Goal: Task Accomplishment & Management: Use online tool/utility

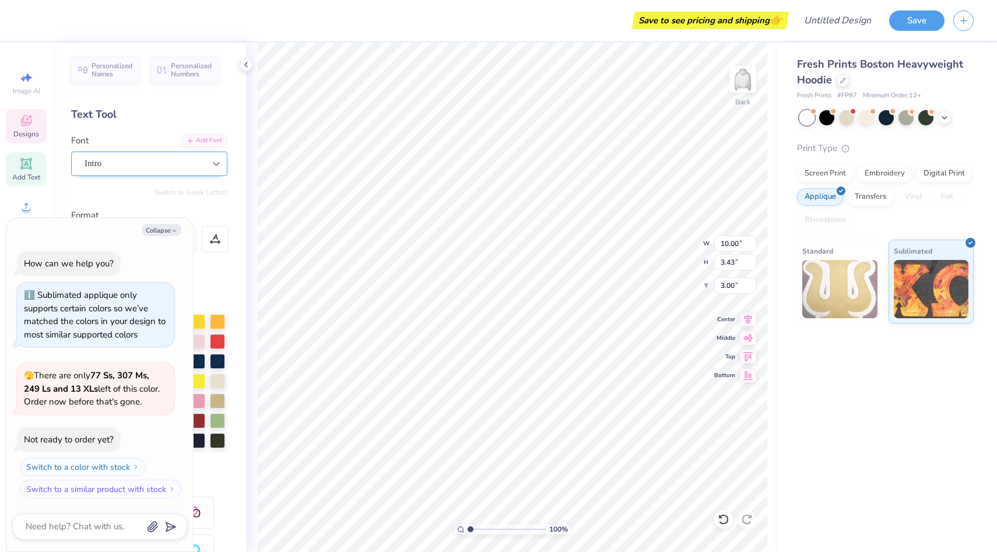
type textarea "x"
type textarea "184"
type textarea "x"
type textarea "1864"
type textarea "x"
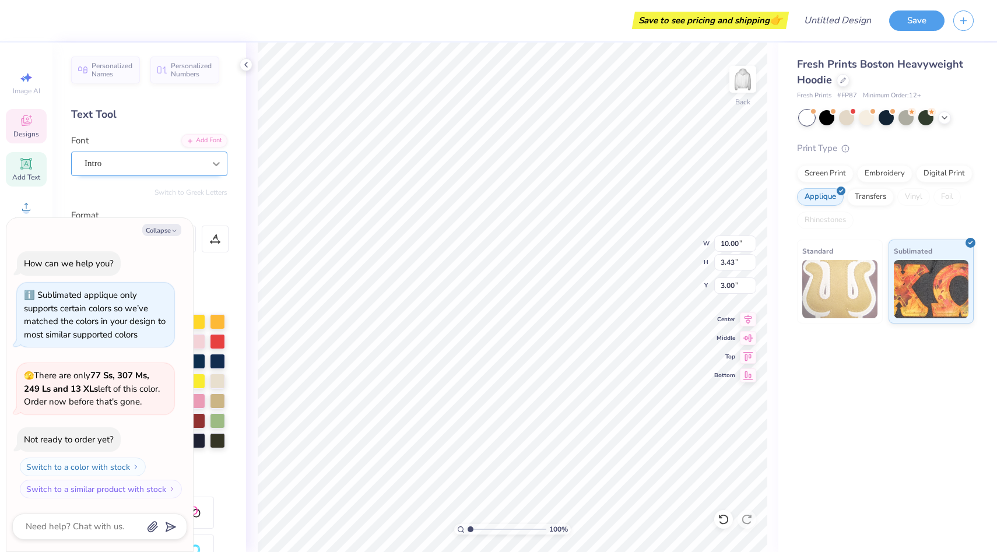
type textarea "18674"
type textarea "x"
type textarea "1867"
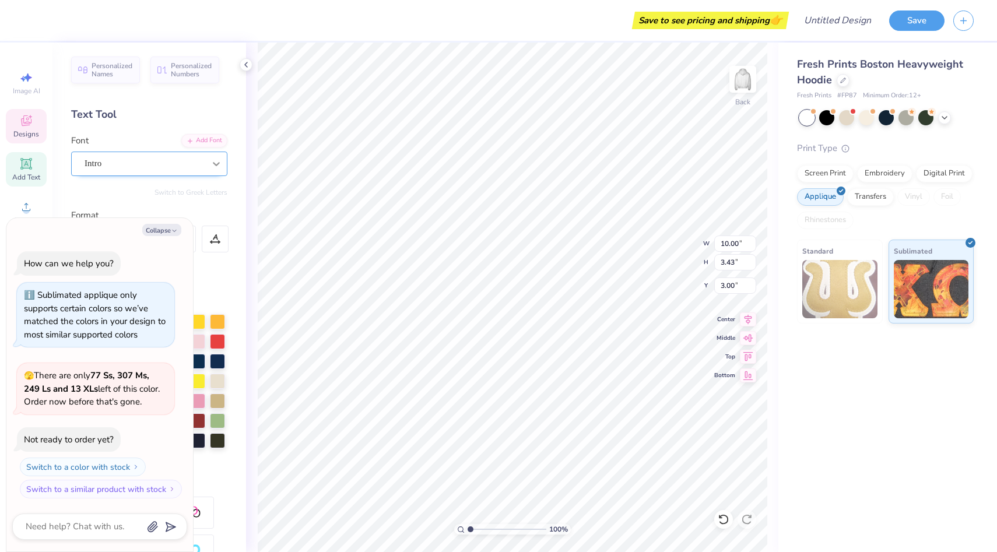
type textarea "x"
type input "5.56"
type input "0.46"
type input "6.99"
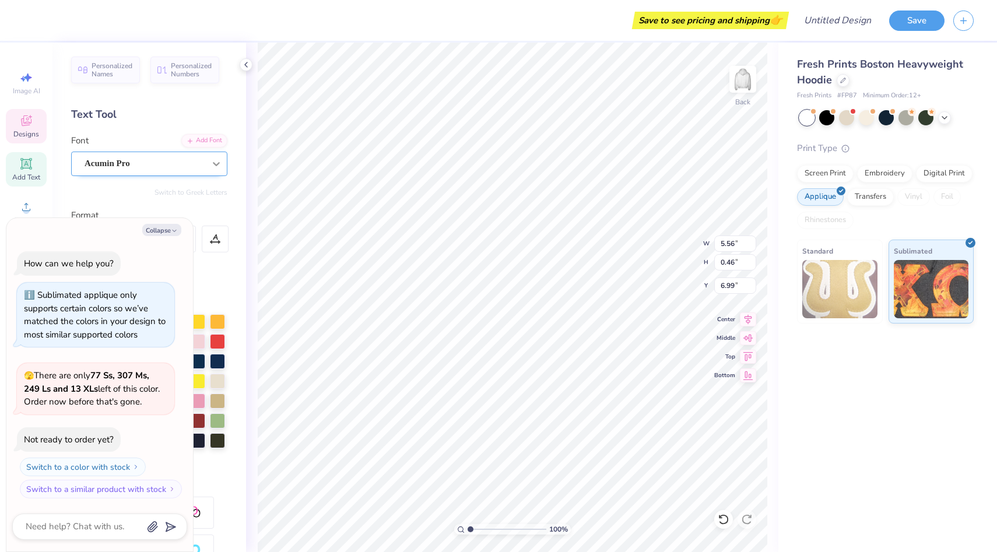
type textarea "x"
type textarea "P"
type textarea "x"
type textarea "PI"
type textarea "x"
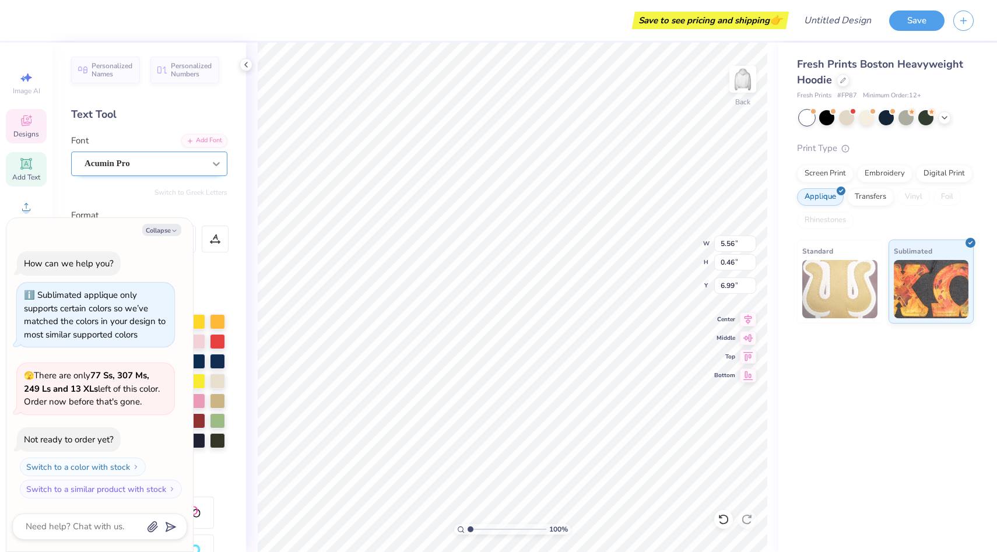
type textarea "PI"
type textarea "x"
type textarea "PI B"
type textarea "x"
type textarea "PI BE"
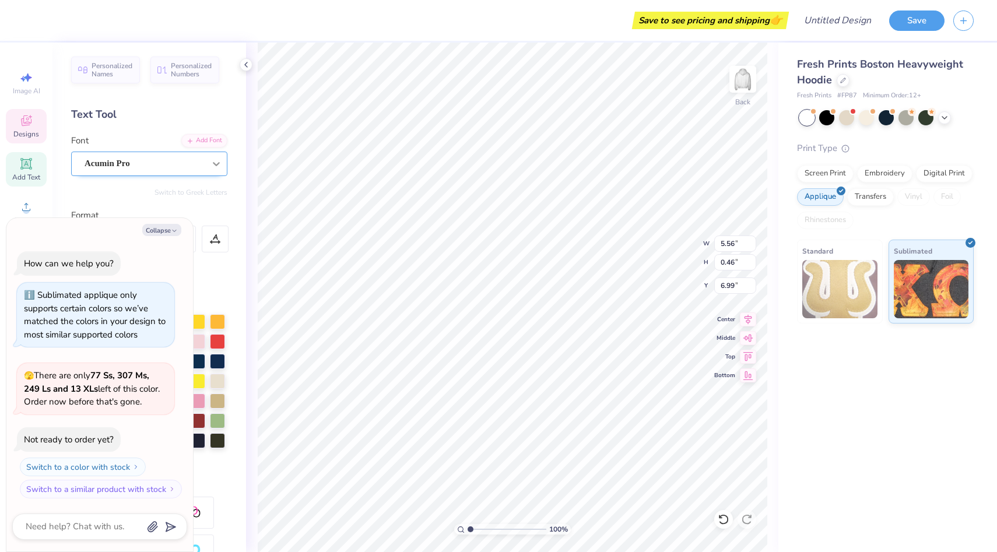
scroll to position [0, 0]
type textarea "x"
type textarea "PI BET"
type textarea "x"
type textarea "PI BETA"
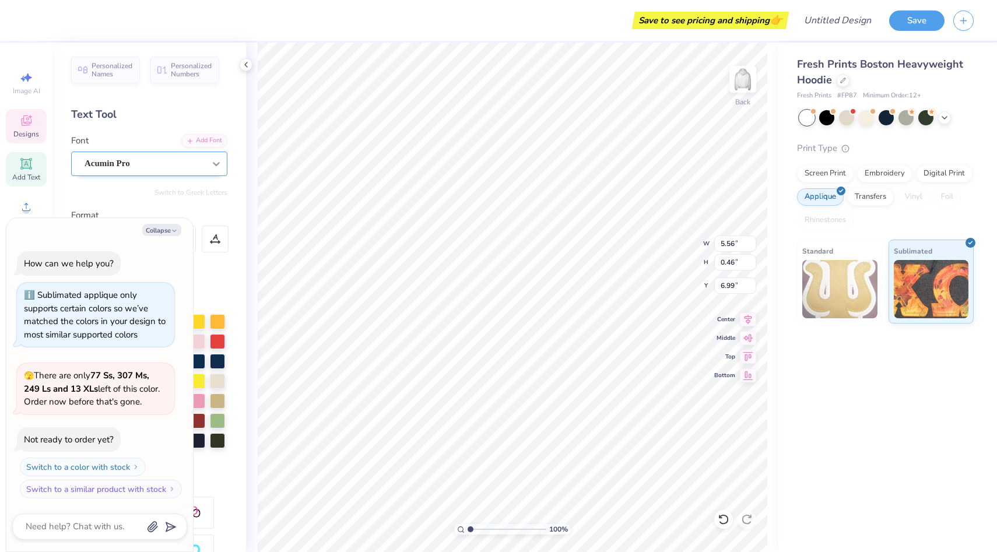
type textarea "x"
type textarea "PI BETA"
type textarea "x"
type textarea "PI BETA P"
type textarea "x"
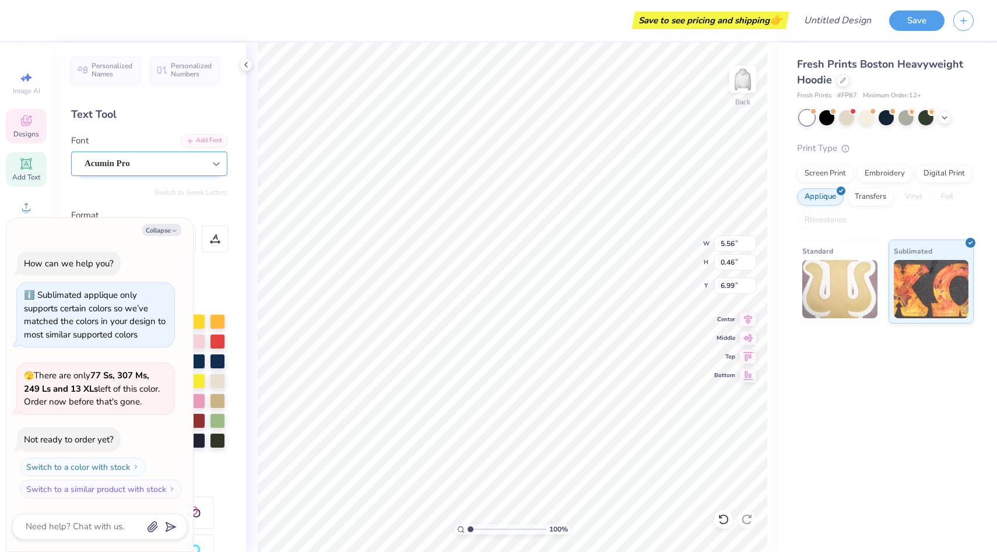
type textarea "PI BETA PH"
type textarea "x"
type textarea "PI BETA PHI"
click at [178, 231] on button "Collapse" at bounding box center [161, 230] width 39 height 12
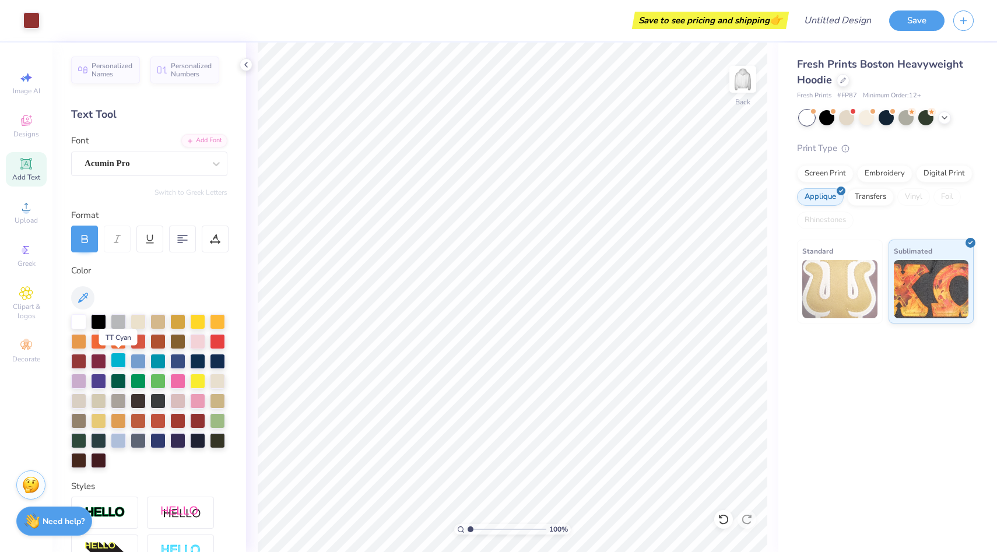
click at [118, 364] on div at bounding box center [118, 360] width 15 height 15
click at [944, 115] on icon at bounding box center [944, 116] width 9 height 9
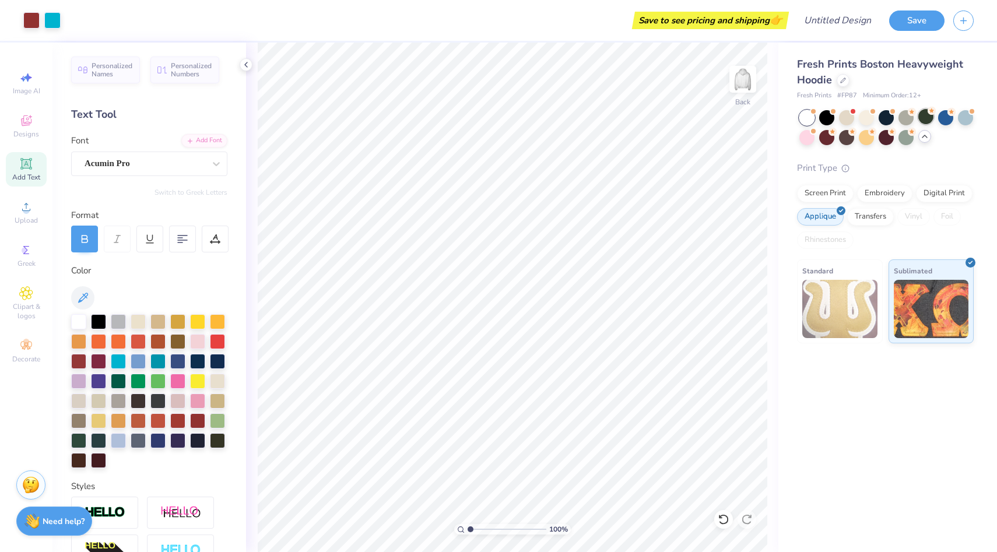
click at [933, 117] on div at bounding box center [925, 116] width 15 height 15
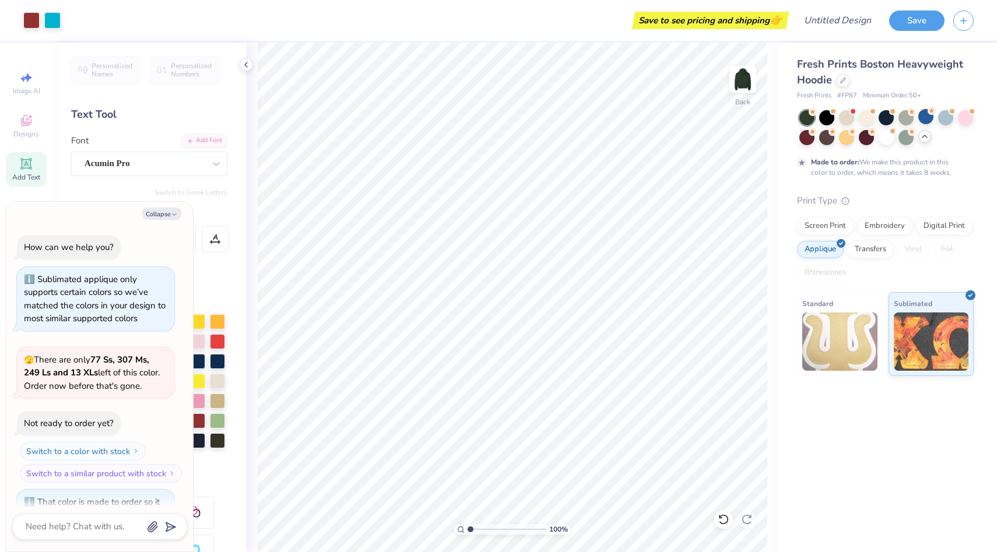
scroll to position [80, 0]
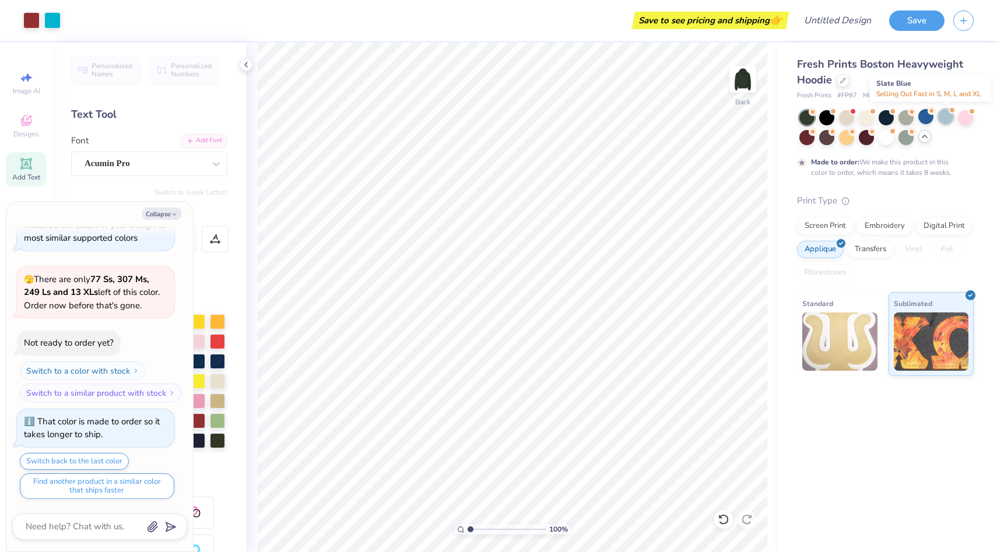
click at [942, 119] on div at bounding box center [945, 116] width 15 height 15
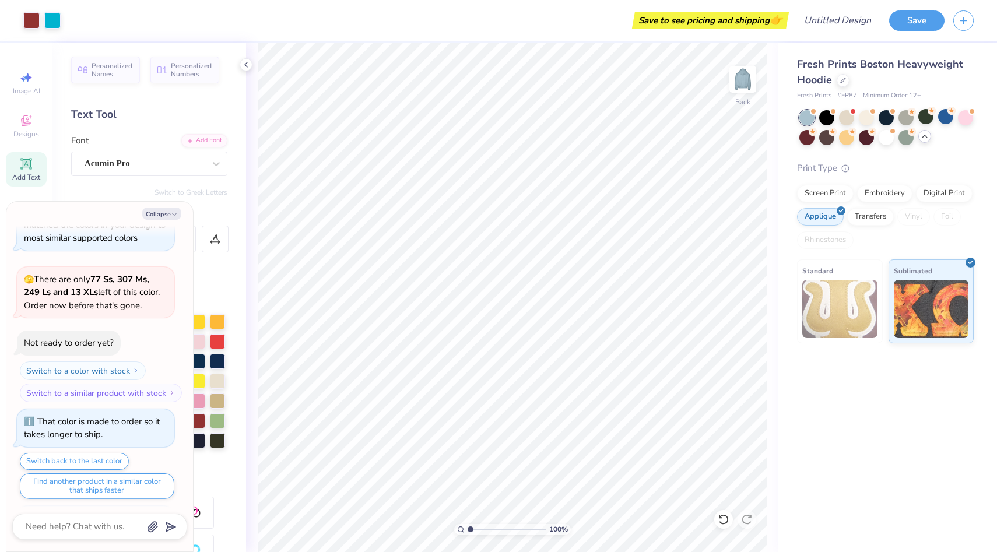
scroll to position [290, 0]
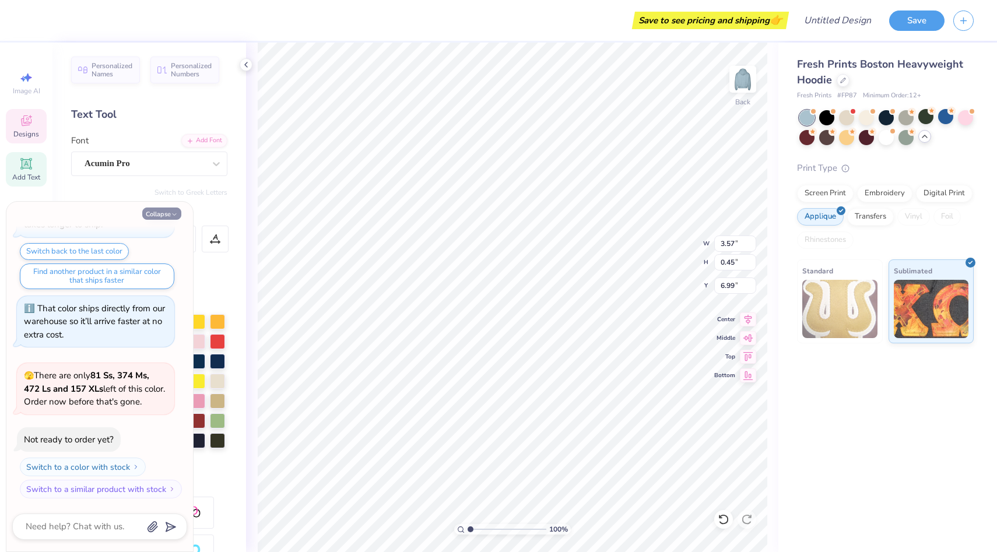
click at [175, 214] on polyline "button" at bounding box center [174, 215] width 3 height 2
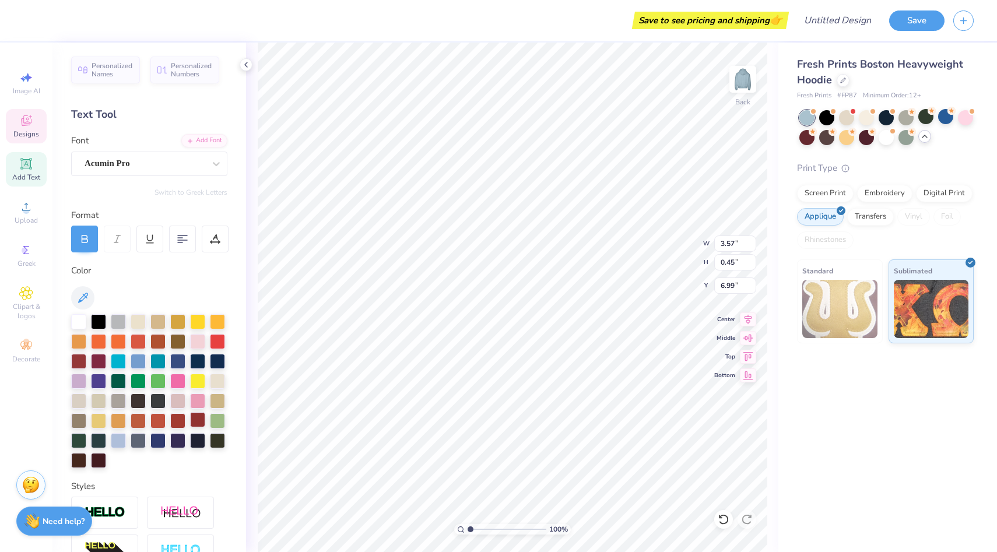
click at [197, 421] on div at bounding box center [197, 419] width 15 height 15
click at [247, 64] on icon at bounding box center [245, 64] width 9 height 9
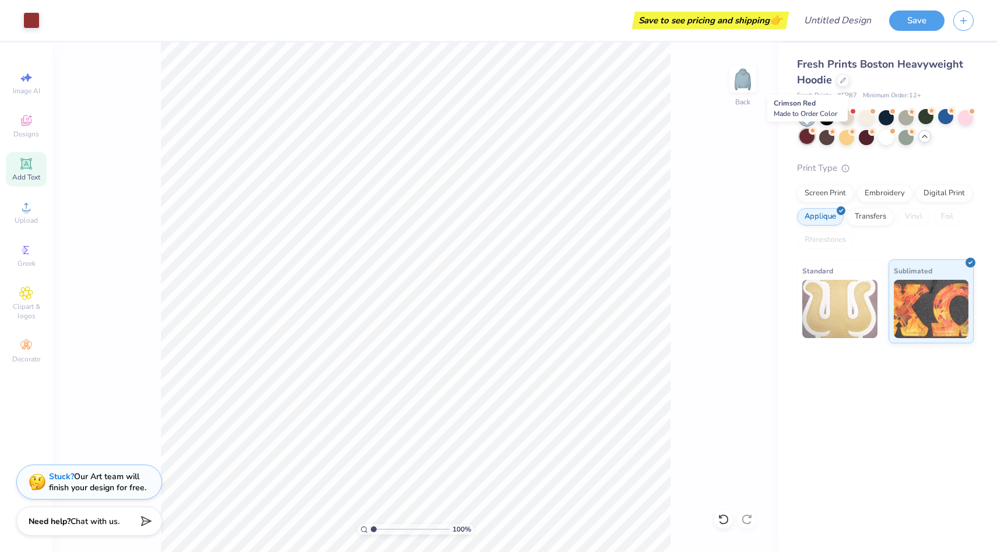
click at [806, 138] on div at bounding box center [806, 136] width 15 height 15
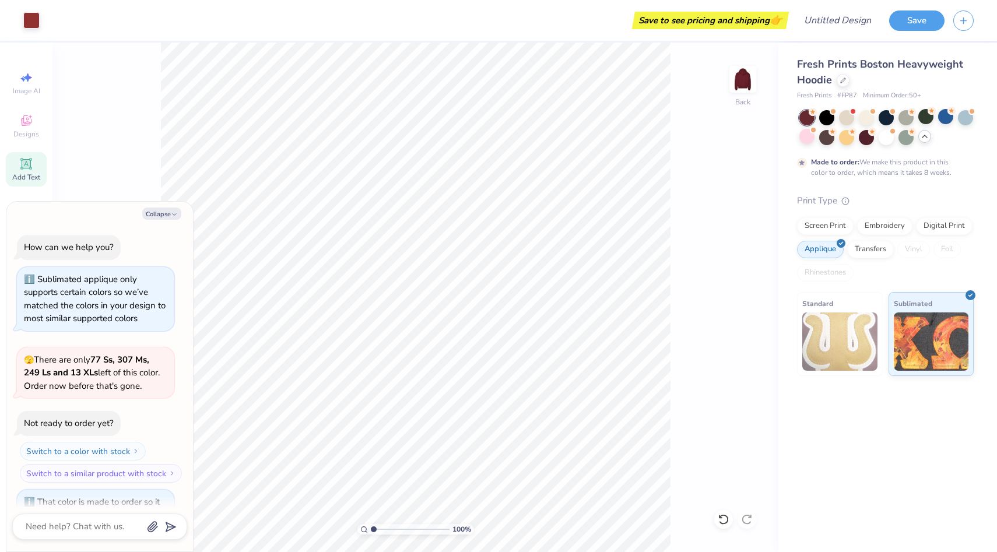
scroll to position [387, 0]
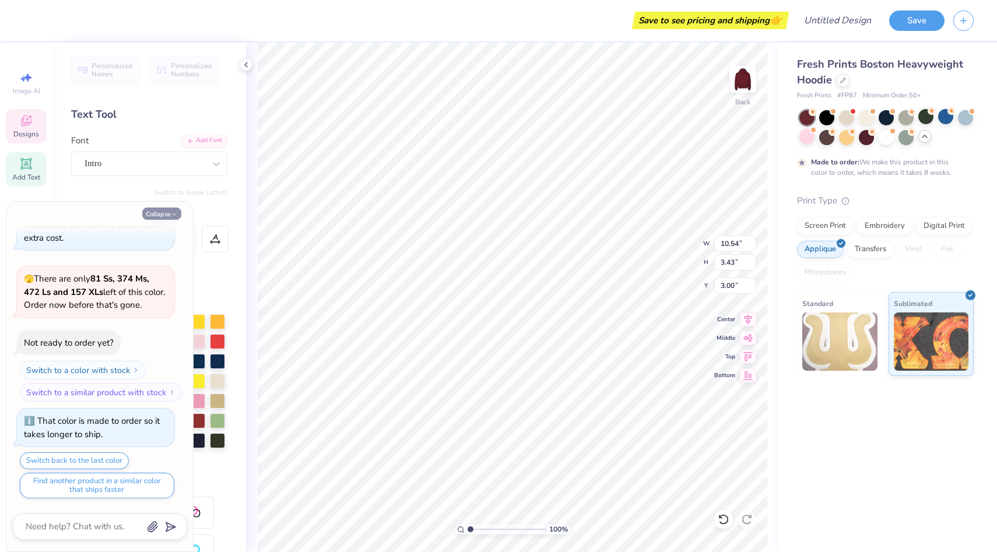
click at [173, 216] on icon "button" at bounding box center [174, 214] width 7 height 7
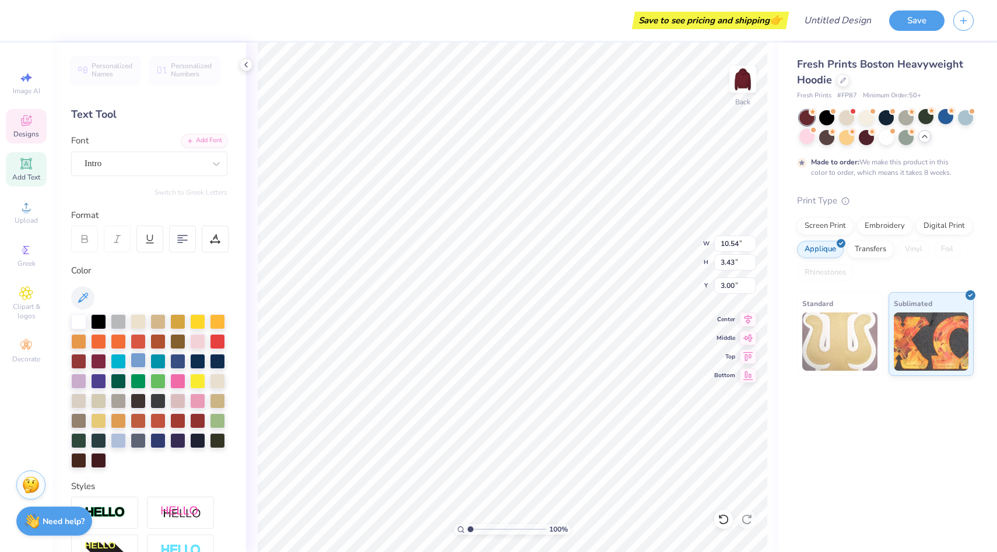
click at [139, 355] on div at bounding box center [138, 360] width 15 height 15
click at [133, 363] on div at bounding box center [138, 360] width 15 height 15
click at [824, 120] on div at bounding box center [826, 116] width 15 height 15
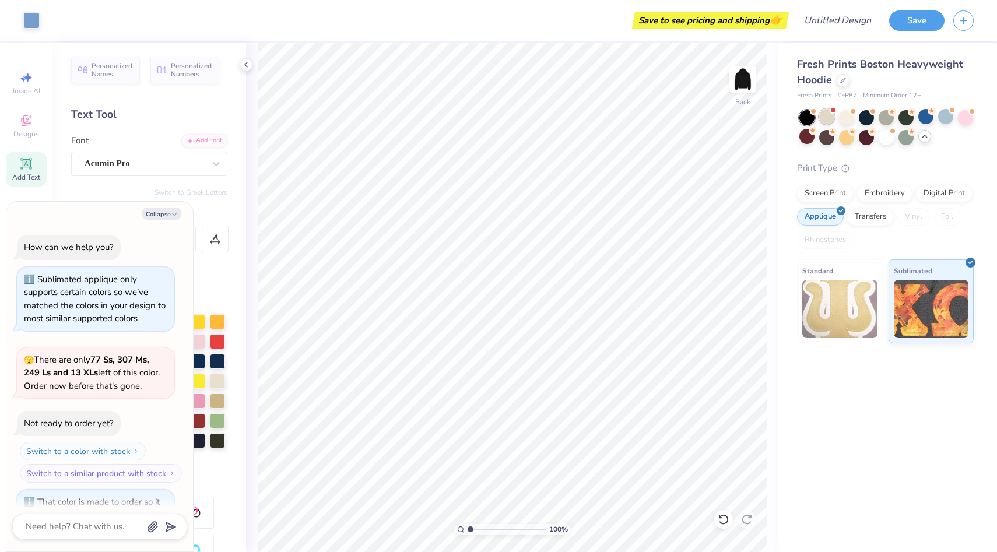
scroll to position [596, 0]
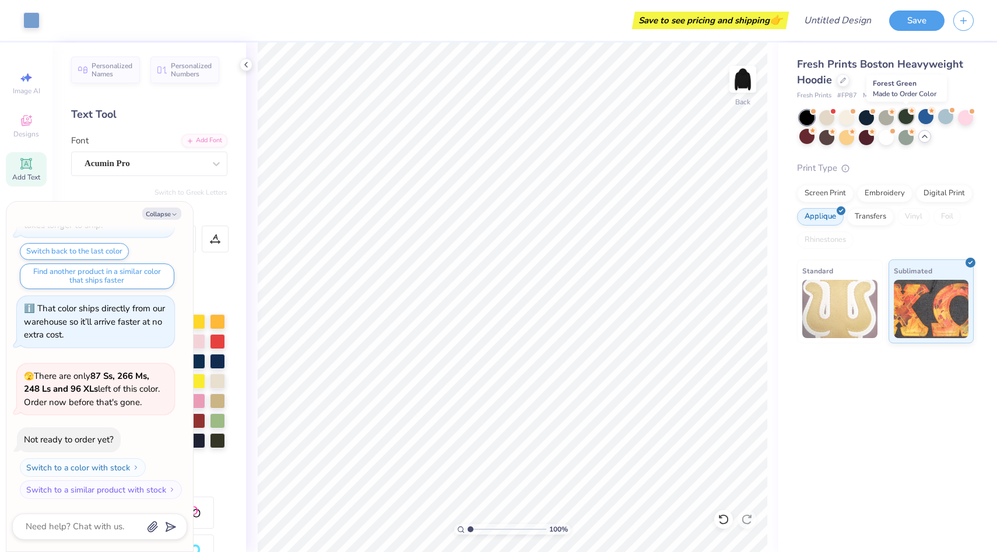
click at [908, 121] on div at bounding box center [905, 116] width 15 height 15
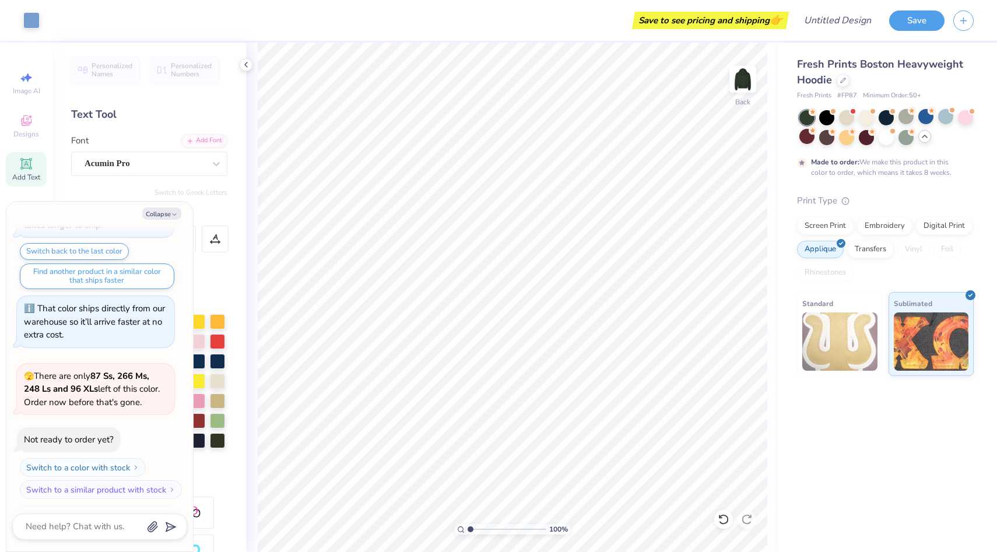
scroll to position [693, 0]
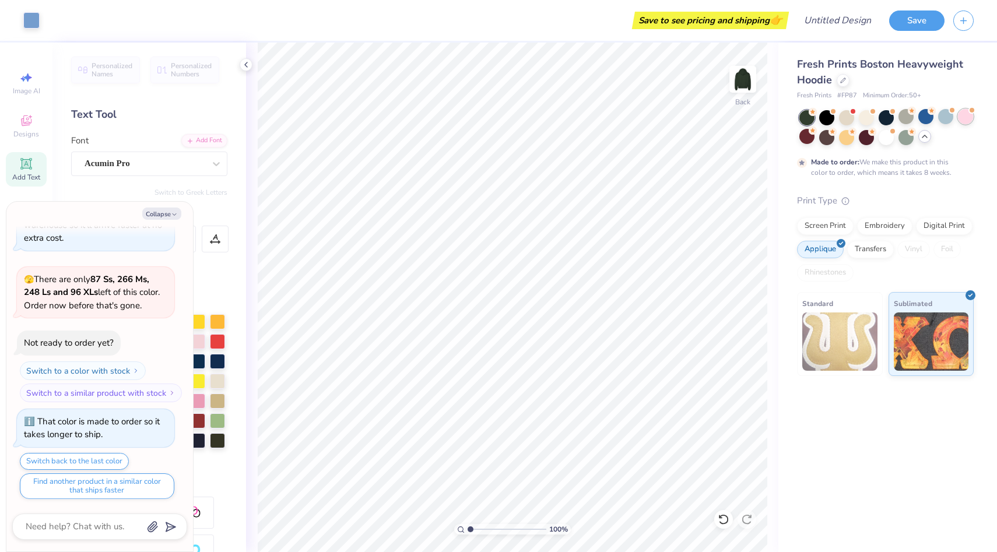
click at [973, 117] on div at bounding box center [965, 116] width 15 height 15
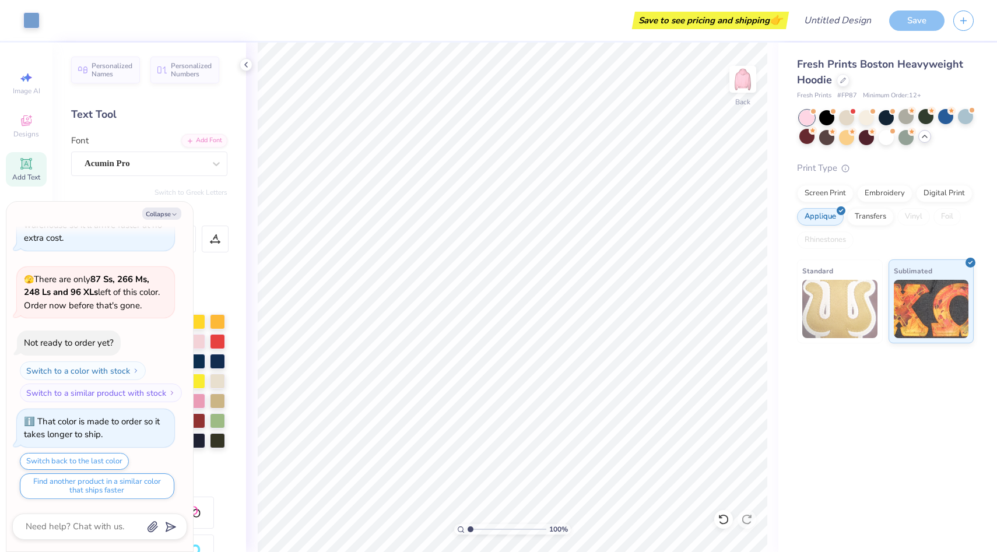
scroll to position [903, 0]
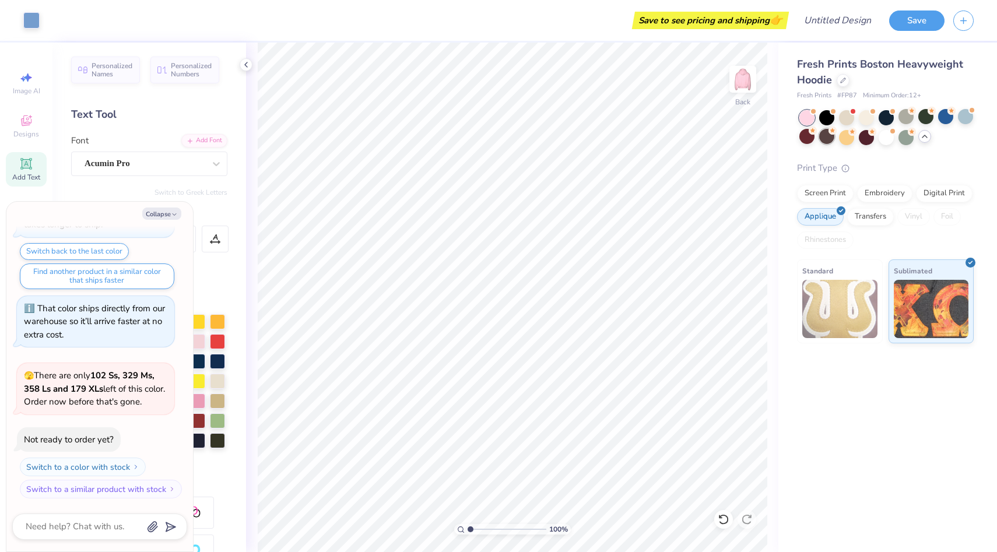
click at [832, 136] on div at bounding box center [826, 136] width 15 height 15
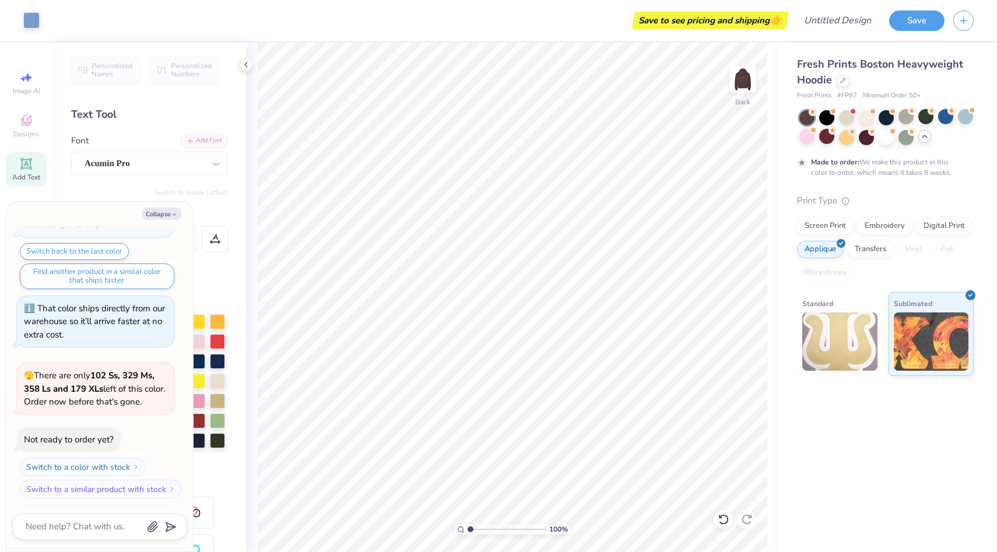
scroll to position [1000, 0]
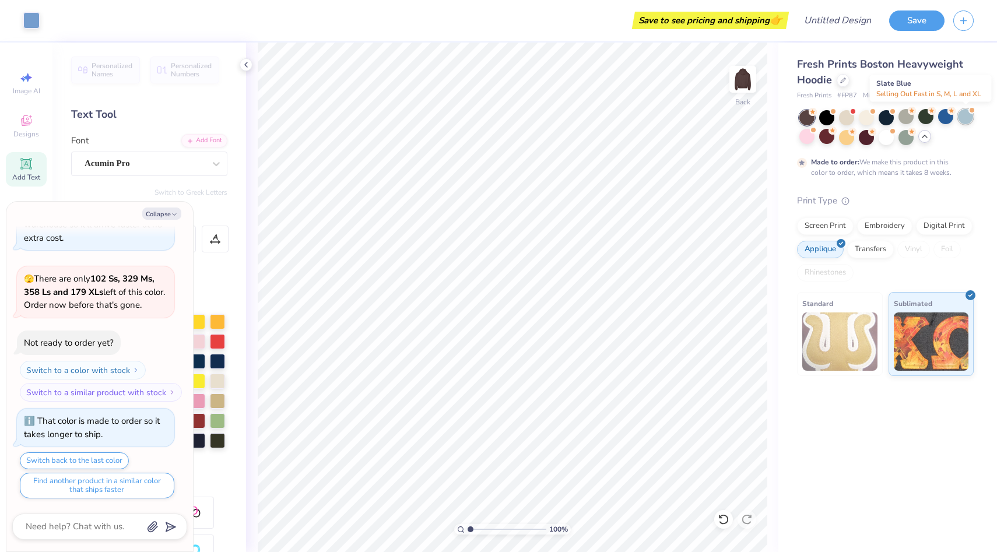
click at [969, 115] on div at bounding box center [965, 116] width 15 height 15
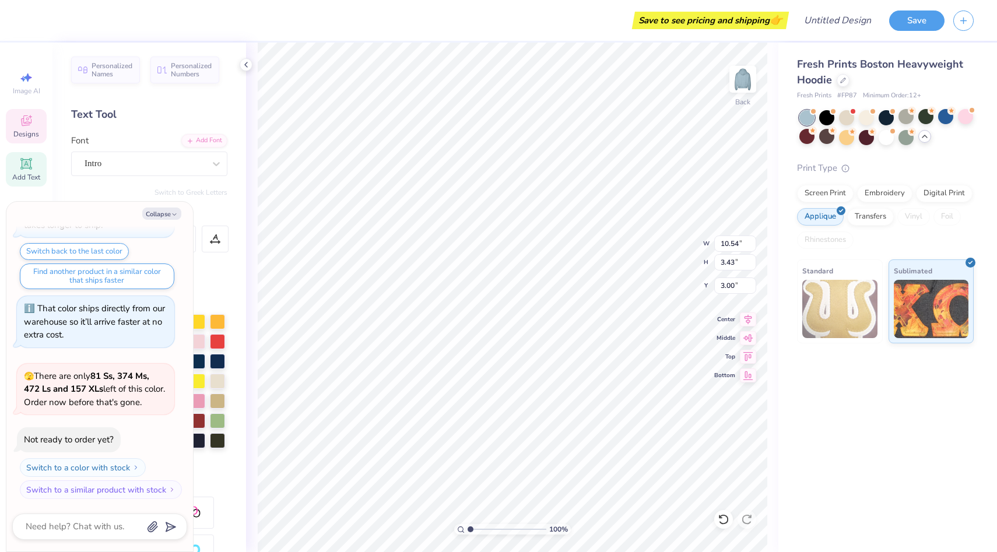
click at [171, 220] on div "Collapse How can we help you? Sublimated applique only supports certain colors …" at bounding box center [99, 377] width 187 height 350
click at [170, 220] on div "Collapse How can we help you? Sublimated applique only supports certain colors …" at bounding box center [99, 377] width 187 height 350
click at [171, 217] on icon "button" at bounding box center [174, 214] width 7 height 7
type textarea "x"
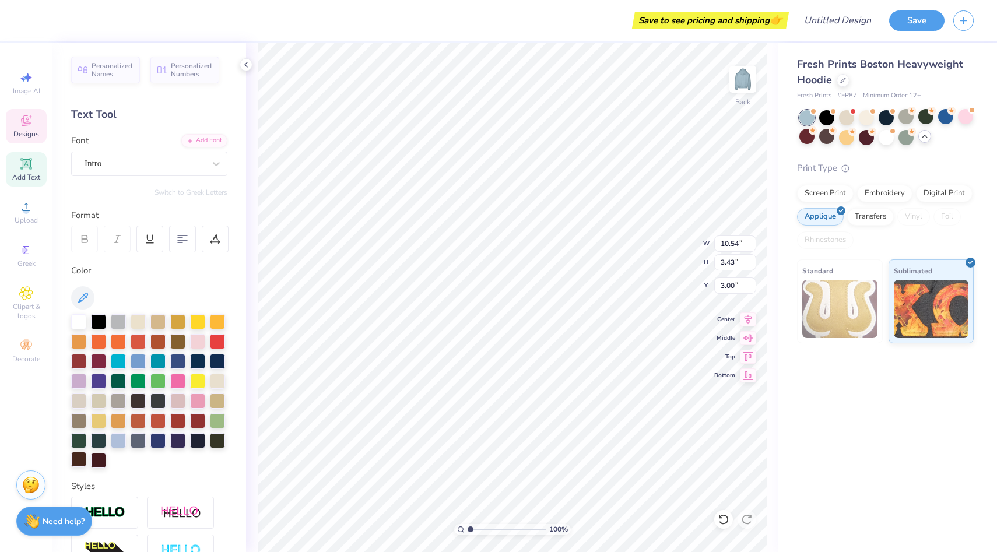
click at [80, 465] on div at bounding box center [78, 459] width 15 height 15
click at [78, 458] on div at bounding box center [78, 459] width 15 height 15
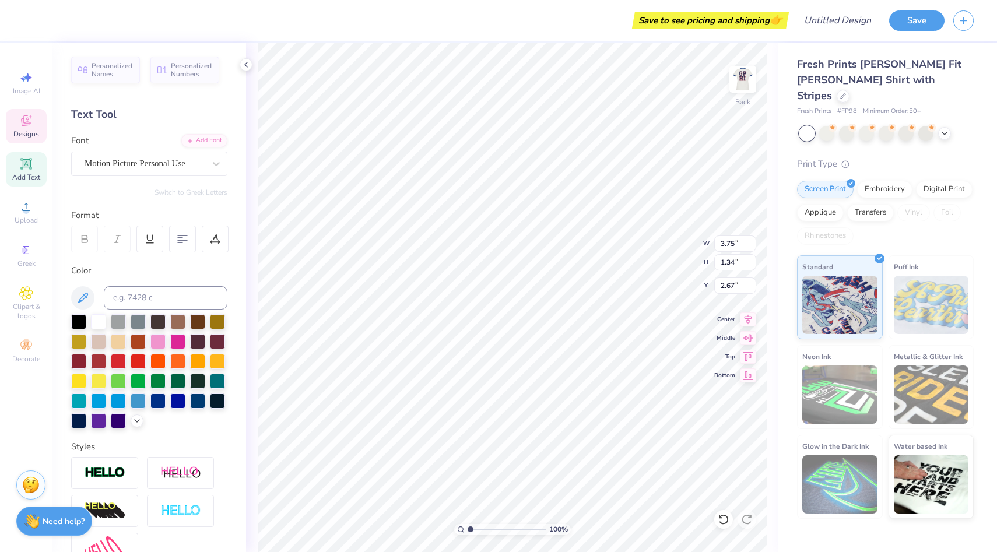
type textarea "Pi Beta Phi"
click at [666, 241] on div "100 % Back W 1.84 1.84 " H 1.43 1.43 " Y 2.60 2.60 " Center Middle Top Bottom" at bounding box center [512, 298] width 532 height 510
type textarea "67"
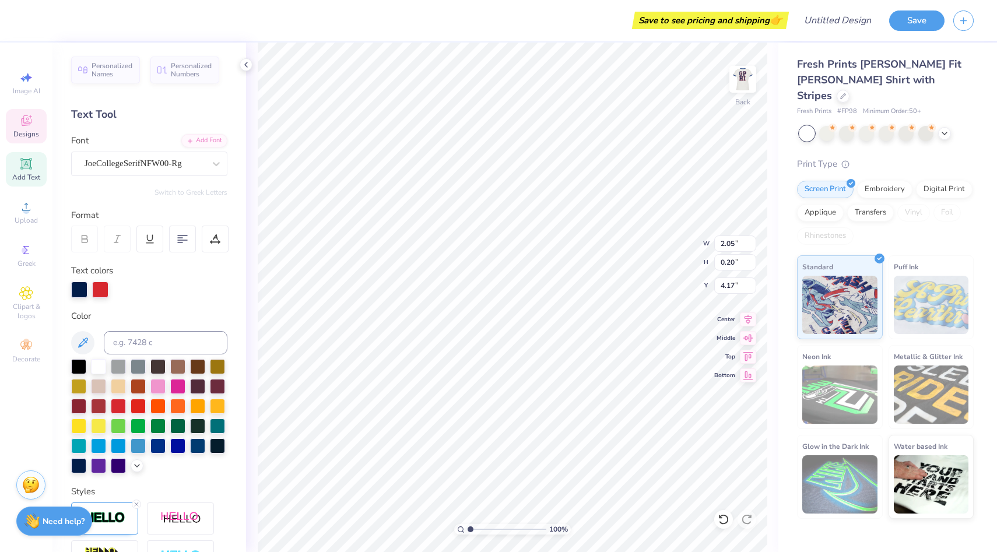
scroll to position [0, 2]
type textarea "PI BETA PHI"
type textarea "DURHAM, NC"
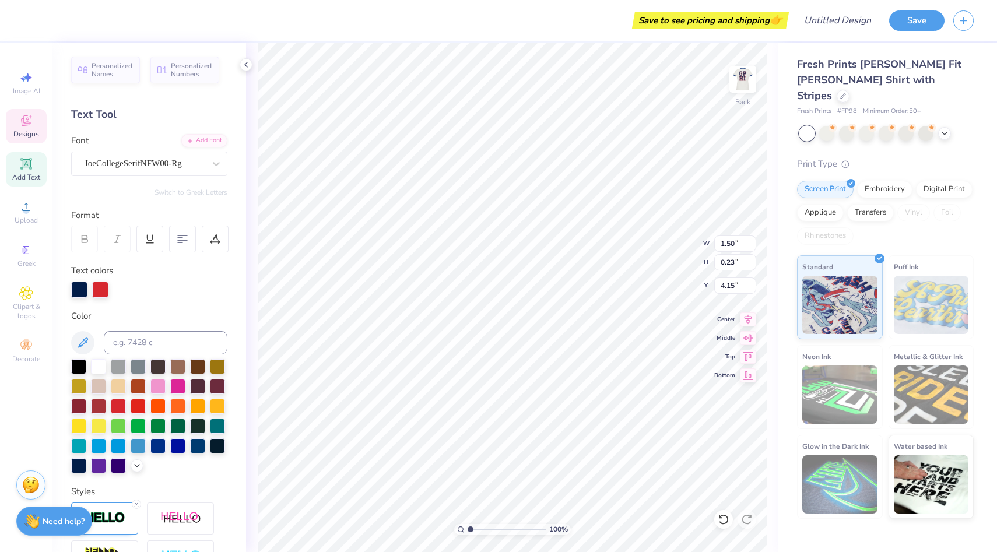
type textarea "NORTH CAOLINA"
click at [966, 157] on div "Print Type" at bounding box center [885, 163] width 177 height 13
click at [749, 75] on img at bounding box center [742, 79] width 47 height 47
click at [745, 80] on img at bounding box center [742, 79] width 47 height 47
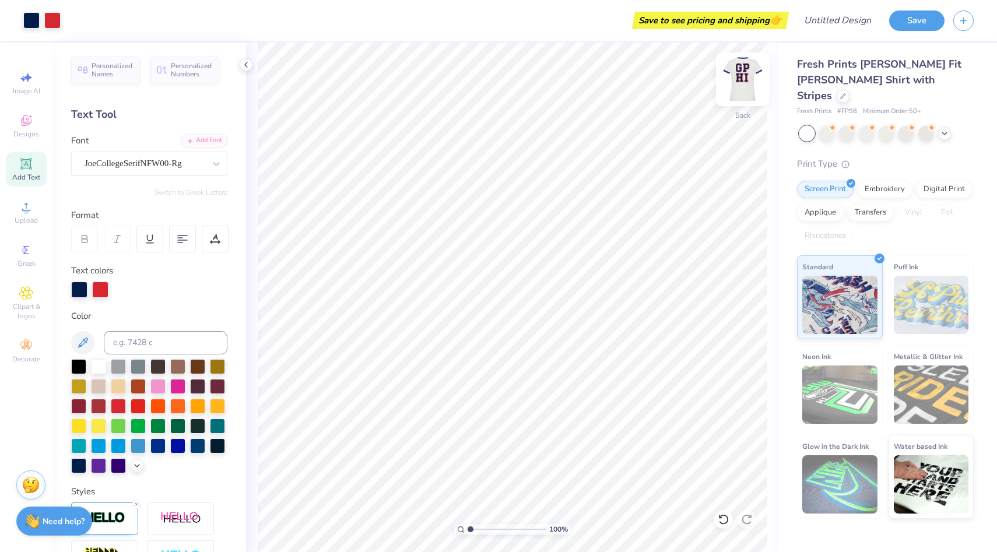
click at [745, 83] on img at bounding box center [742, 79] width 47 height 47
type textarea "PI"
type input "6.42"
type input "7.51"
type textarea "PHI"
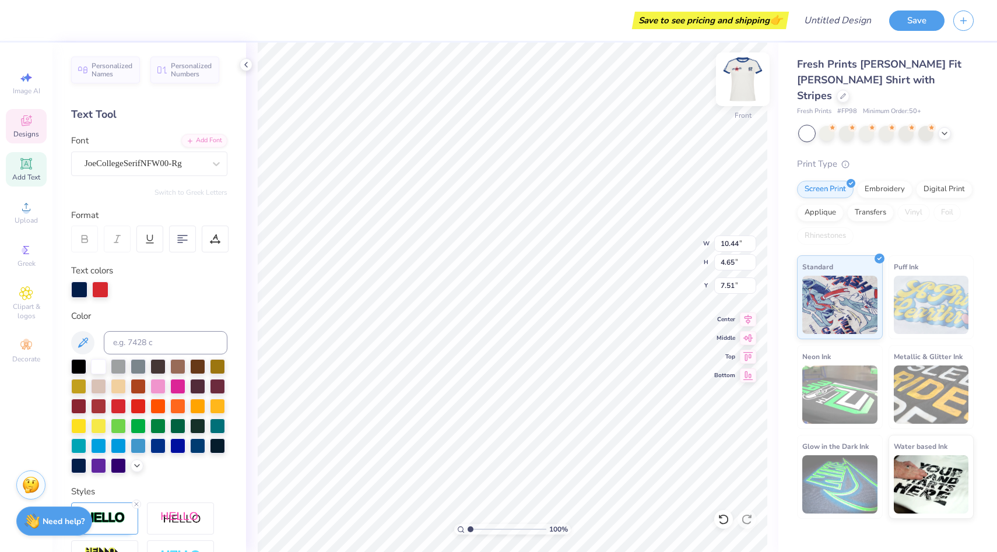
type input "9.10"
type input "4.06"
type input "7.94"
type input "5.89"
type input "4.65"
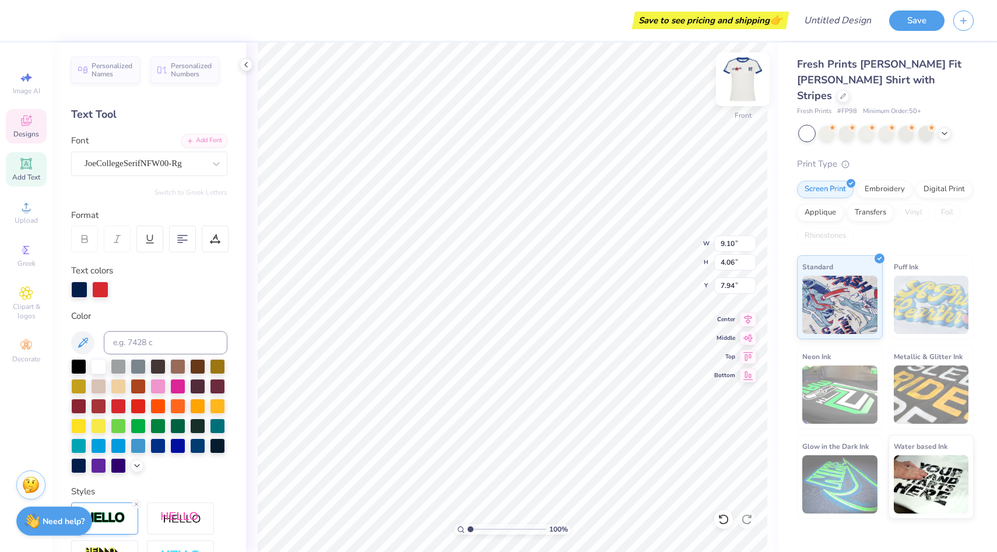
type input "2.32"
type input "5.06"
type input "3.99"
type input "2.98"
type input "9.10"
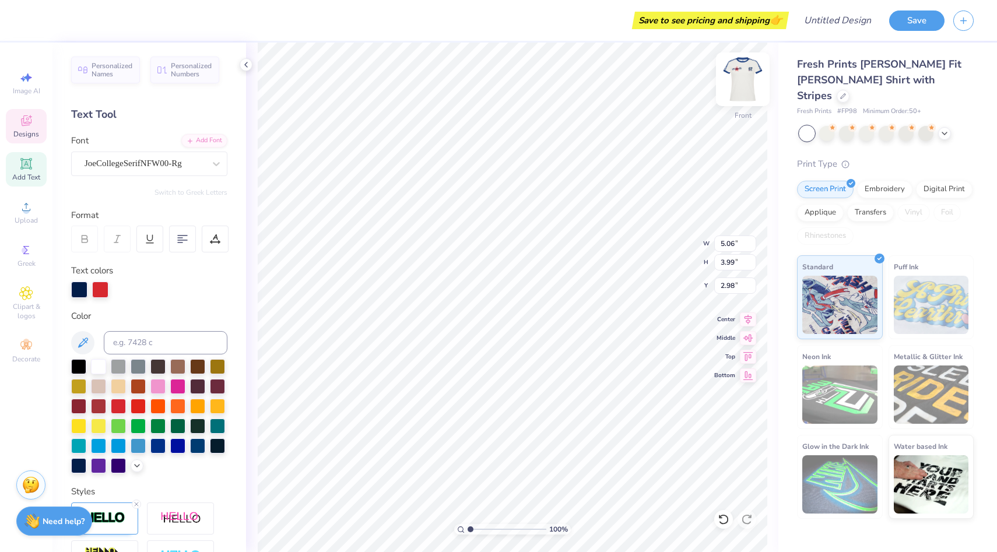
type input "4.06"
type input "7.94"
type input "5.06"
type input "3.99"
type input "3.00"
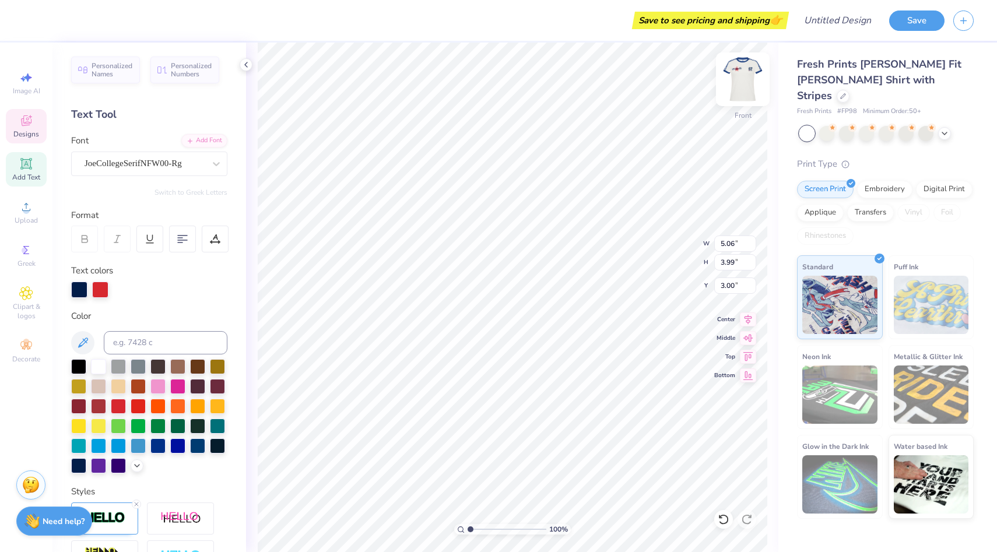
type input "5.19"
type input "4.10"
type input "2.89"
click at [749, 319] on icon at bounding box center [749, 318] width 8 height 10
type input "9.10"
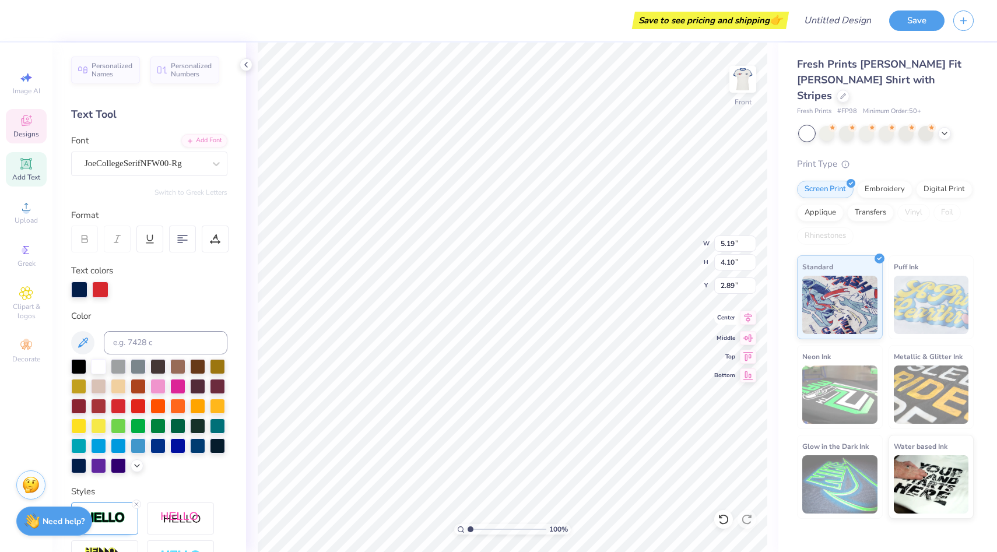
type input "4.06"
type input "7.94"
click at [749, 324] on icon at bounding box center [748, 318] width 16 height 14
click at [743, 77] on img at bounding box center [742, 79] width 47 height 47
click at [942, 219] on div "Screen Print Embroidery Digital Print Applique Transfers Vinyl Foil Rhinestones" at bounding box center [885, 213] width 177 height 64
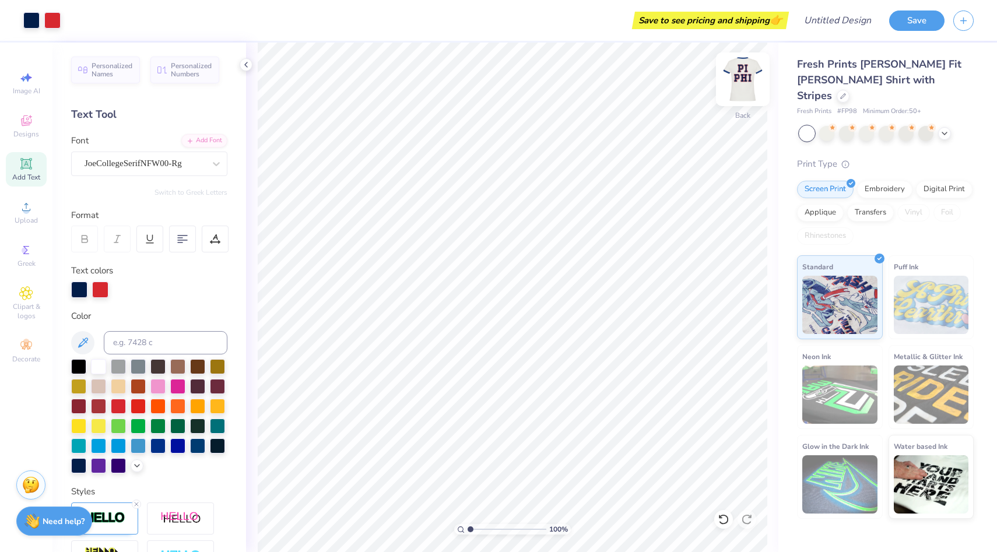
click at [744, 85] on img at bounding box center [742, 79] width 47 height 47
click at [740, 87] on img at bounding box center [742, 79] width 47 height 47
click at [946, 128] on icon at bounding box center [944, 132] width 9 height 9
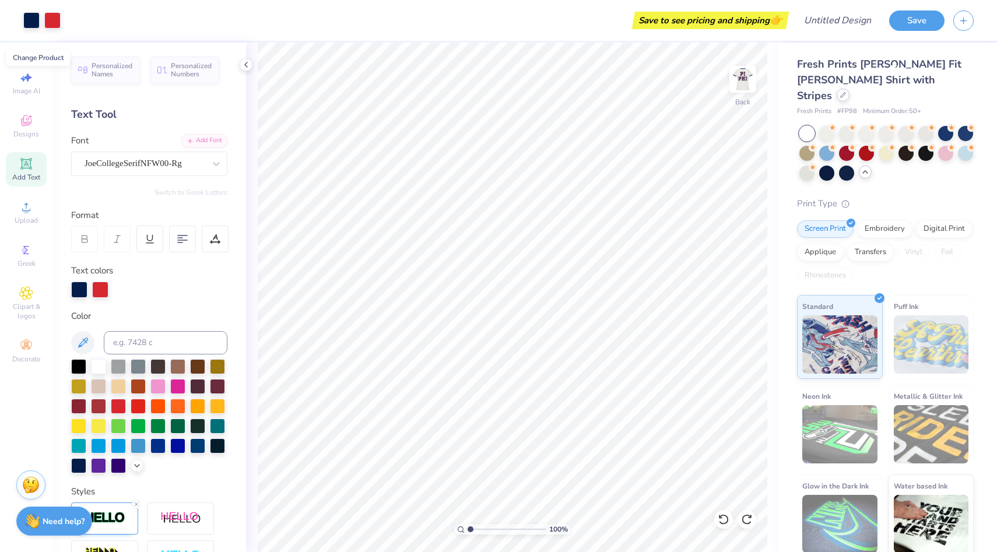
click at [849, 89] on div at bounding box center [843, 95] width 13 height 13
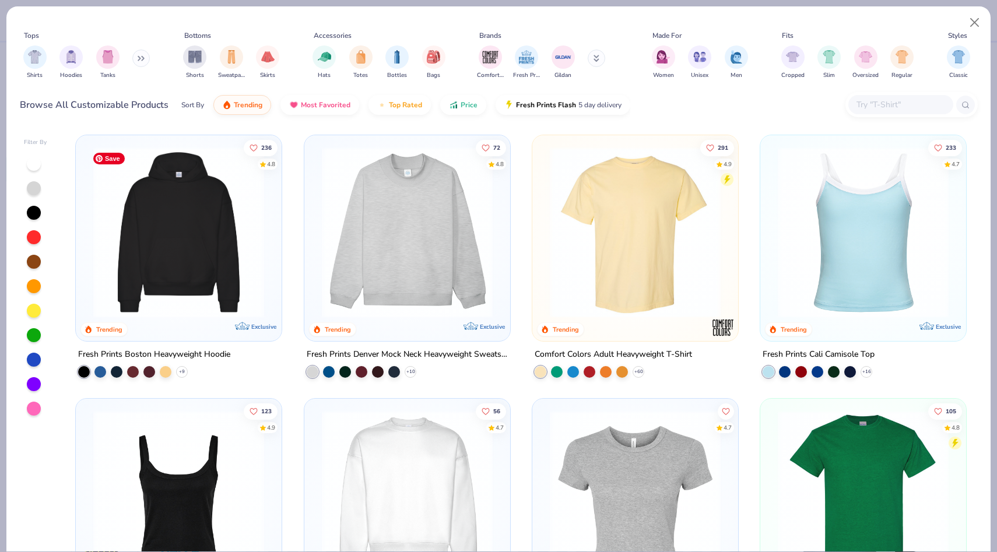
click at [227, 234] on img at bounding box center [178, 232] width 182 height 171
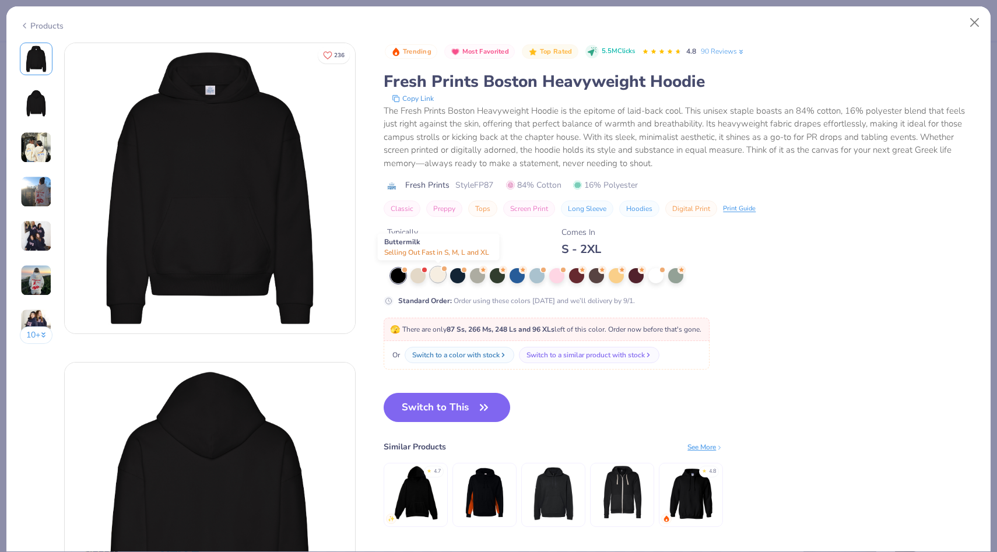
click at [437, 279] on div at bounding box center [437, 274] width 15 height 15
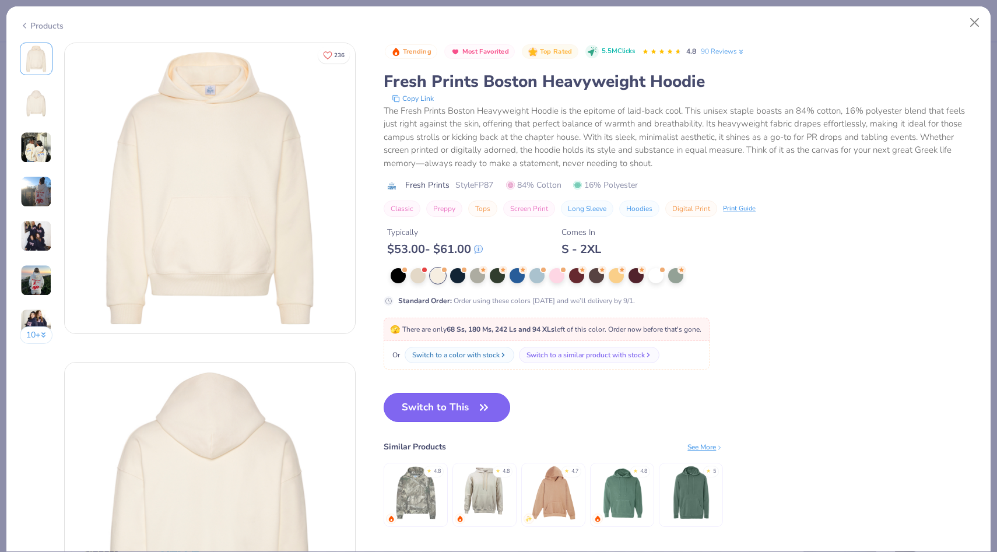
click at [441, 403] on button "Switch to This" at bounding box center [447, 407] width 127 height 29
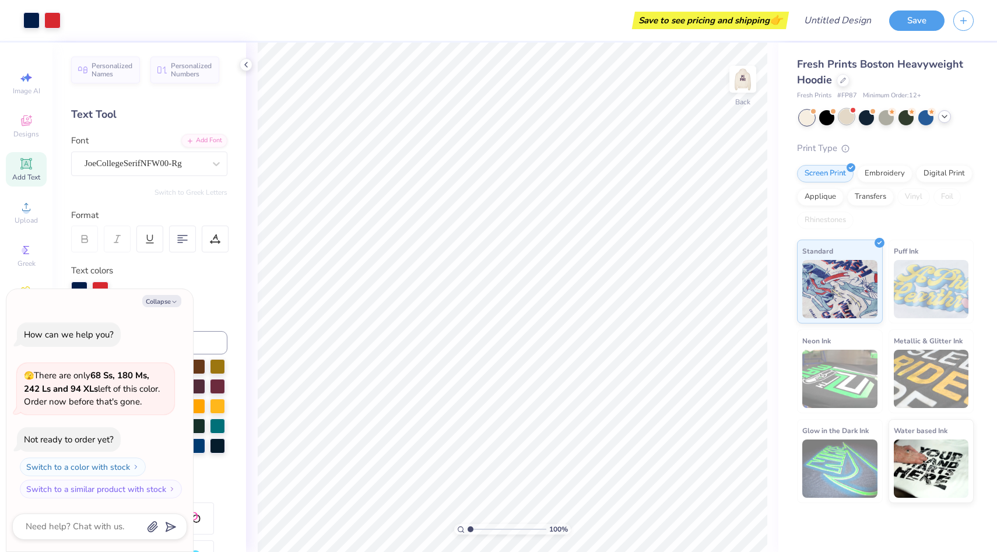
click at [848, 116] on div at bounding box center [846, 116] width 15 height 15
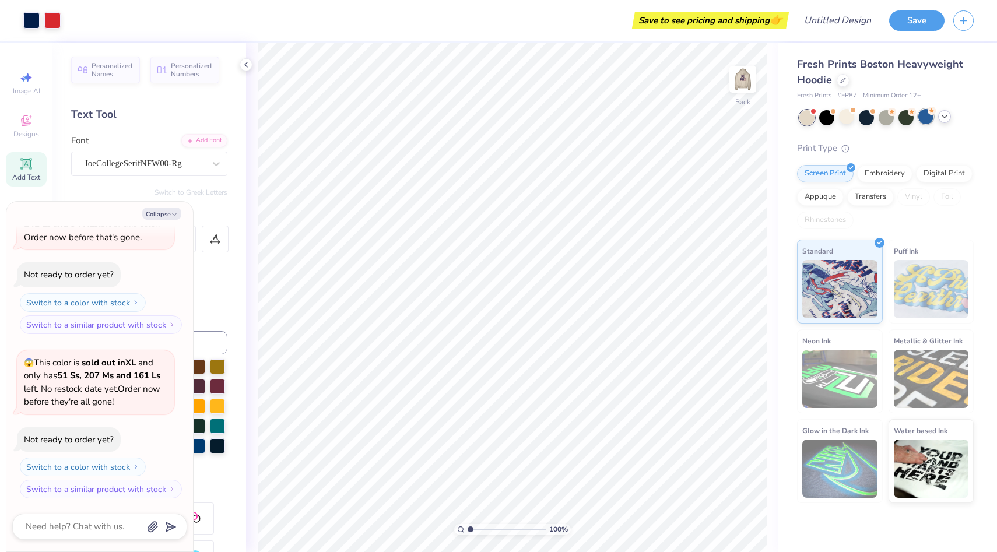
click at [931, 117] on div at bounding box center [925, 116] width 15 height 15
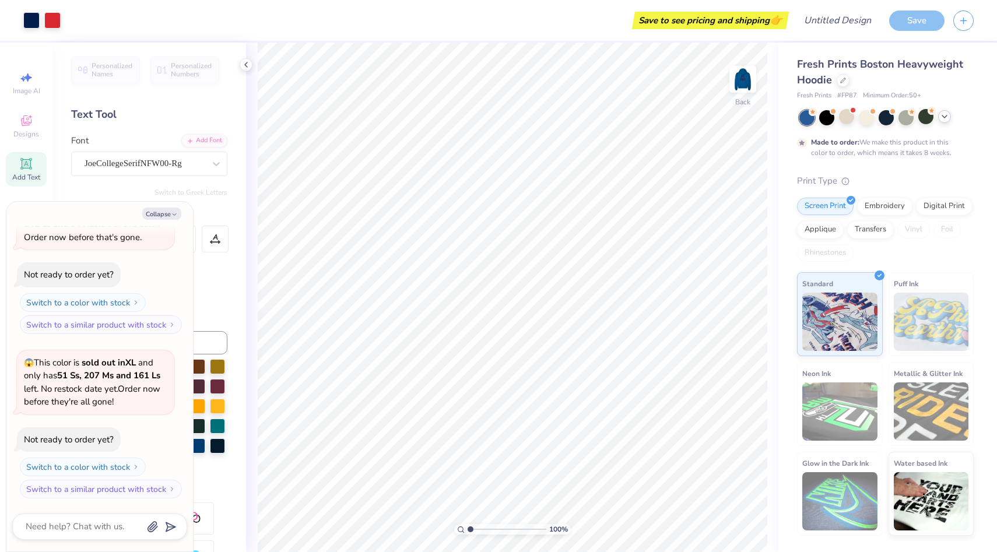
scroll to position [174, 0]
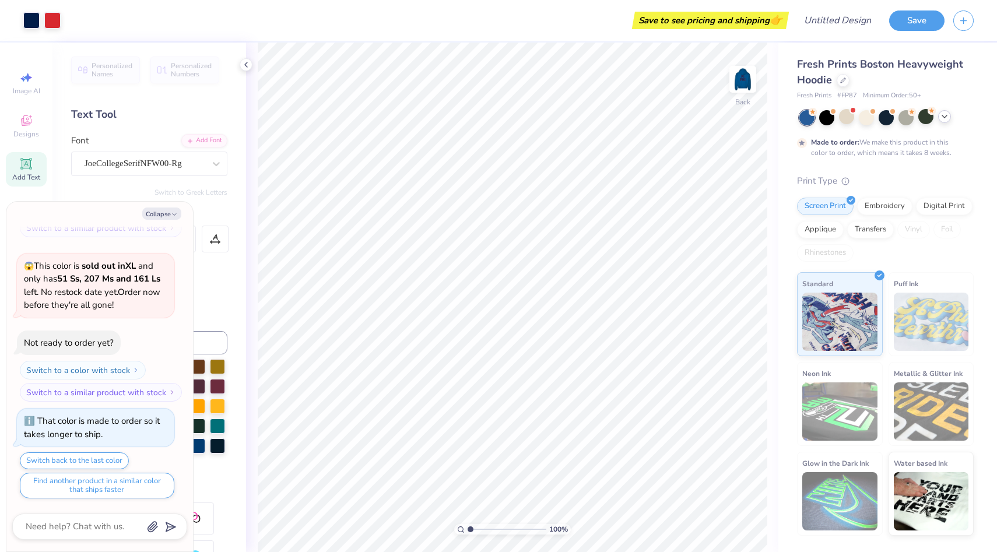
click at [943, 118] on icon at bounding box center [944, 116] width 9 height 9
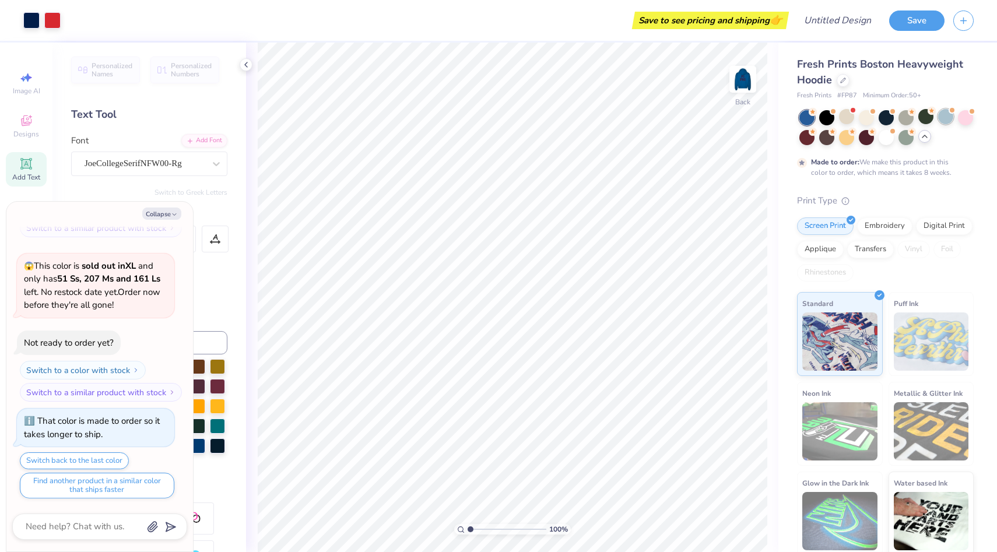
click at [948, 119] on div at bounding box center [945, 116] width 15 height 15
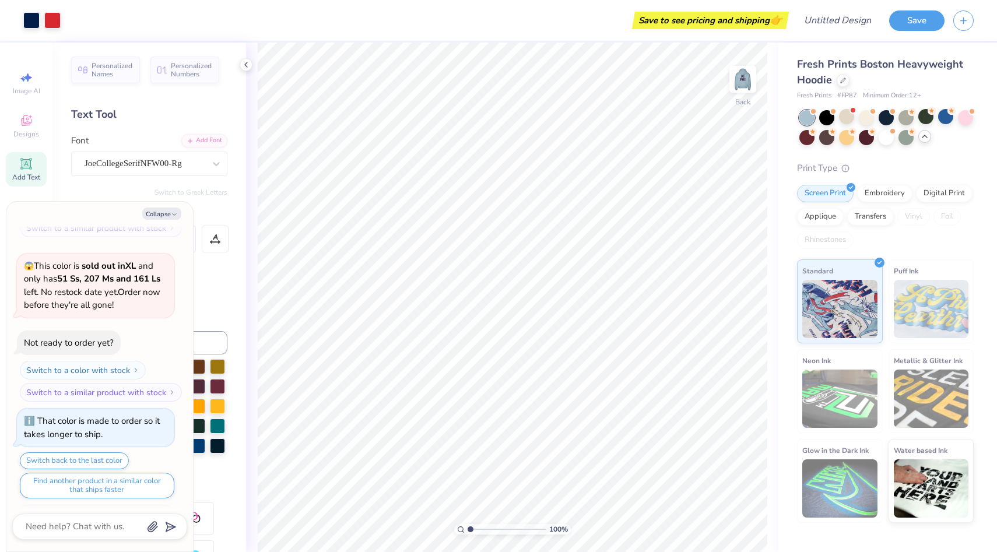
scroll to position [384, 0]
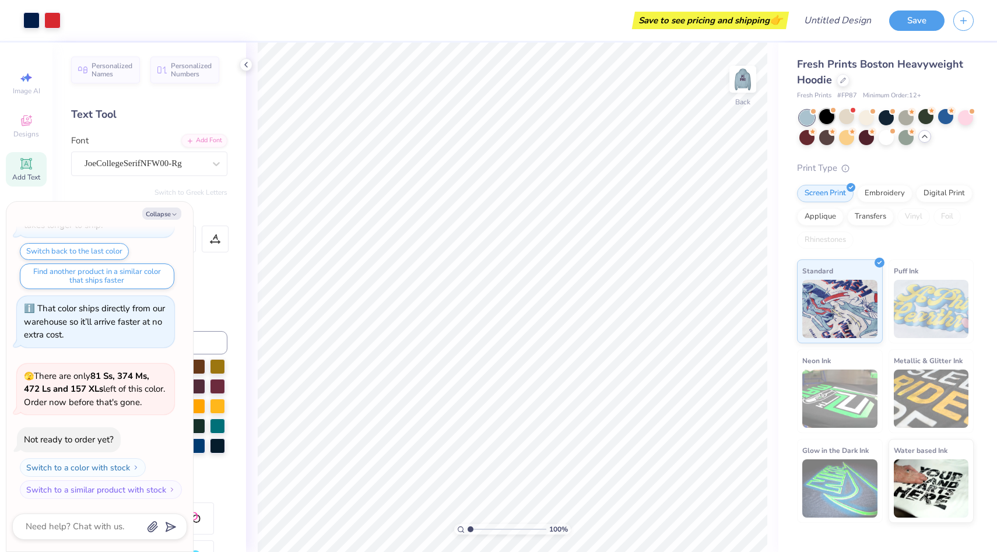
click at [832, 109] on div at bounding box center [833, 110] width 5 height 5
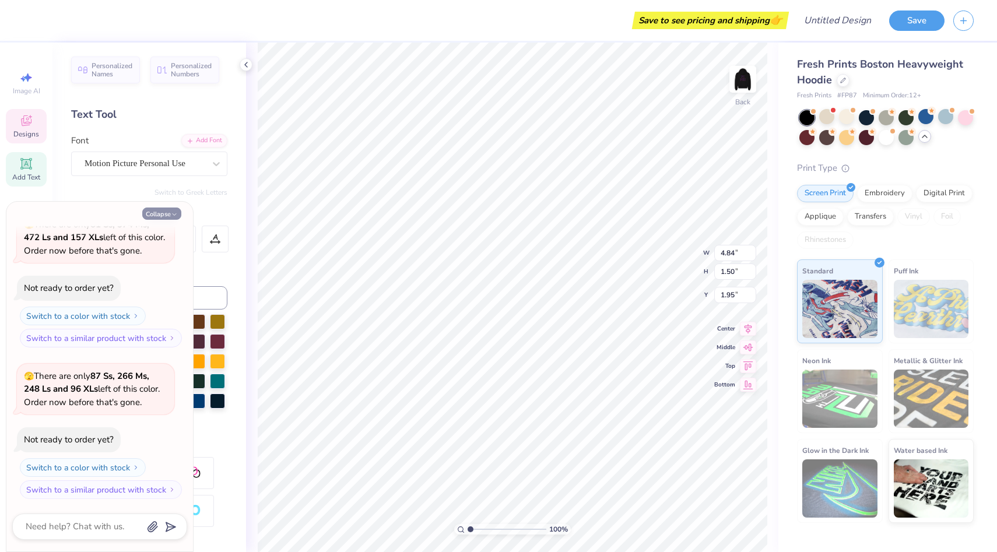
click at [173, 215] on icon "button" at bounding box center [174, 214] width 7 height 7
type textarea "x"
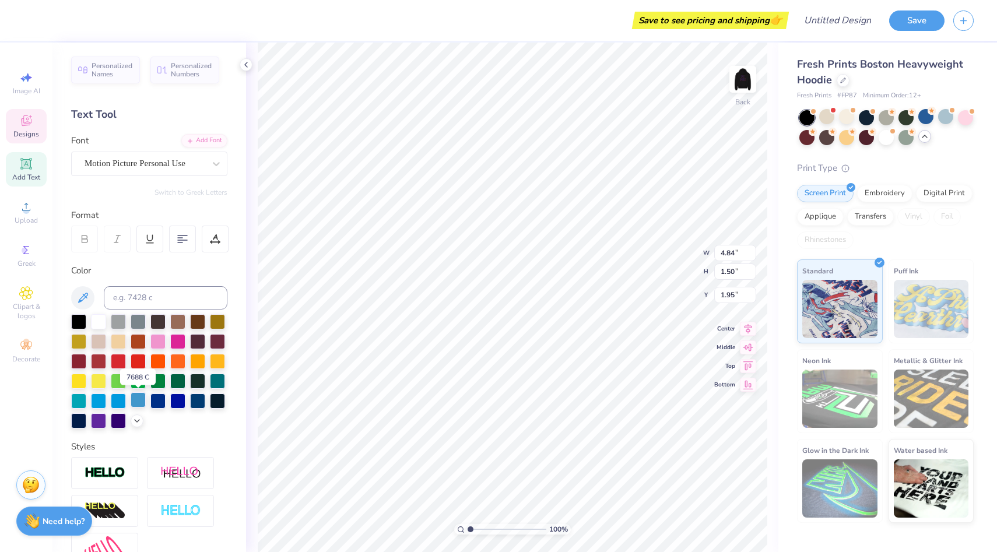
click at [138, 399] on div at bounding box center [138, 399] width 15 height 15
click at [134, 398] on div at bounding box center [138, 399] width 15 height 15
type input "4.84"
type input "1.50"
click at [141, 401] on div at bounding box center [138, 399] width 15 height 15
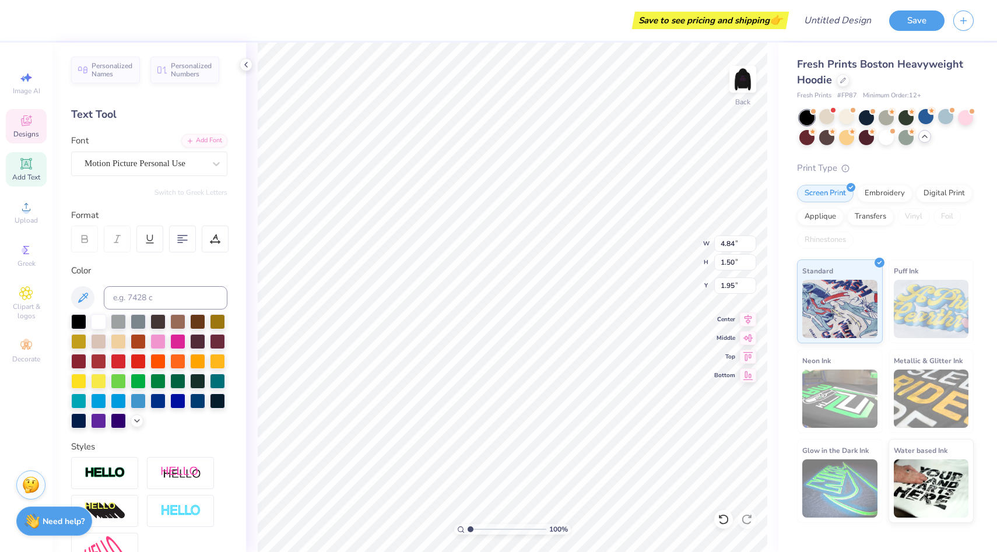
type input "1.89"
type input "0.20"
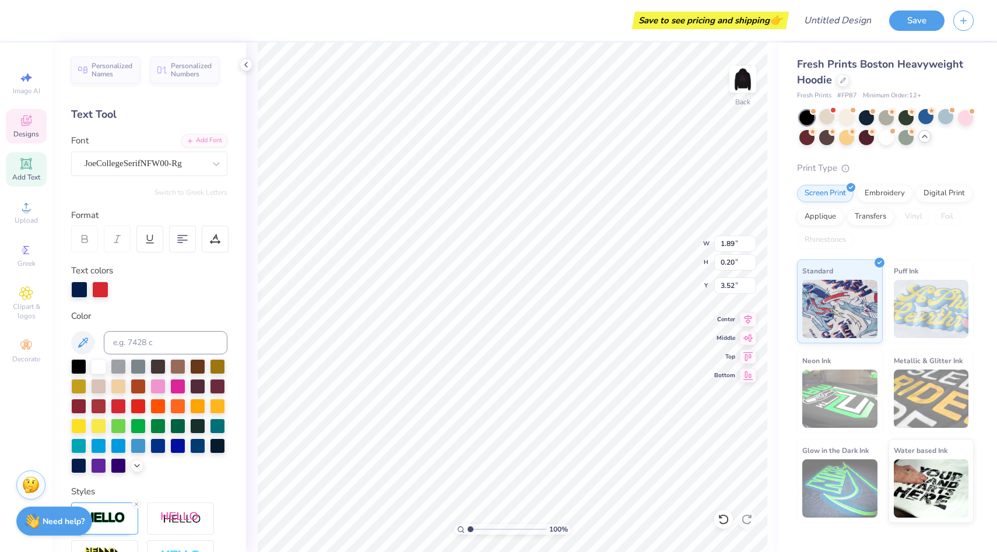
type input "3.45"
click at [104, 292] on div at bounding box center [100, 288] width 16 height 16
click at [100, 365] on div at bounding box center [98, 365] width 15 height 15
type input "14.26"
type input "3.20"
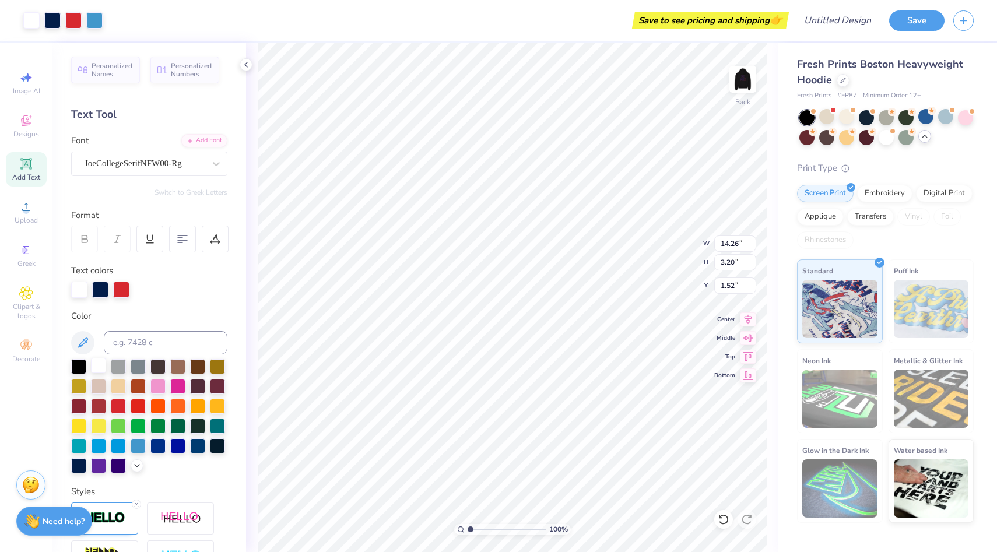
type input "2.55"
click at [122, 285] on div at bounding box center [121, 288] width 16 height 16
click at [121, 287] on div at bounding box center [121, 290] width 16 height 16
click at [741, 91] on img at bounding box center [742, 79] width 47 height 47
click at [138, 443] on div at bounding box center [138, 444] width 15 height 15
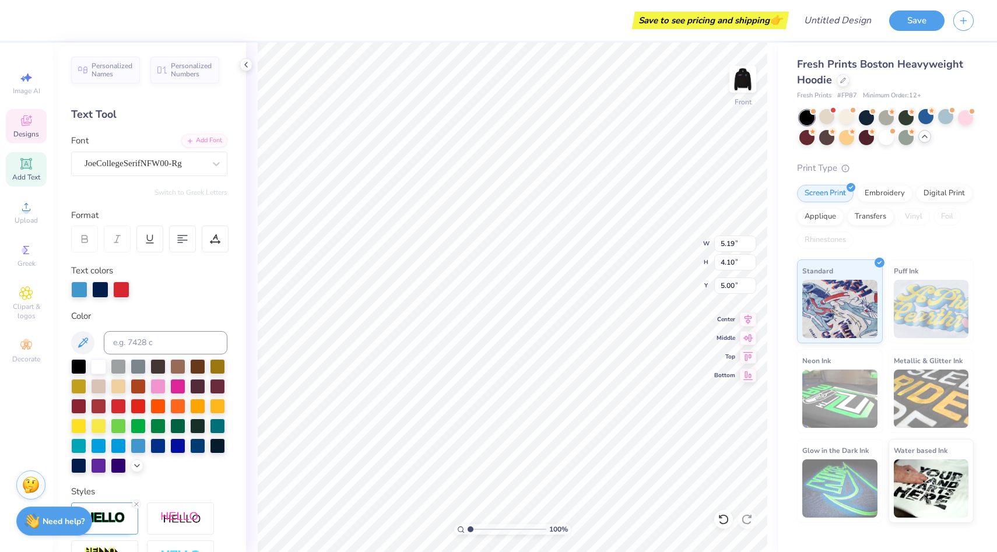
type input "9.10"
type input "4.06"
type input "10.05"
click at [141, 445] on div at bounding box center [138, 444] width 15 height 15
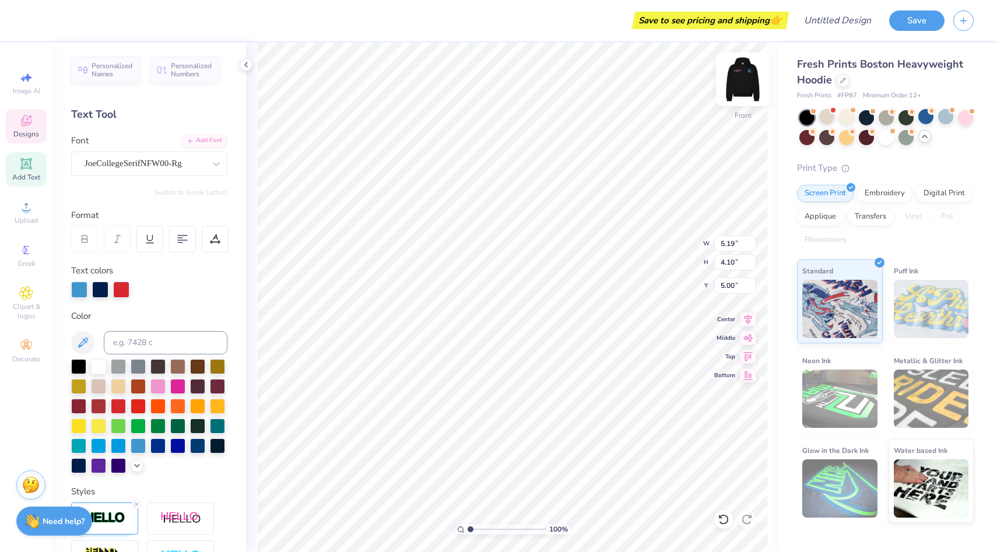
type textarea "PIB ETA"
type input "16.14"
type input "5.40"
type textarea "PIB"
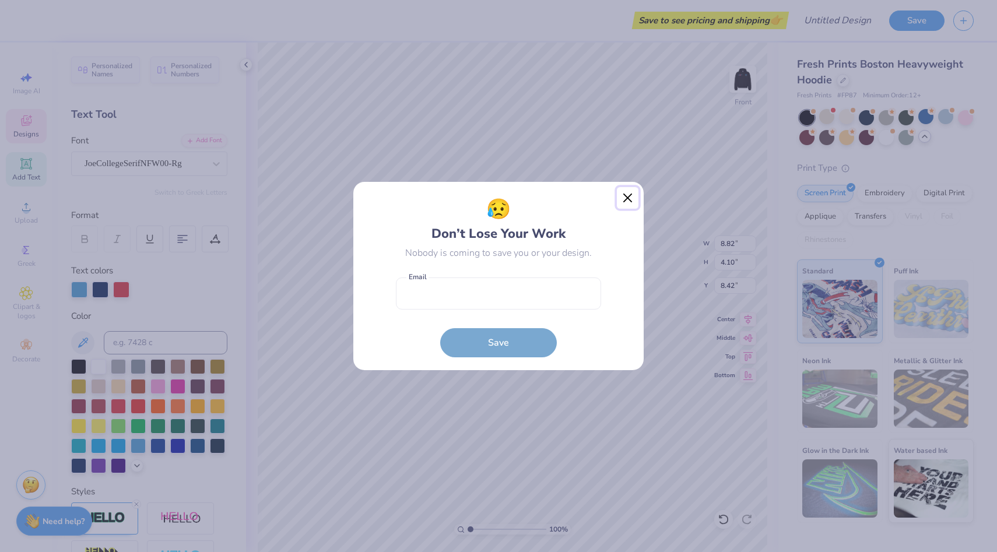
click at [629, 203] on button "Close" at bounding box center [628, 198] width 22 height 22
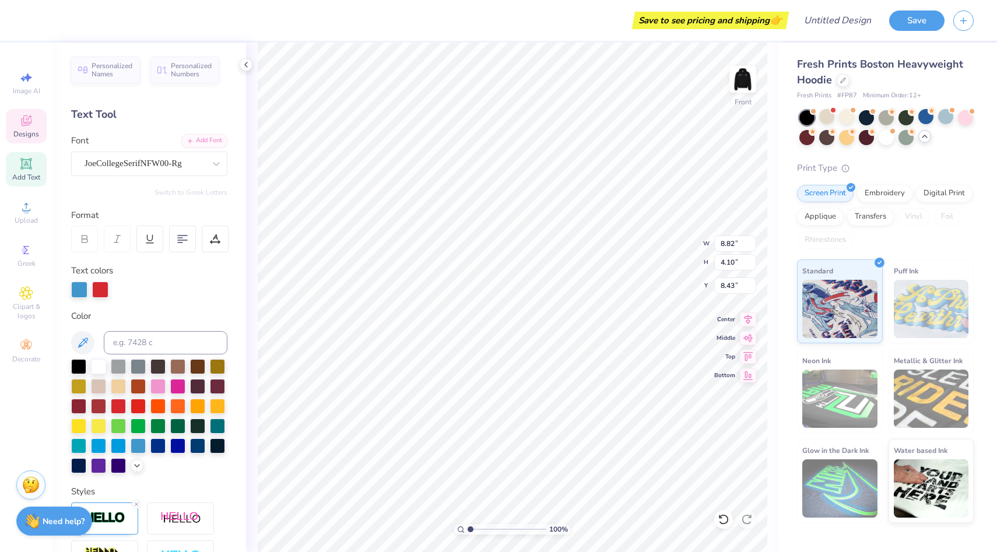
type input "12.04"
type textarea "ETA"
type input "5.92"
type input "9.95"
type input "10.65"
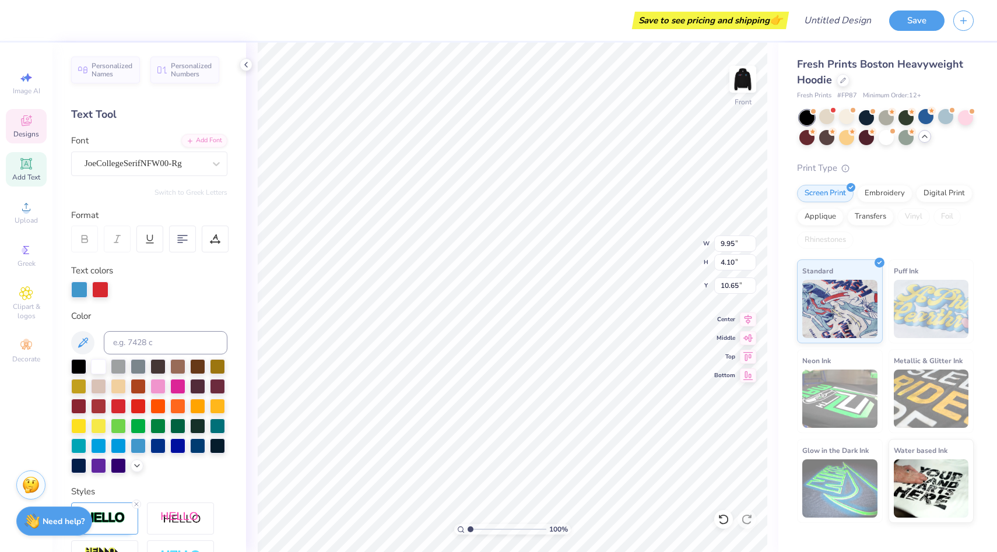
type input "9.17"
type input "3.78"
type input "15.11"
type input "12.05"
type input "17.35"
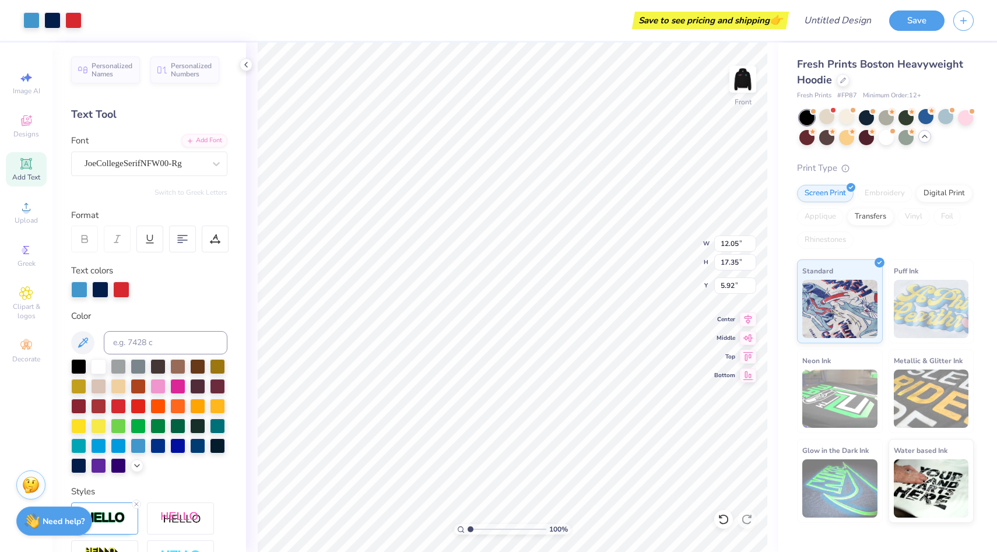
type input "5.52"
click at [746, 79] on img at bounding box center [742, 79] width 47 height 47
click at [124, 290] on div at bounding box center [121, 288] width 16 height 16
click at [79, 290] on div at bounding box center [79, 288] width 16 height 16
click at [749, 83] on img at bounding box center [742, 79] width 47 height 47
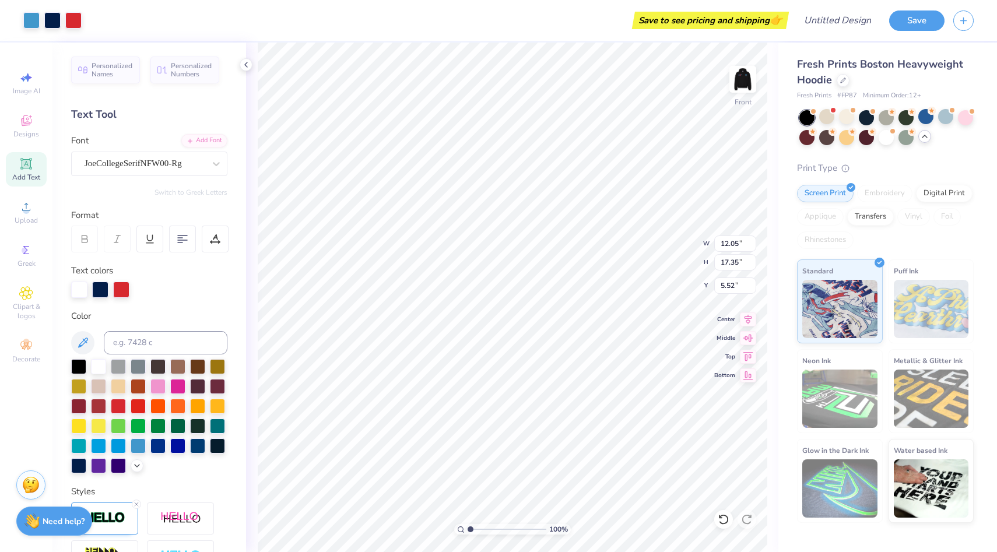
type input "11.37"
type input "16.37"
type textarea "BID"
type textarea "DAY"
type textarea "26"
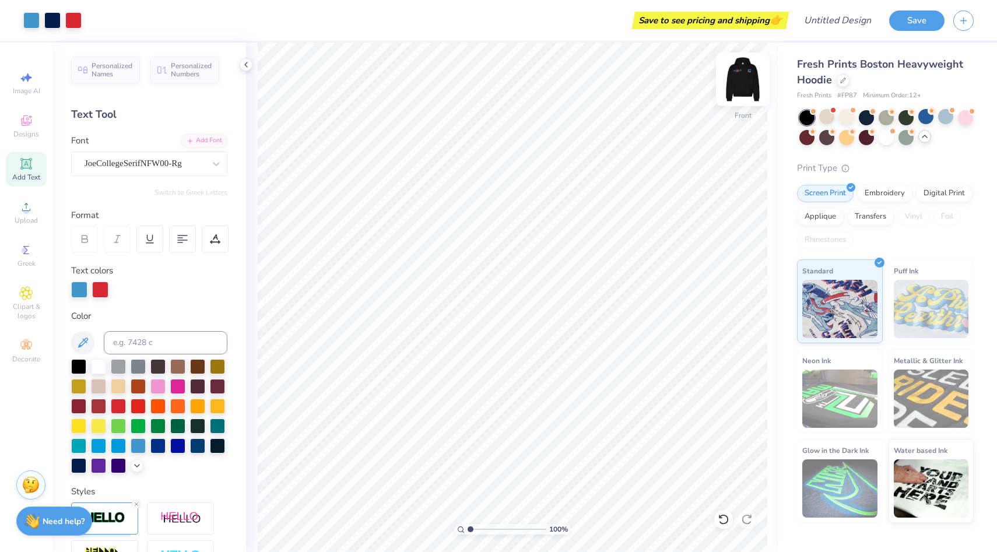
click at [746, 87] on img at bounding box center [742, 79] width 47 height 47
click at [749, 93] on img at bounding box center [742, 79] width 47 height 47
click at [908, 27] on button "Save" at bounding box center [916, 19] width 55 height 20
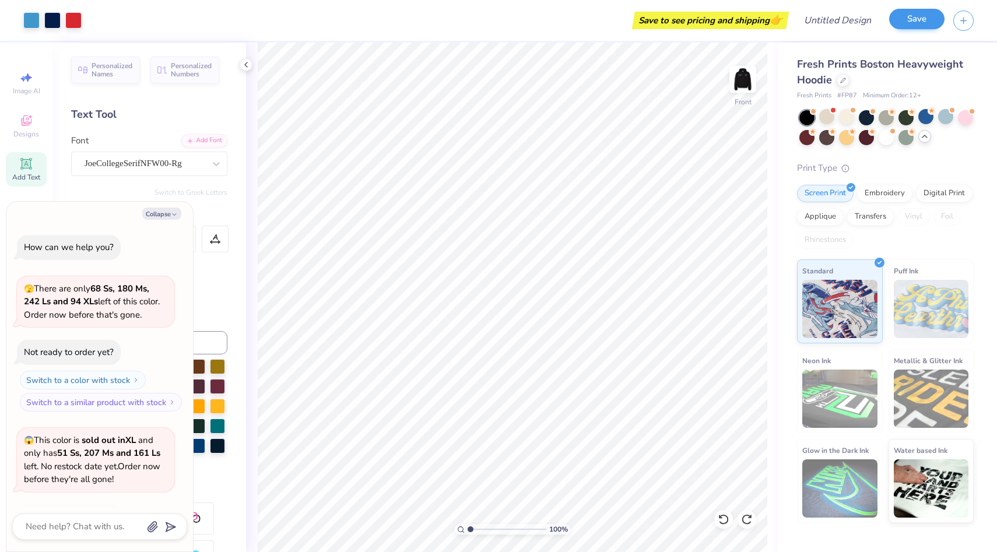
scroll to position [567, 0]
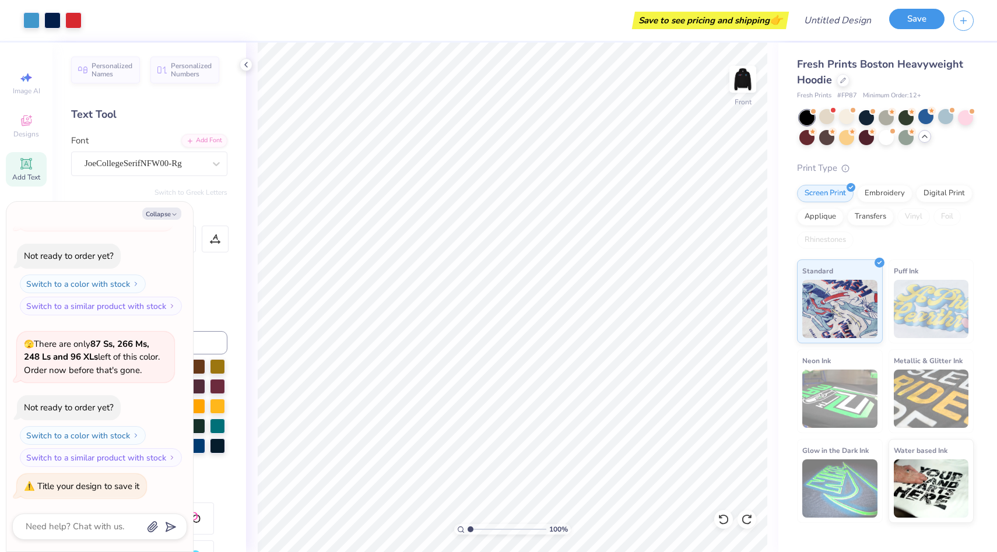
click at [916, 20] on button "Save" at bounding box center [916, 19] width 55 height 20
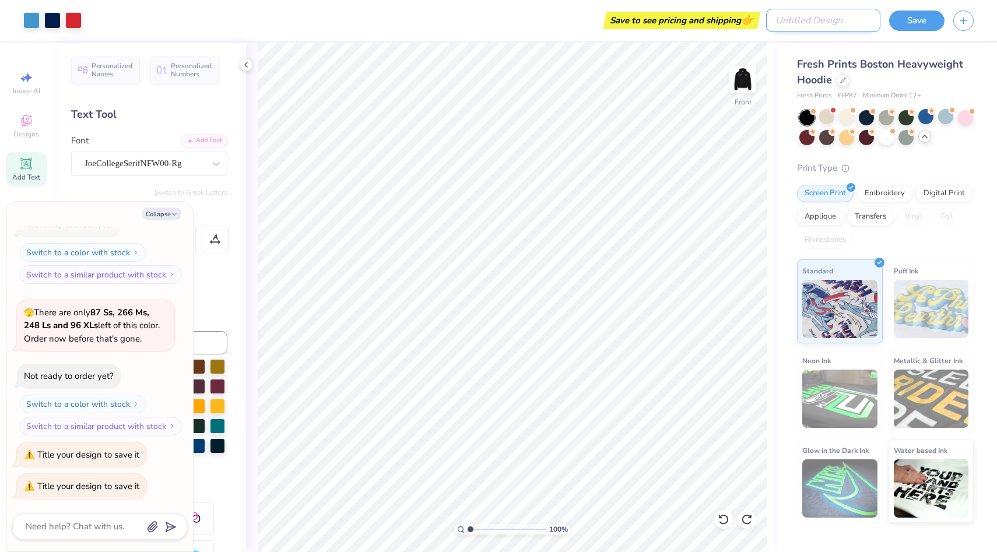
type textarea "x"
click at [817, 24] on input "Design Title" at bounding box center [823, 20] width 114 height 23
type input "r"
type textarea "x"
type input "re"
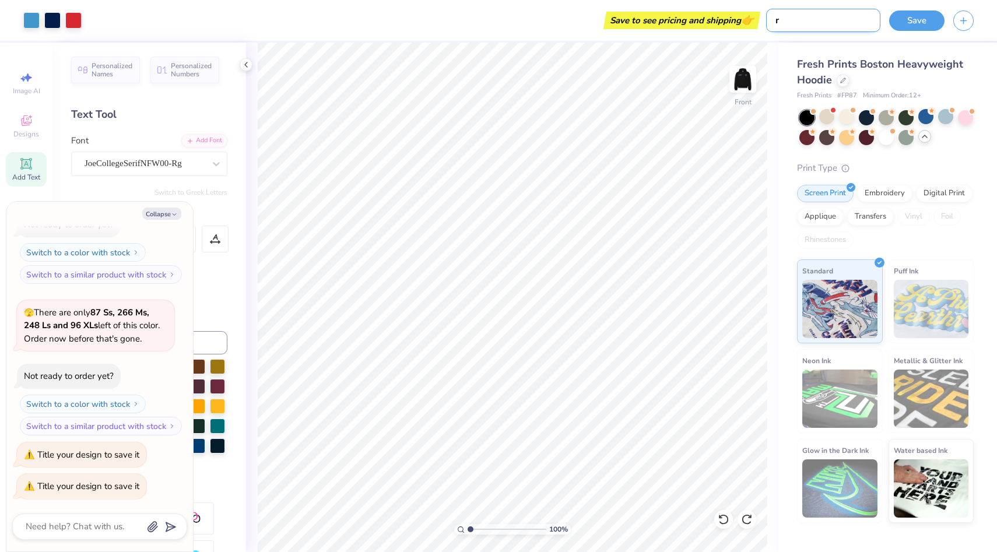
type textarea "x"
type input "r"
type textarea "x"
type input "r"
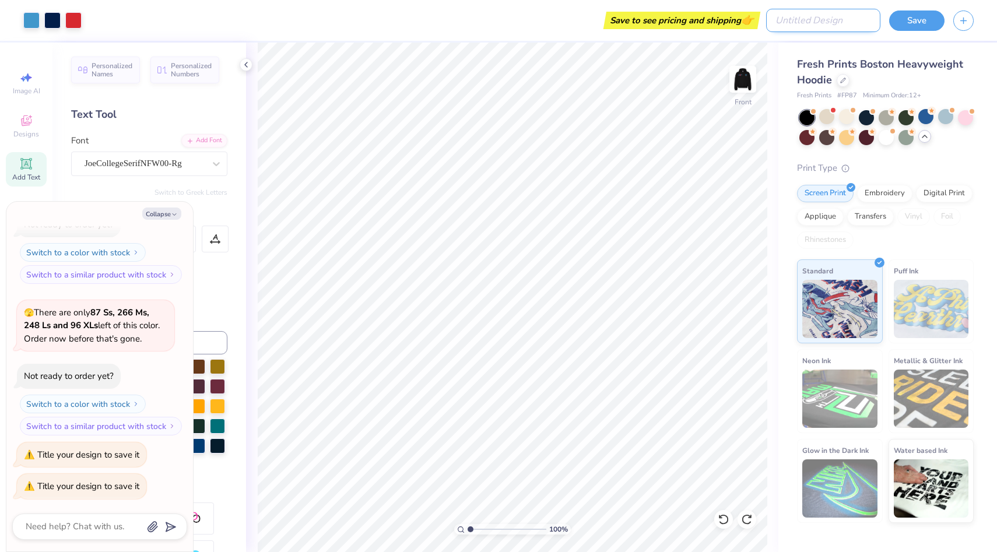
type textarea "x"
type input "re"
type textarea "x"
type input "red"
type textarea "x"
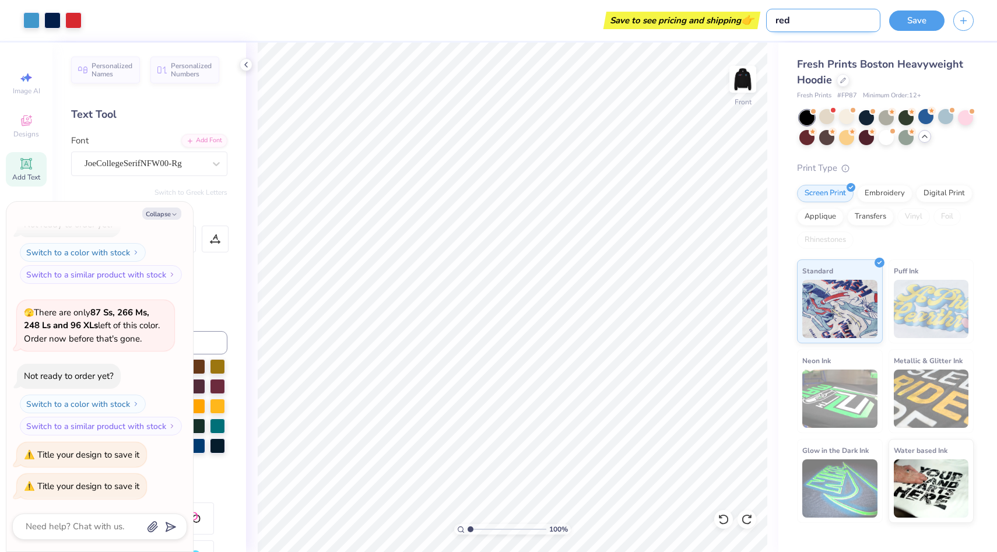
type input "red/"
type textarea "x"
type input "red/b"
type textarea "x"
type input "red/bl"
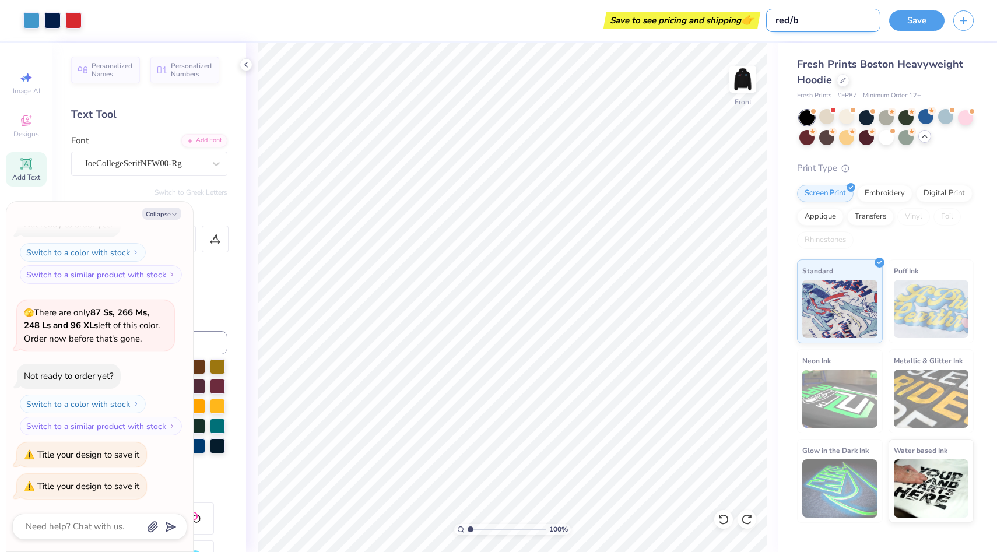
type textarea "x"
type input "red/ble"
type textarea "x"
type input "red/bl"
type textarea "x"
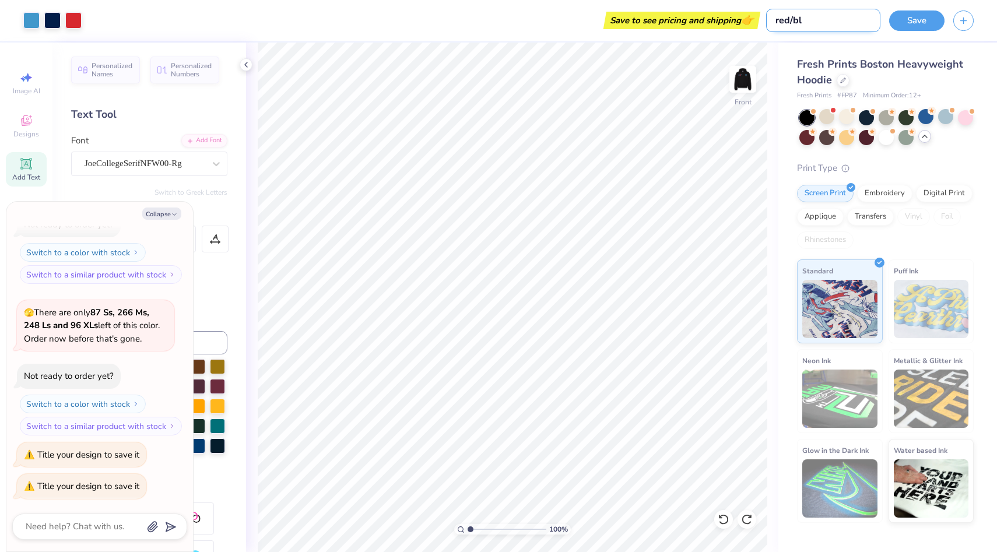
type input "red/blu"
type textarea "x"
type input "red/blue"
type textarea "x"
type input "red/blue"
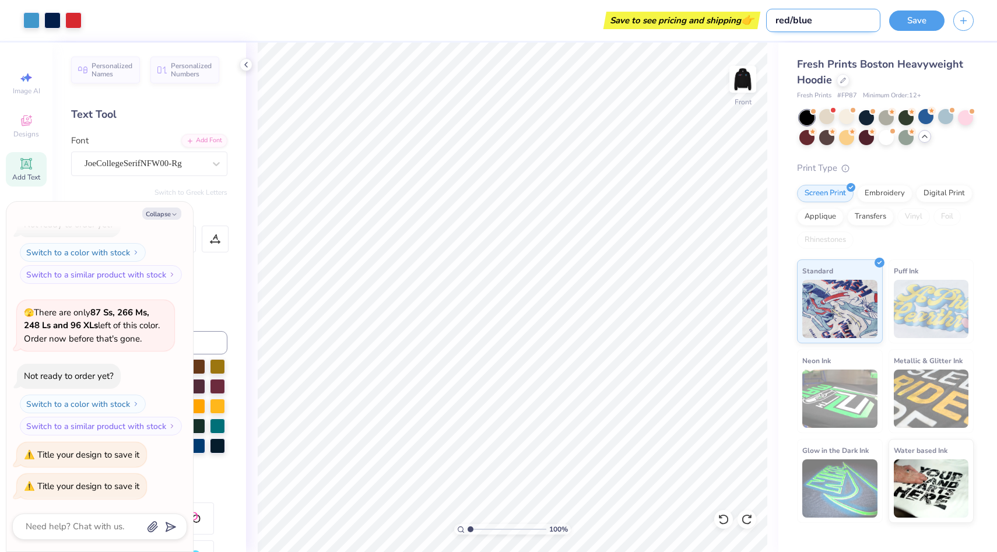
type textarea "x"
type input "red/blue p"
type textarea "x"
type input "red/blue pi"
type textarea "x"
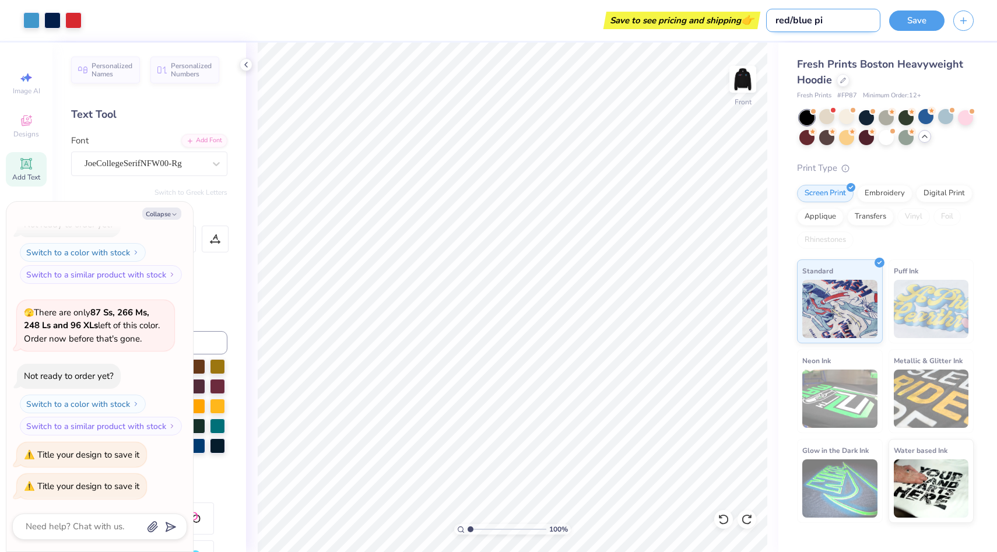
type input "red/blue pip"
type textarea "x"
type input "red/blue piph"
type textarea "x"
type input "red/blue piphi"
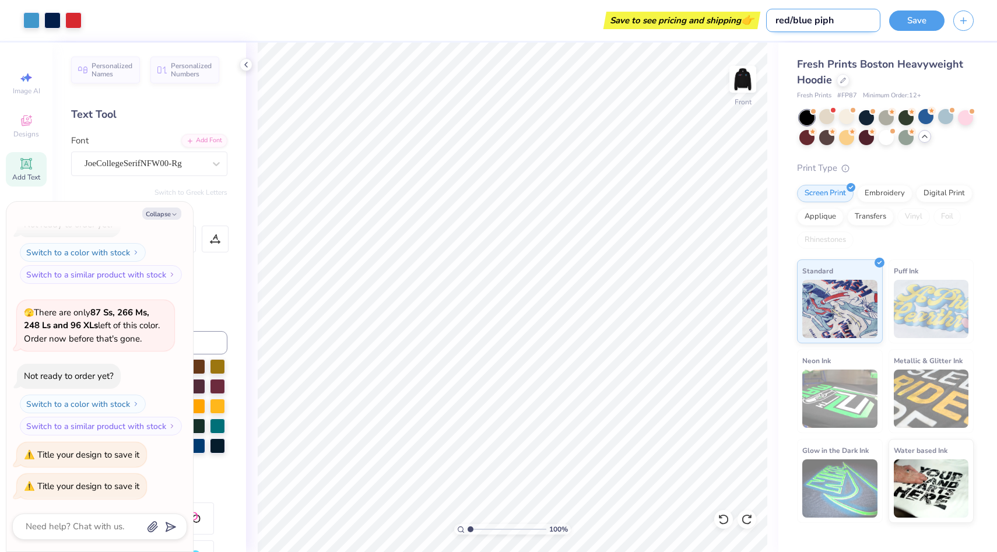
type textarea "x"
type input "red/blue piphi"
type textarea "x"
type input "red/blue piphi h"
type textarea "x"
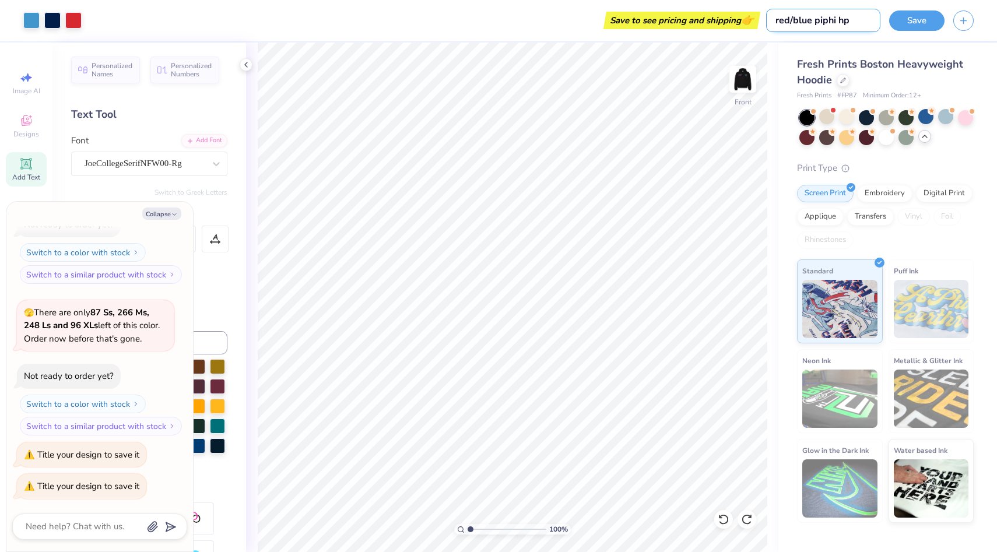
type input "red/blue piphi hpo"
type textarea "x"
type input "red/blue piphi hpoo"
type textarea "x"
type input "red/blue piphi hpo"
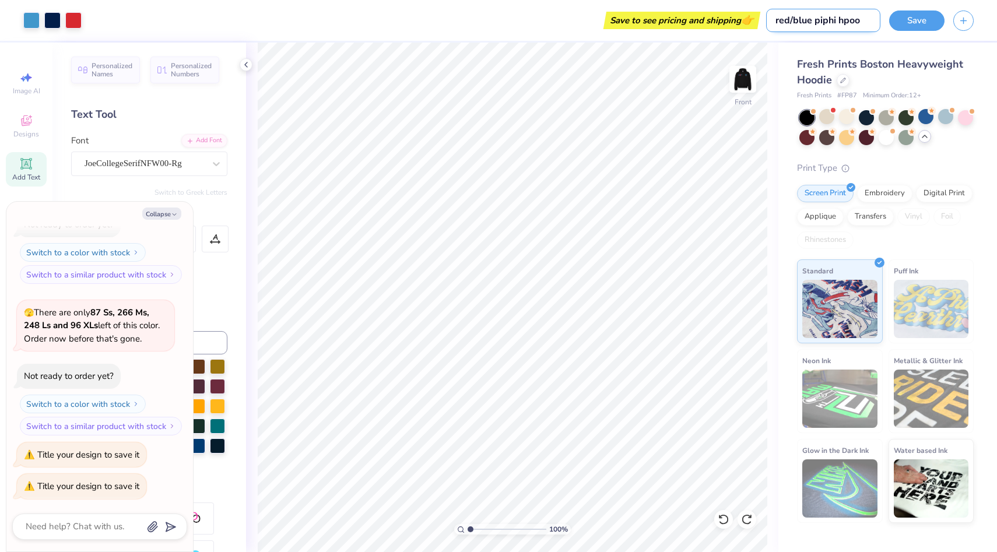
type textarea "x"
type input "red/blue piphi hp"
type textarea "x"
type input "red/blue piphi h"
type textarea "x"
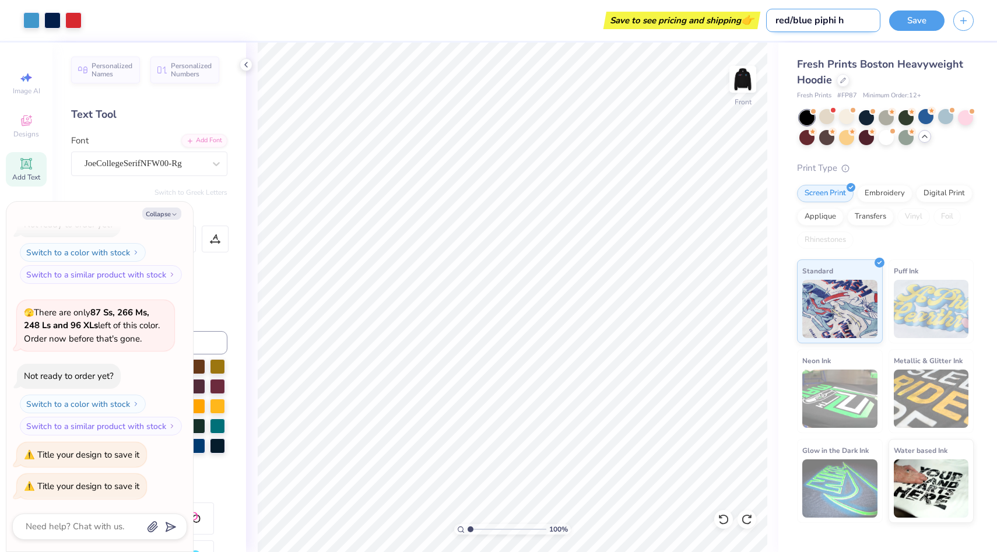
type input "red/blue piphi ho"
type textarea "x"
type input "red/blue piphi hoo"
type textarea "x"
type input "red/blue piphi hood"
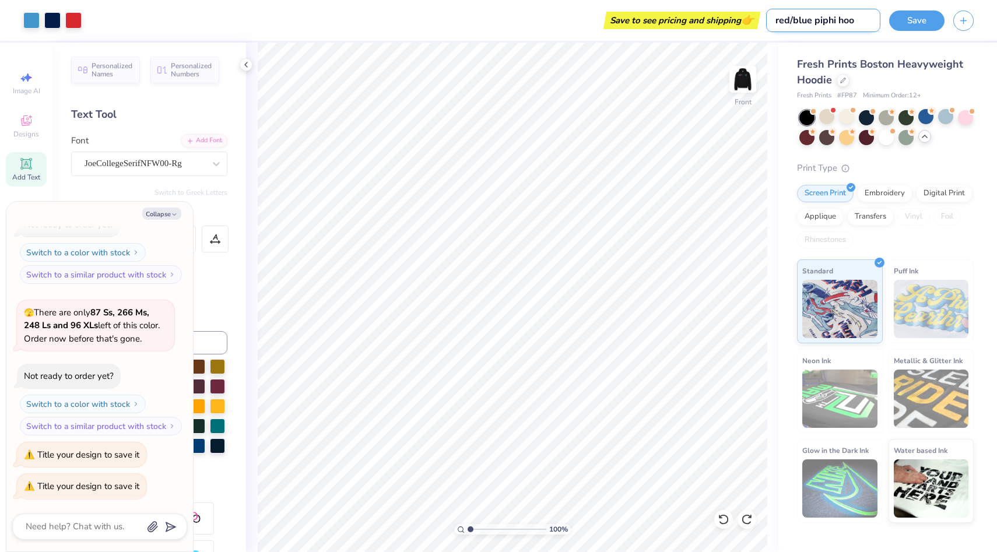
type textarea "x"
type input "red/blue piphi hoodi"
type textarea "x"
type input "red/blue piphi hoodie"
type textarea "x"
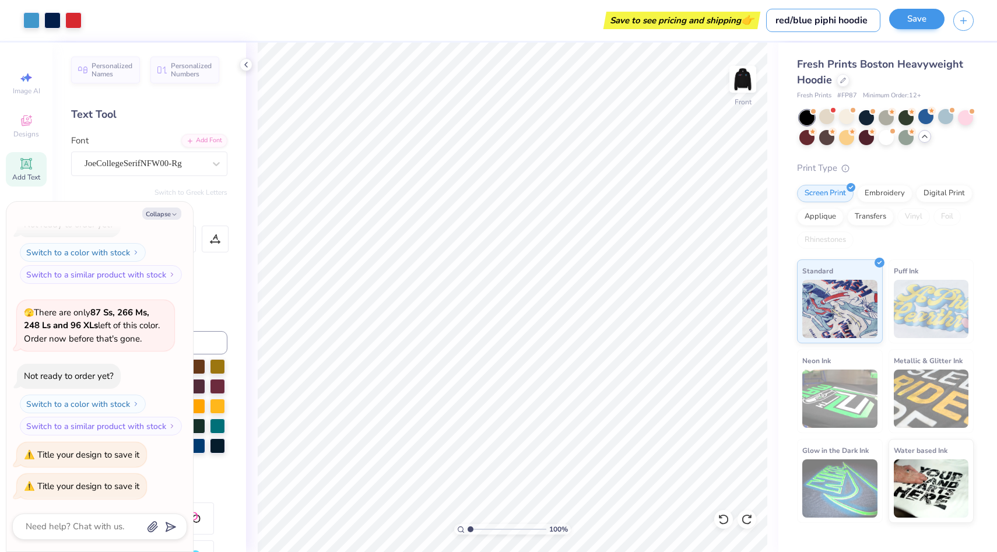
type input "red/blue piphi hoodie"
click at [924, 9] on button "Save" at bounding box center [916, 19] width 55 height 20
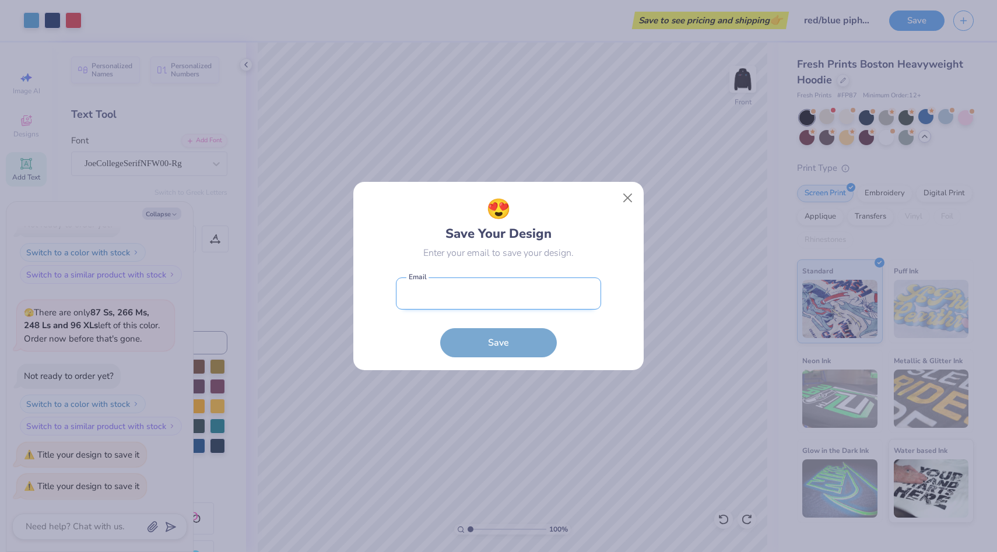
click at [465, 307] on input "email" at bounding box center [498, 294] width 205 height 32
type input "stevie.sharp@me.com"
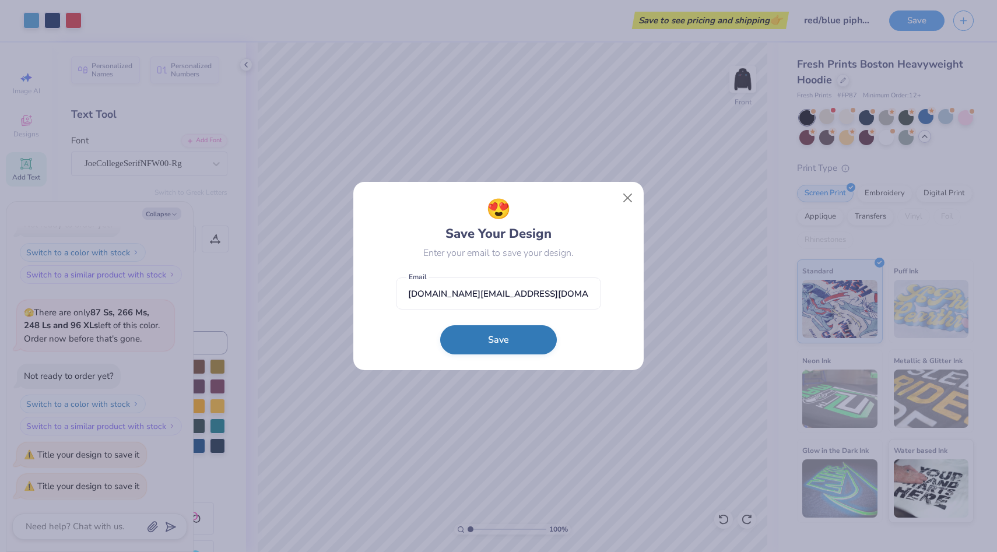
click at [483, 339] on button "Save" at bounding box center [498, 339] width 117 height 29
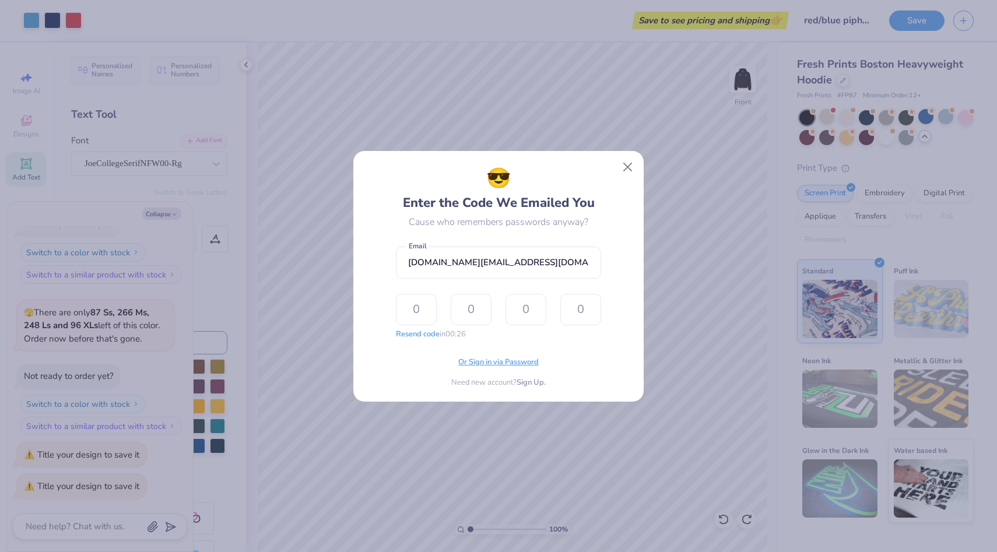
click at [516, 363] on span "Or Sign in via Password" at bounding box center [498, 363] width 80 height 12
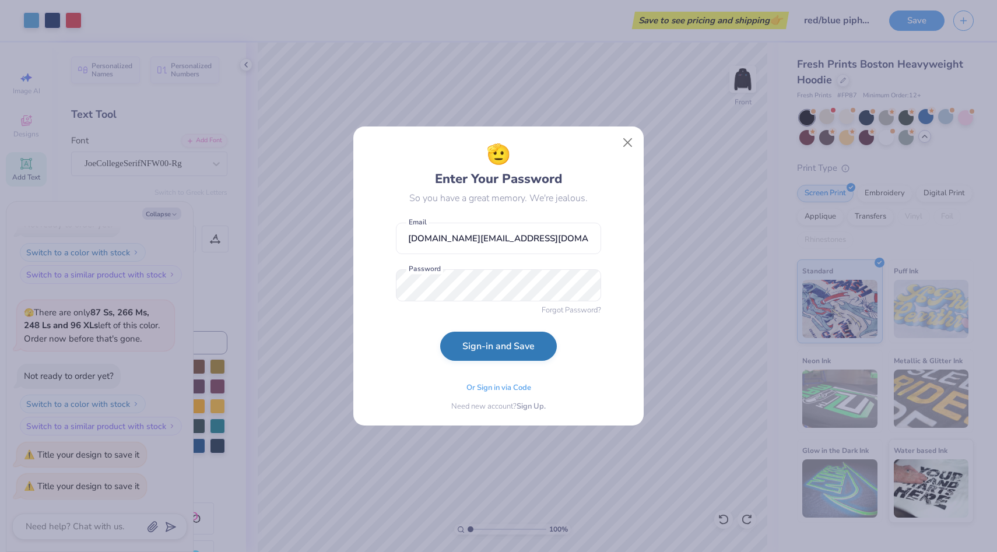
click at [494, 352] on button "Sign-in and Save" at bounding box center [498, 346] width 117 height 29
click at [517, 350] on button "Sign-in and Save" at bounding box center [498, 346] width 117 height 29
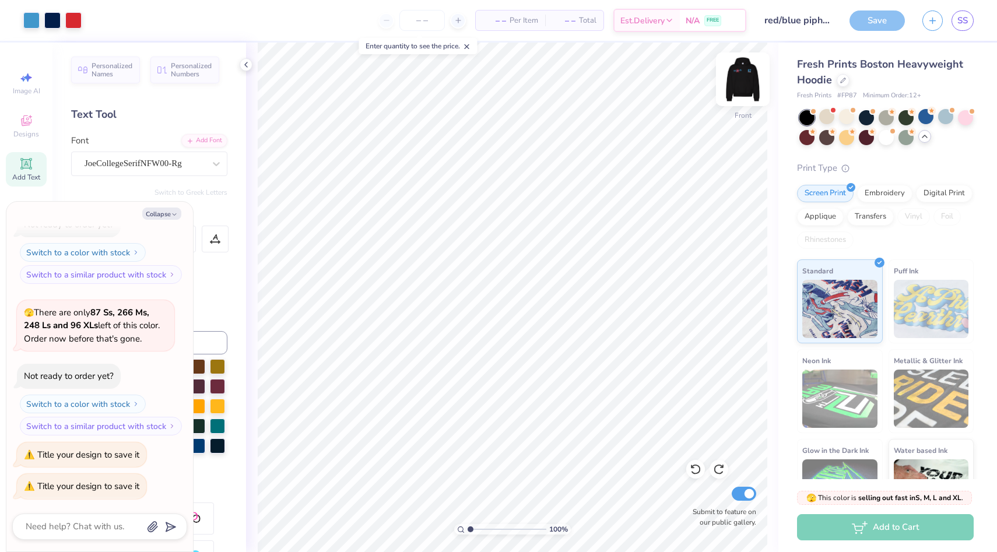
click at [750, 85] on img at bounding box center [742, 79] width 47 height 47
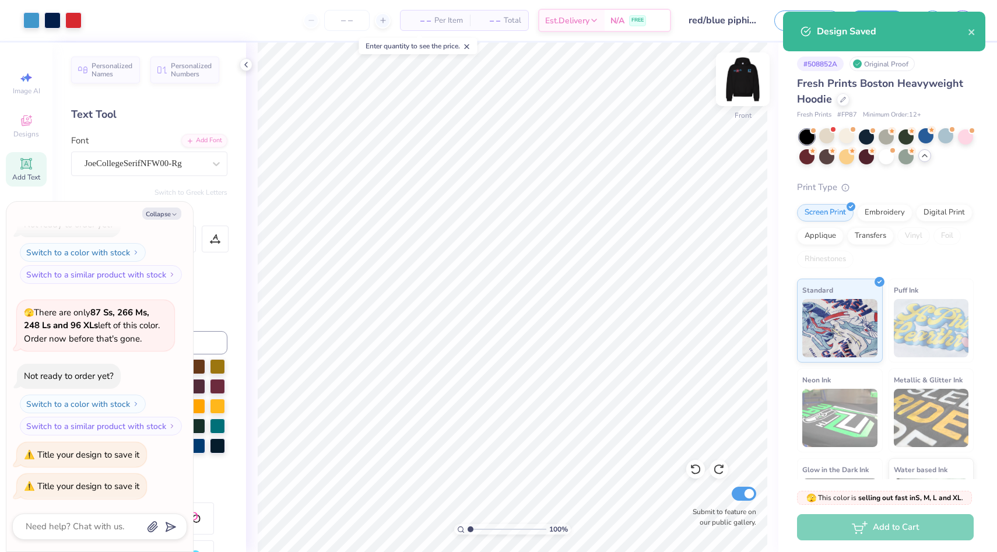
click at [749, 79] on img at bounding box center [742, 79] width 47 height 47
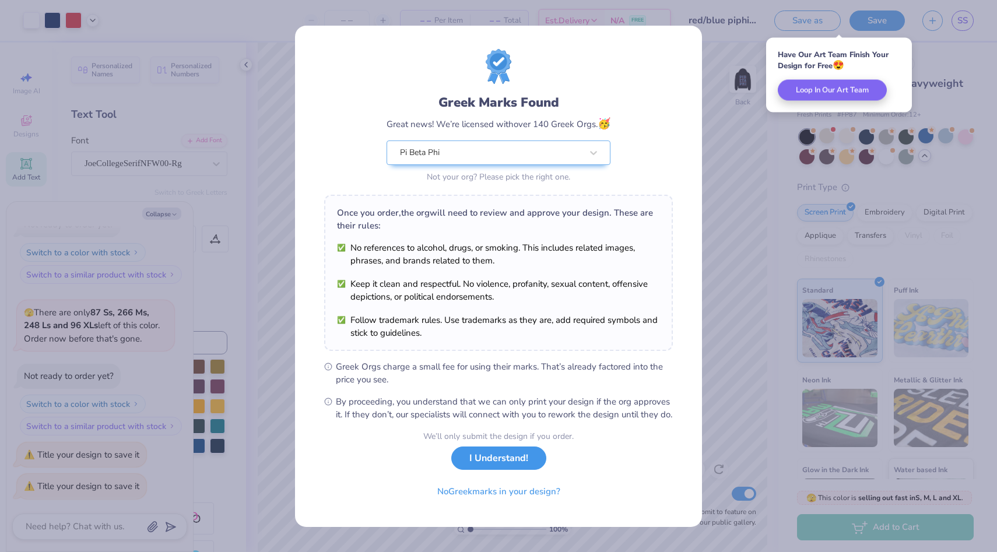
click at [496, 470] on button "I Understand!" at bounding box center [498, 459] width 95 height 24
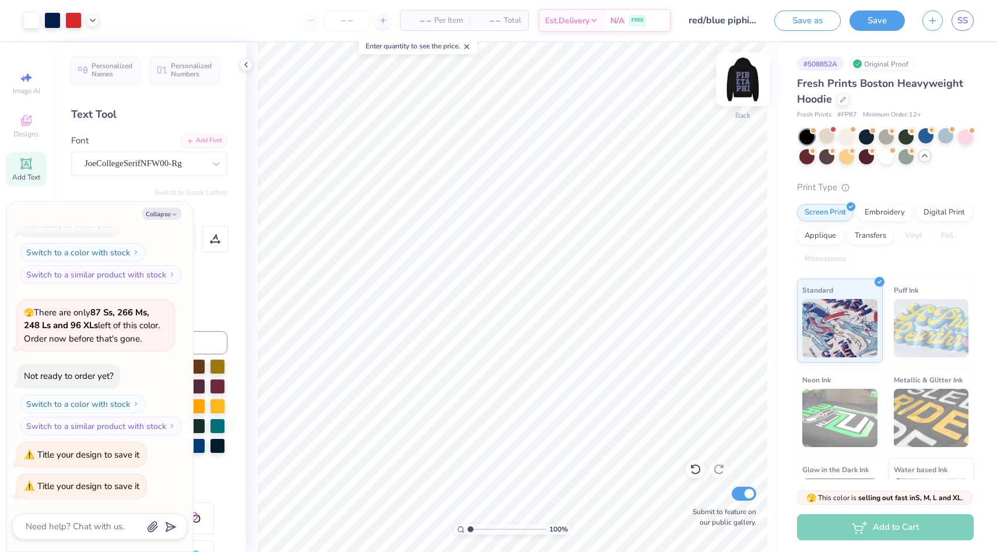
click at [747, 83] on img at bounding box center [742, 79] width 47 height 47
type textarea "x"
type input "11.33"
type input "4.67"
type input "11.36"
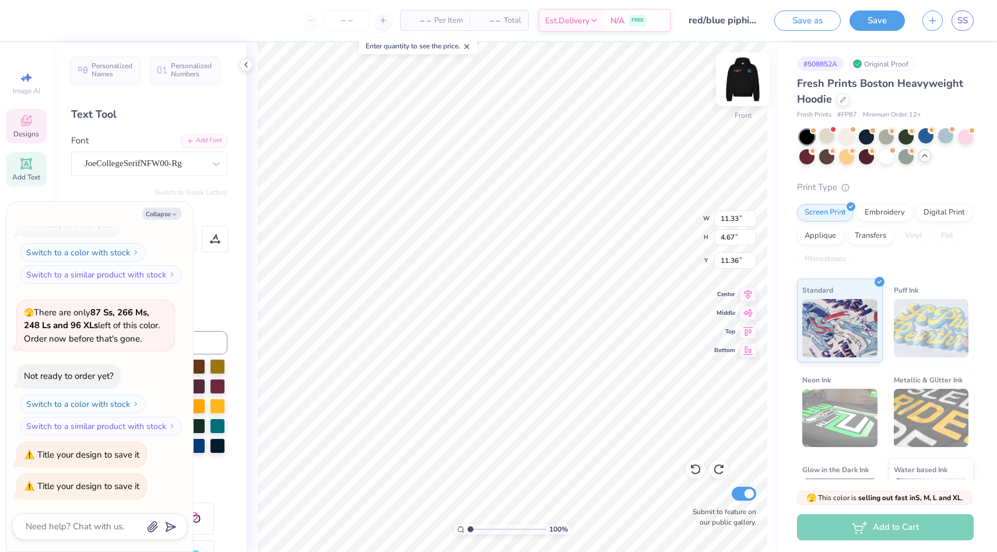
click at [748, 79] on img at bounding box center [742, 79] width 47 height 47
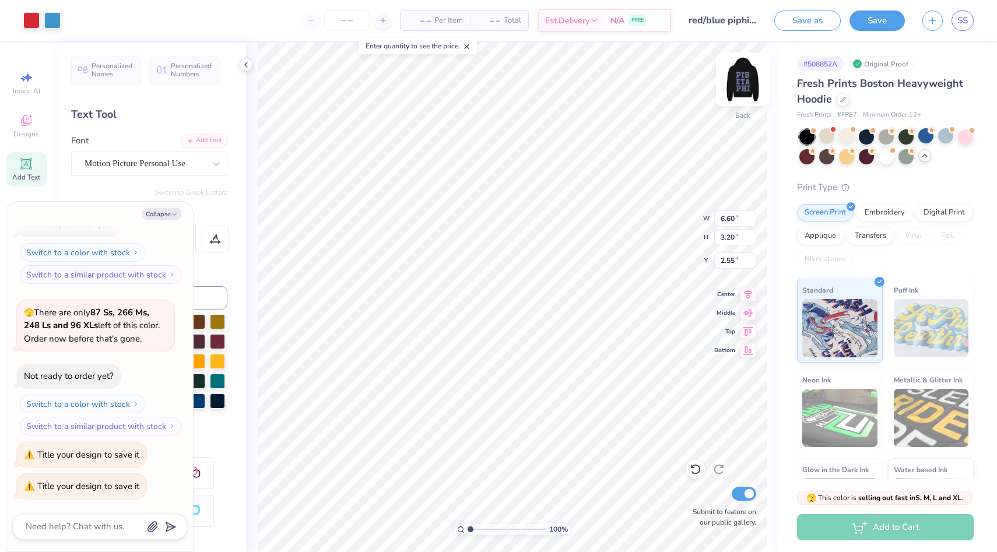
click at [749, 68] on img at bounding box center [742, 79] width 47 height 47
type textarea "x"
type input "5.00"
type textarea "x"
type input "6.64"
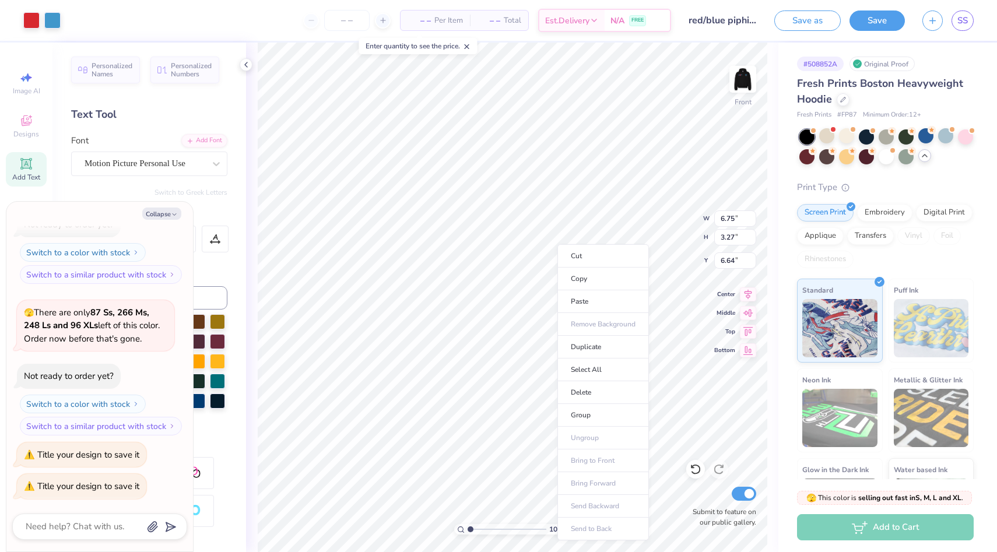
click at [587, 434] on ul "Cut Copy Paste Remove Background Duplicate Select All Delete Group Ungroup Brin…" at bounding box center [603, 392] width 92 height 296
type textarea "x"
type input "7.30"
type textarea "x"
type input "12.90"
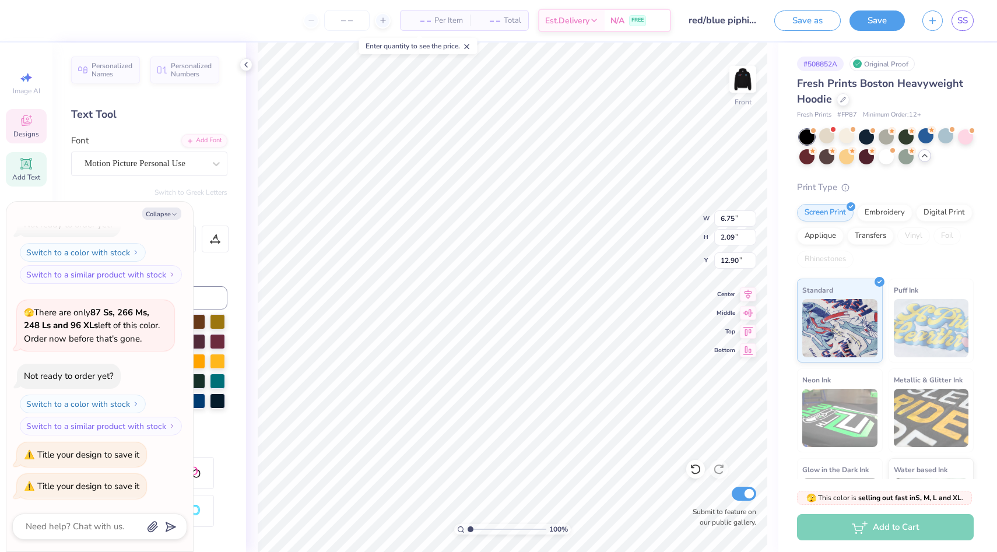
type textarea "x"
type input "2.12"
type input "2.04"
type input "7.34"
type textarea "x"
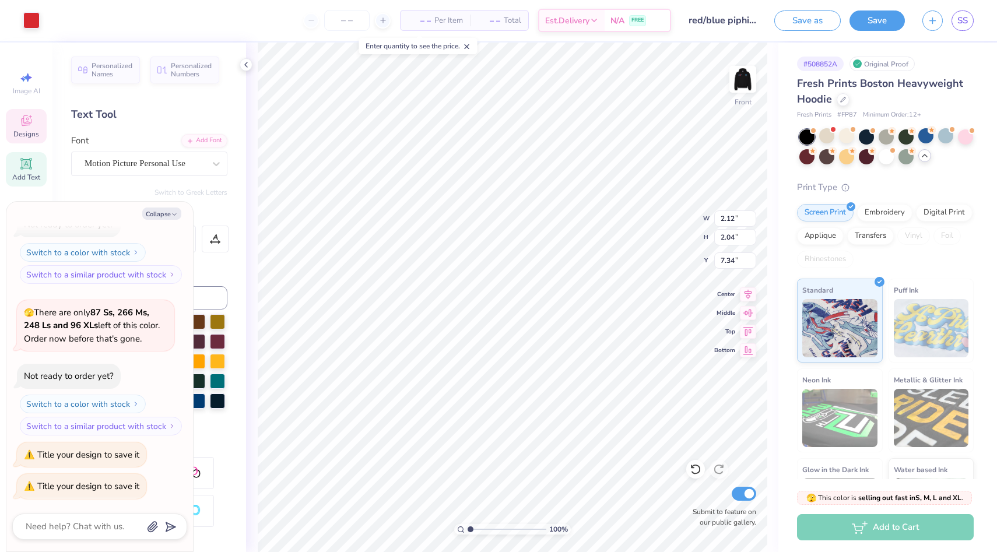
type input "5.36"
type textarea "x"
type input "3.40"
type input "3.27"
type input "6.64"
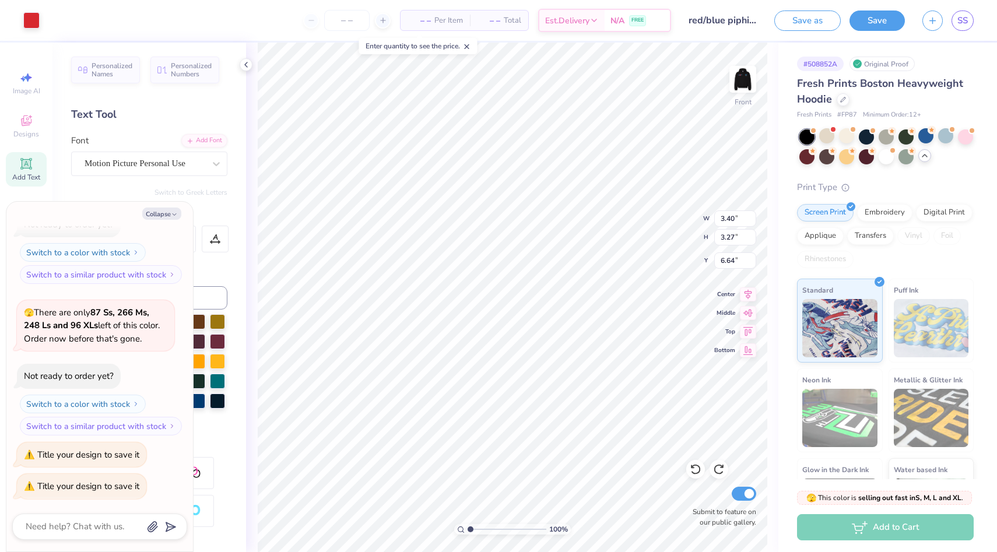
type textarea "x"
type input "5.29"
type textarea "x"
type input "13.68"
type textarea "x"
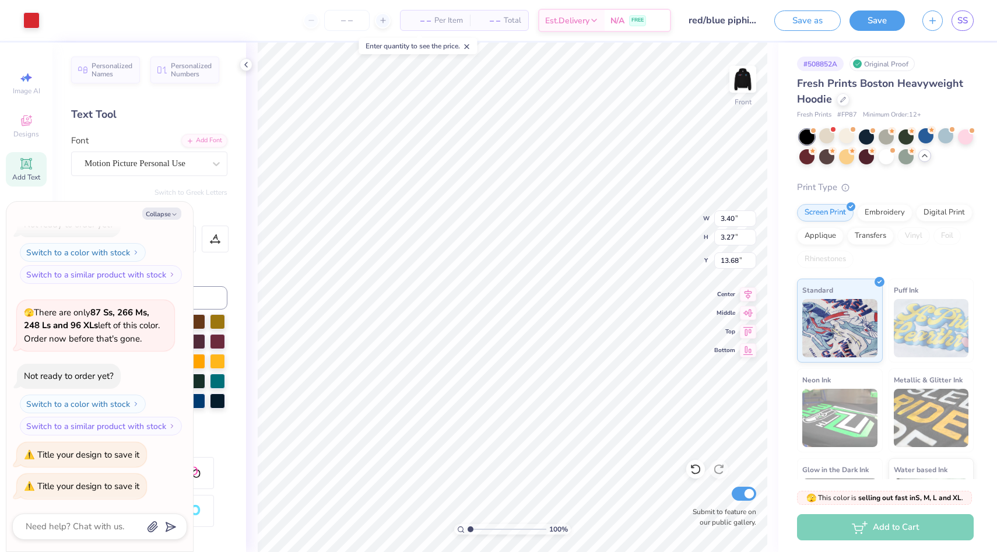
type input "6.75"
type input "2.09"
type input "12.90"
type textarea "x"
type input "8.56"
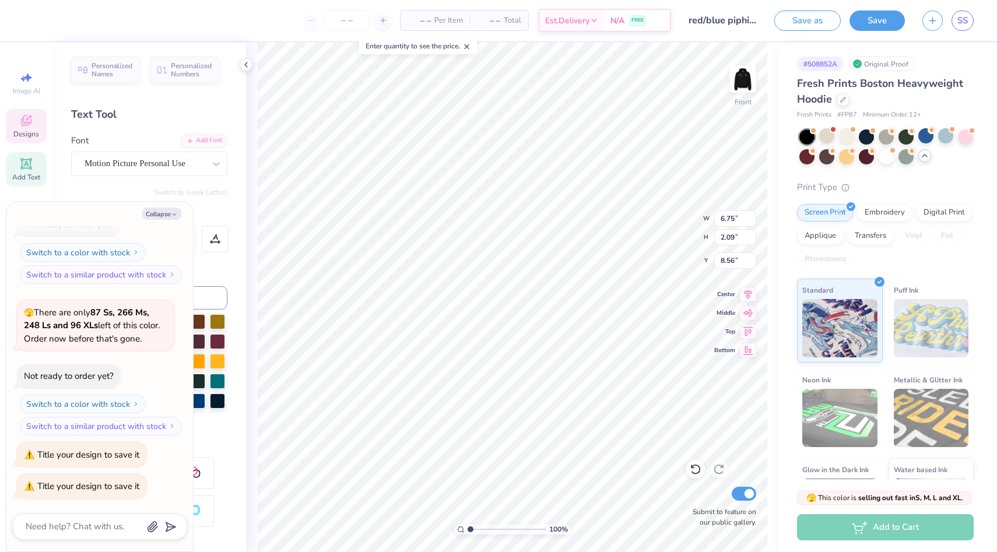
type textarea "x"
type input "11.70"
type input "3.62"
type input "8.09"
type textarea "x"
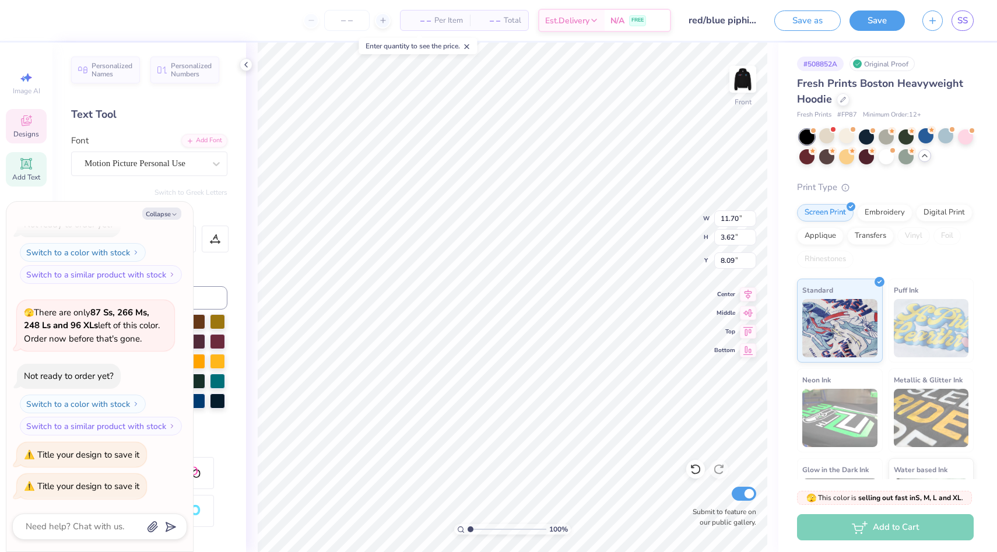
type input "8.56"
type textarea "x"
type input "12.71"
type textarea "x"
type input "14.39"
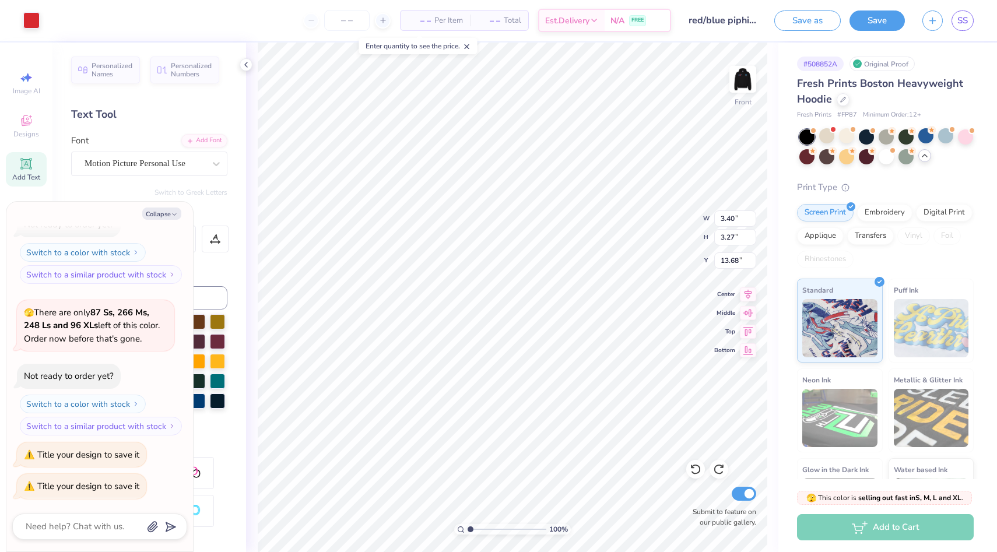
type textarea "x"
type input "11.73"
type textarea "x"
type input "20.40"
type textarea "x"
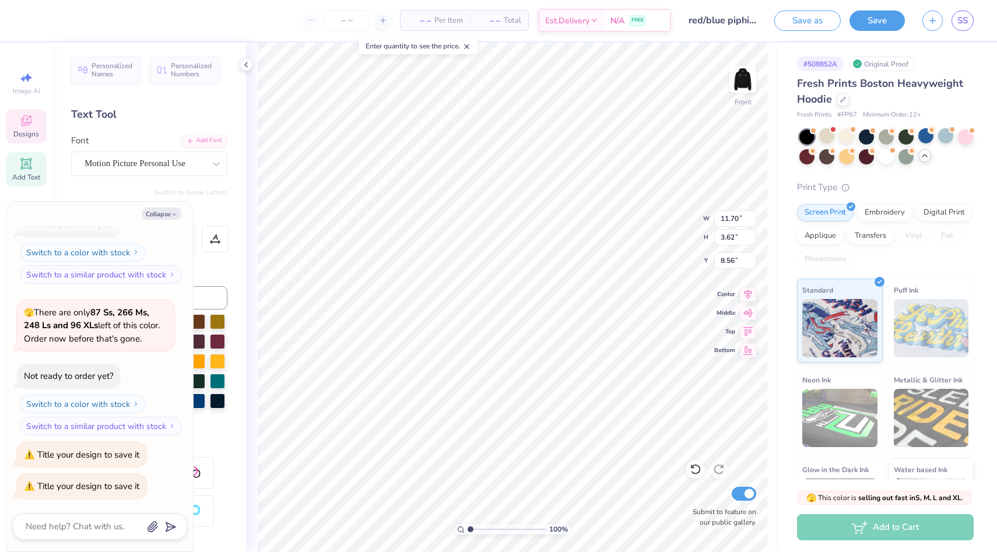
type input "12.59"
type input "3.90"
type input "8.48"
type textarea "x"
type input "8.54"
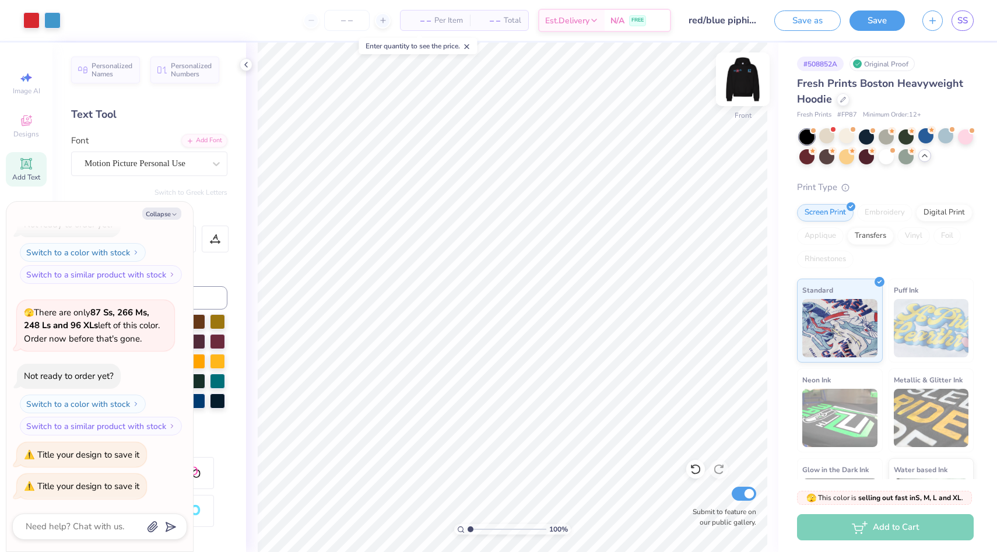
click at [739, 87] on img at bounding box center [742, 79] width 47 height 47
click at [742, 86] on img at bounding box center [742, 79] width 47 height 47
type textarea "x"
type input "11.73"
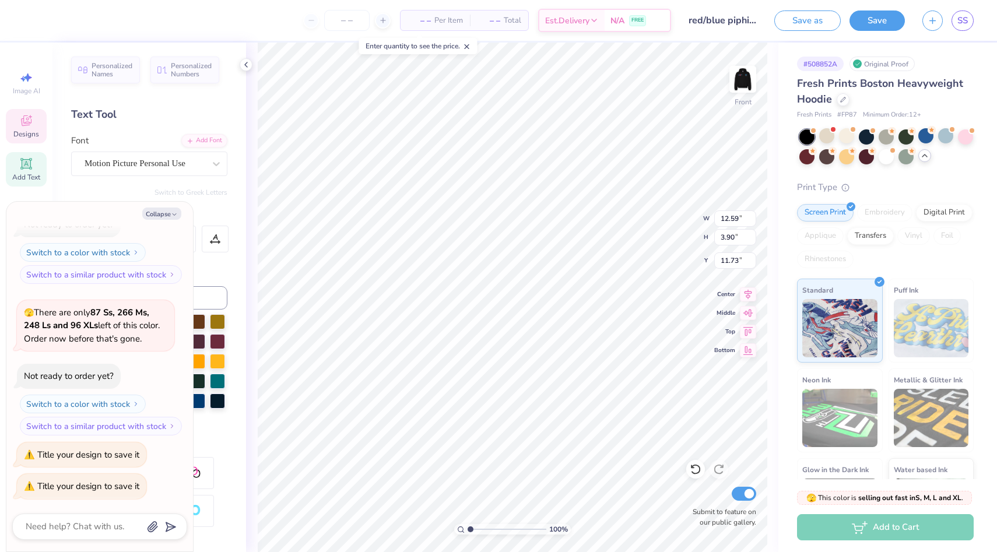
type textarea "x"
type textarea "D"
type textarea "x"
type textarea "Du"
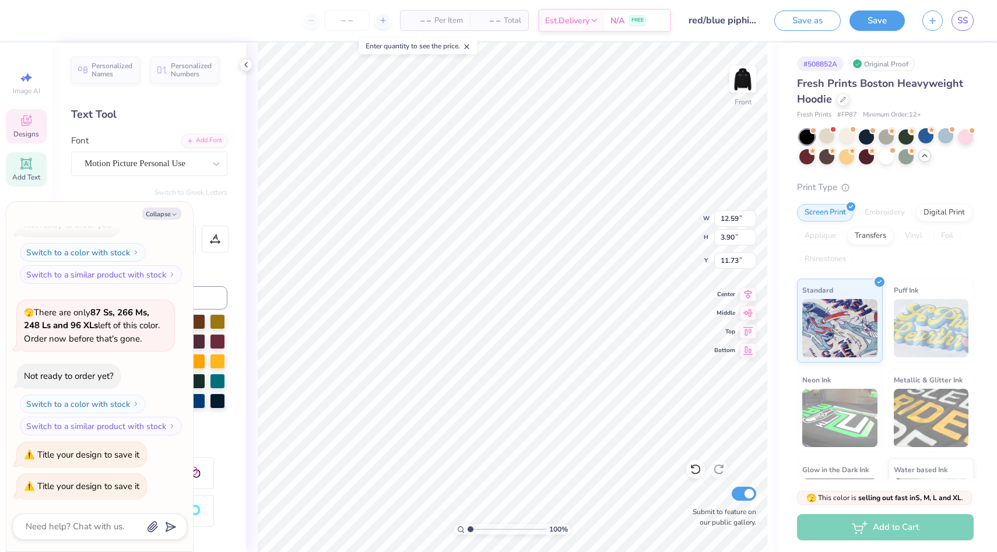
type textarea "x"
type textarea "Dur"
type textarea "x"
type textarea "Durh"
type textarea "x"
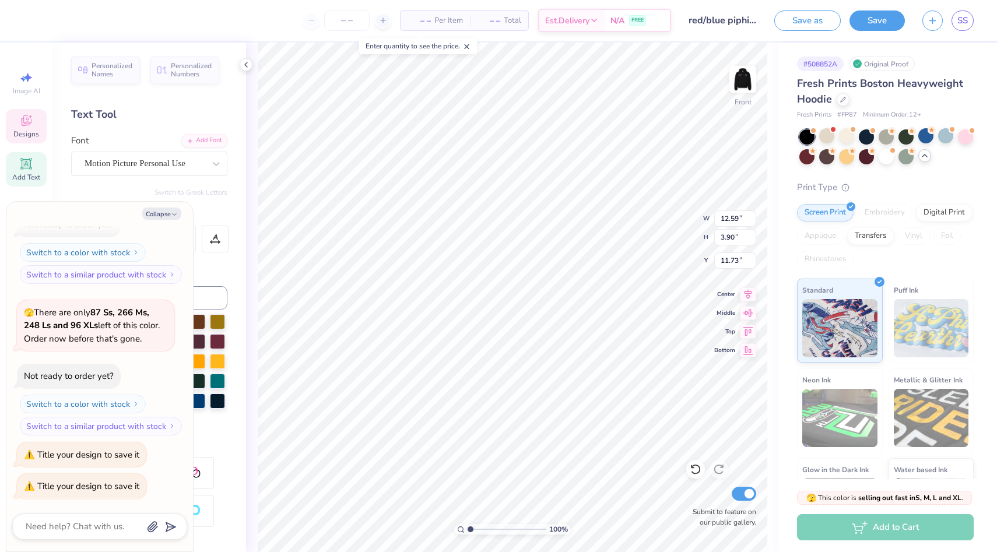
type textarea "Durha"
type textarea "x"
type textarea "Durham,"
type textarea "x"
type textarea "Durham,"
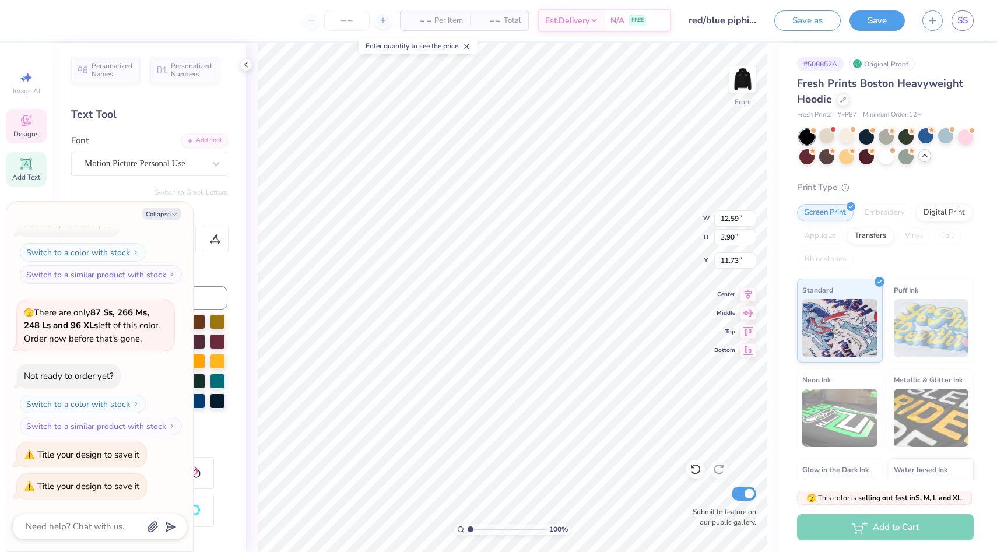
type textarea "x"
type textarea "Durham, N"
type textarea "x"
click at [746, 78] on img at bounding box center [742, 79] width 47 height 47
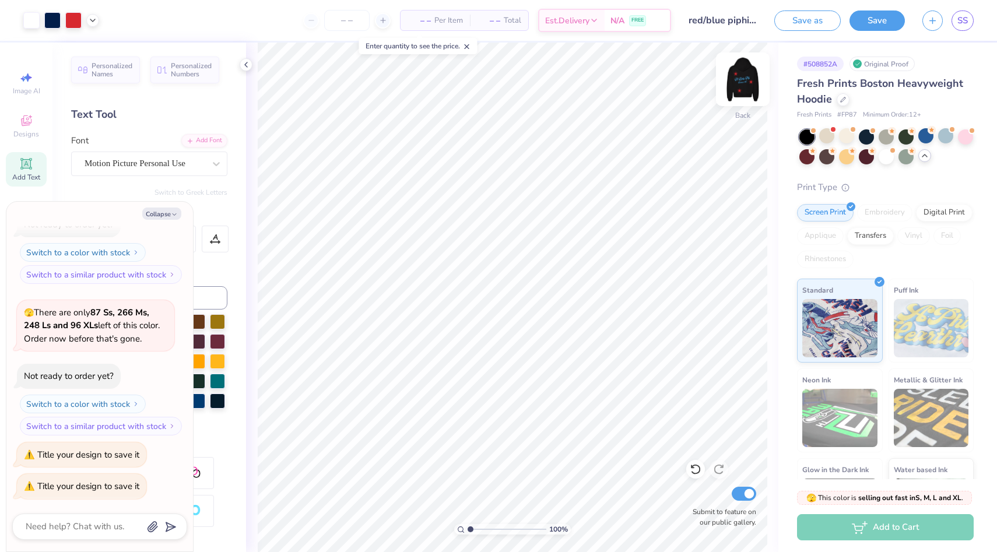
click at [747, 82] on img at bounding box center [742, 79] width 47 height 47
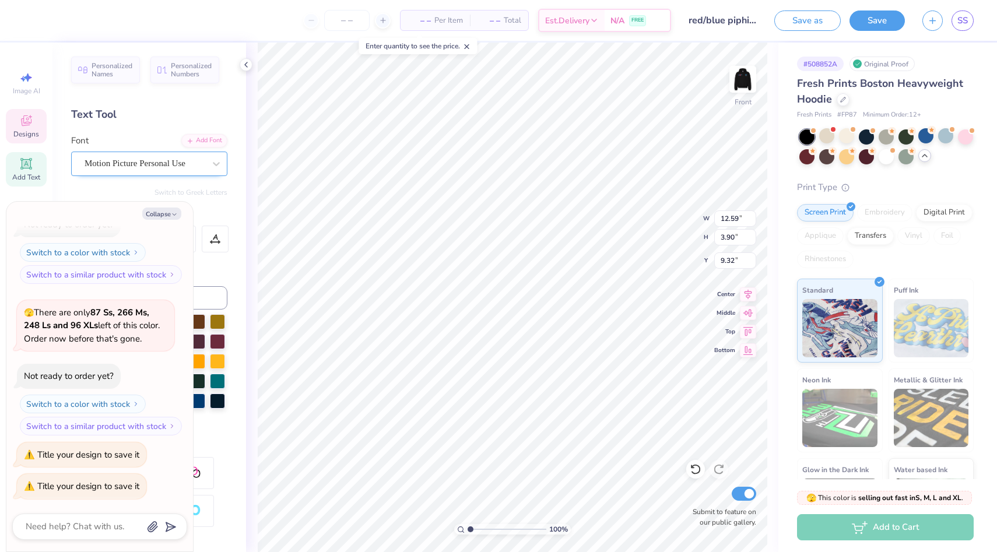
click at [146, 159] on div "Motion Picture Personal Use" at bounding box center [144, 164] width 122 height 18
click at [217, 165] on icon at bounding box center [216, 164] width 12 height 12
click at [163, 211] on button "Collapse" at bounding box center [161, 214] width 39 height 12
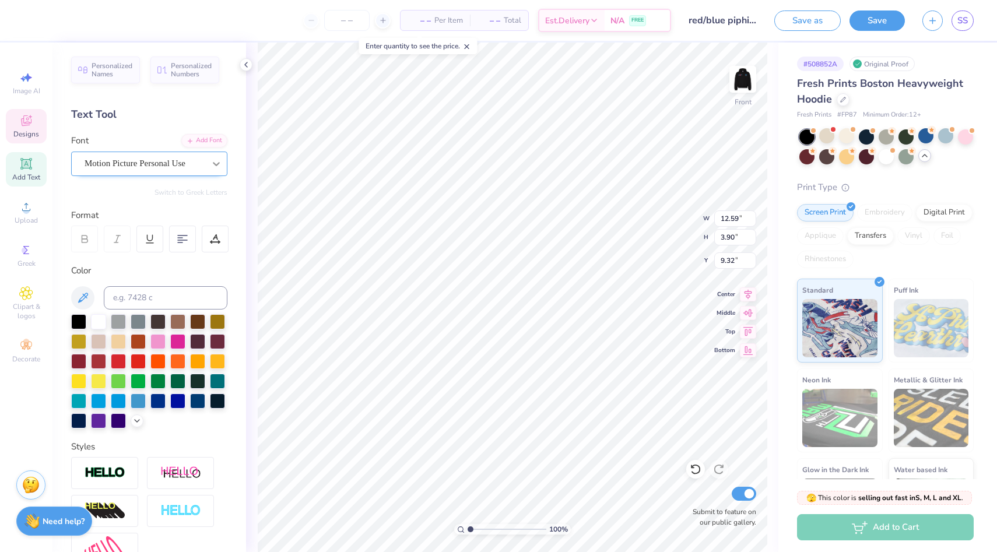
click at [219, 164] on icon at bounding box center [216, 164] width 12 height 12
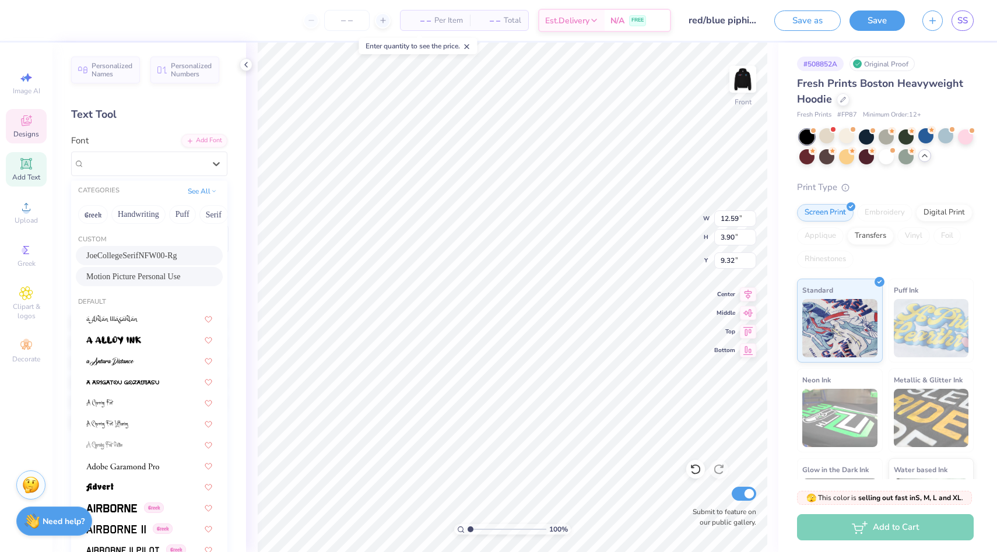
click at [177, 251] on span "JoeCollegeSerifNFW00-Rg" at bounding box center [131, 256] width 91 height 12
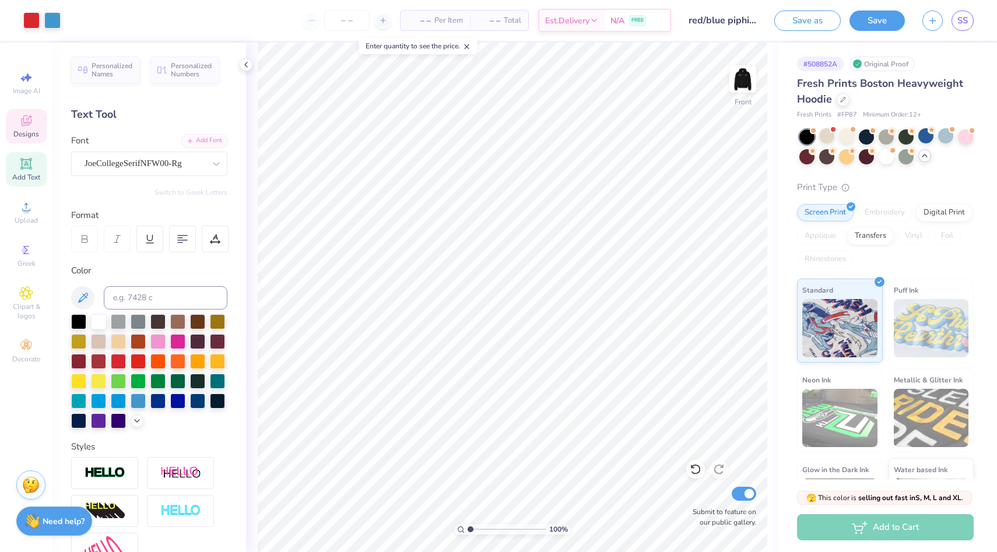
click at [28, 112] on div "Designs" at bounding box center [26, 126] width 41 height 34
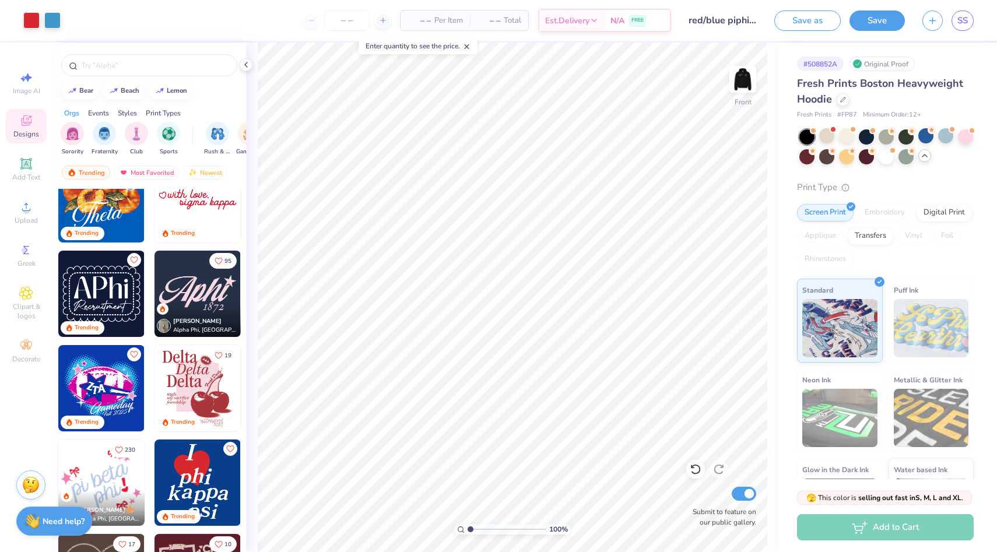
scroll to position [742, 0]
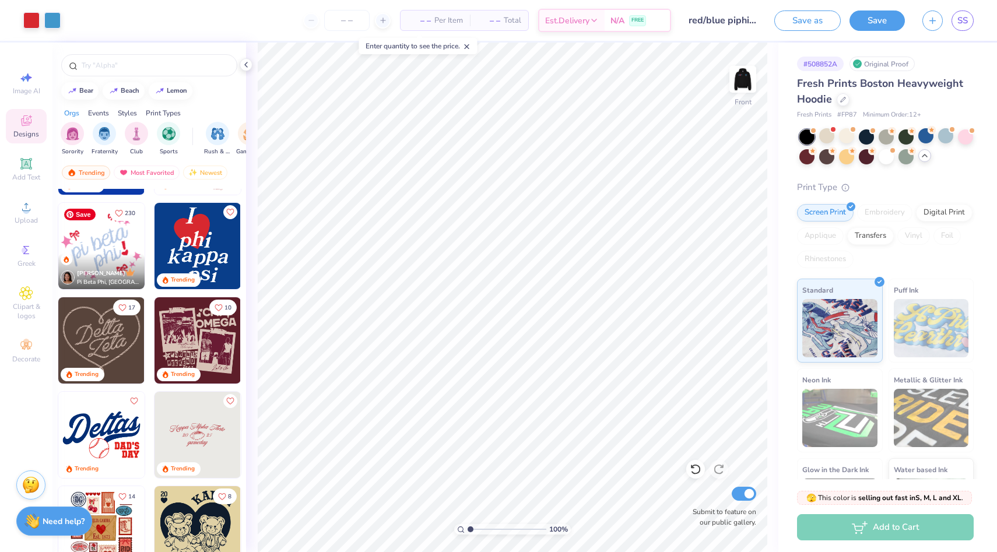
click at [118, 252] on img at bounding box center [101, 246] width 86 height 86
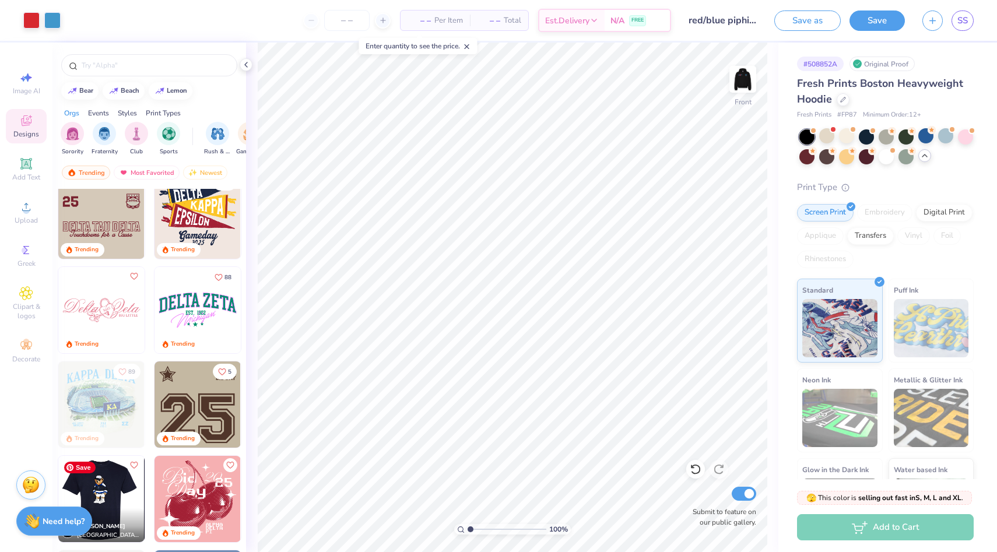
scroll to position [1651, 0]
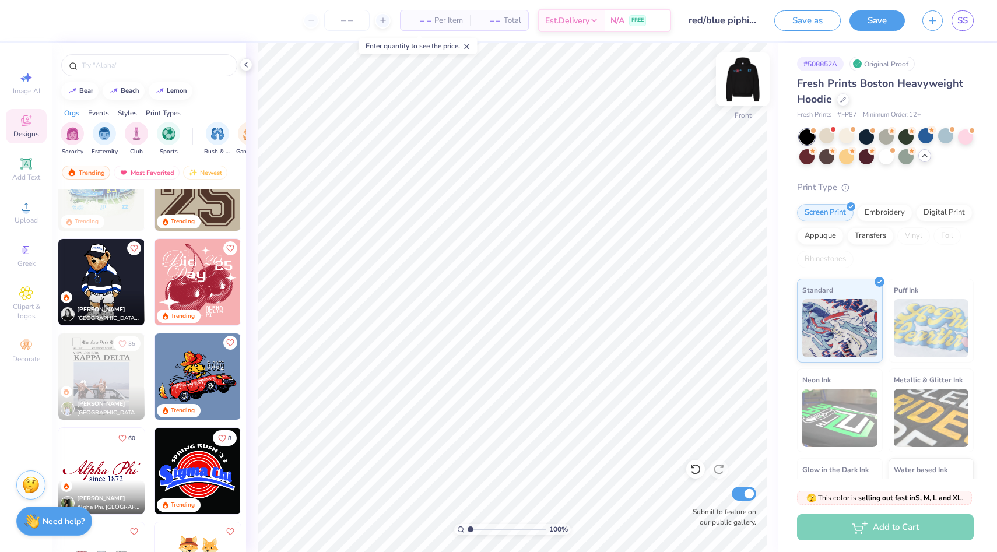
click at [748, 75] on img at bounding box center [742, 79] width 47 height 47
click at [884, 159] on div at bounding box center [886, 155] width 15 height 15
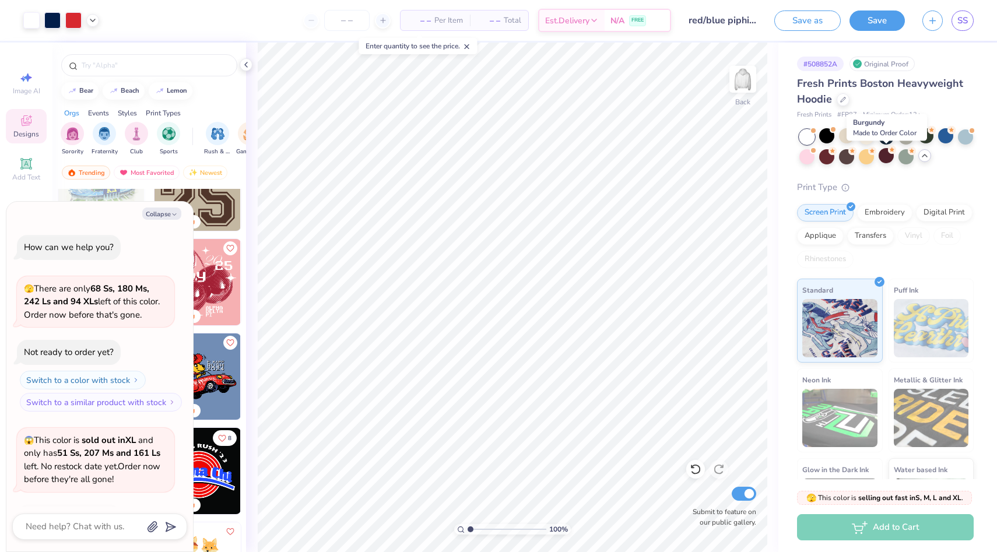
scroll to position [750, 0]
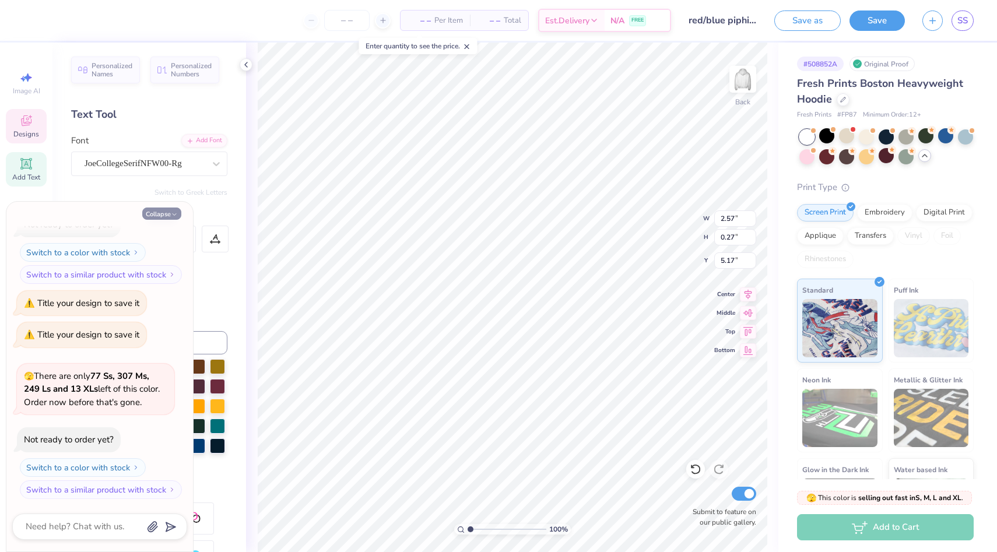
click at [166, 212] on button "Collapse" at bounding box center [161, 214] width 39 height 12
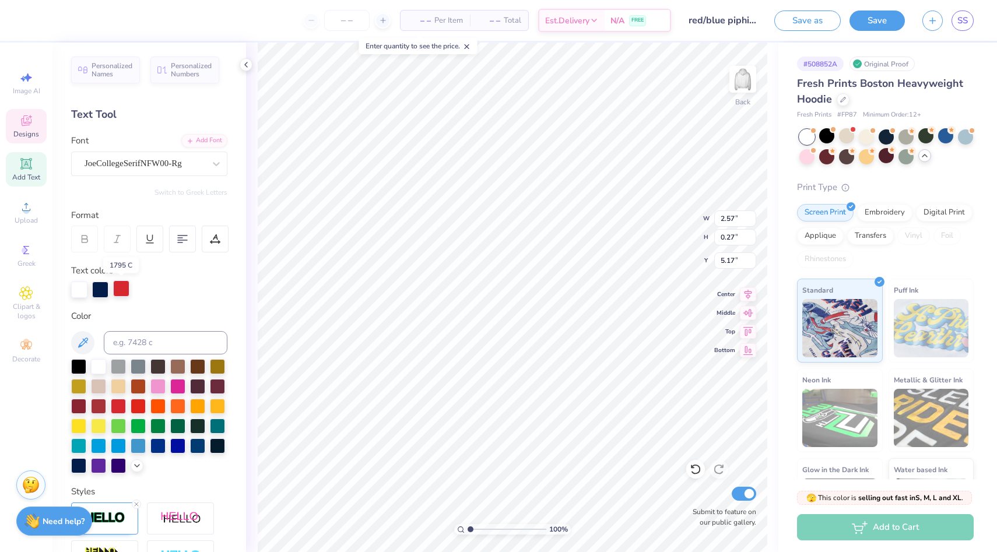
click at [118, 287] on div at bounding box center [121, 288] width 16 height 16
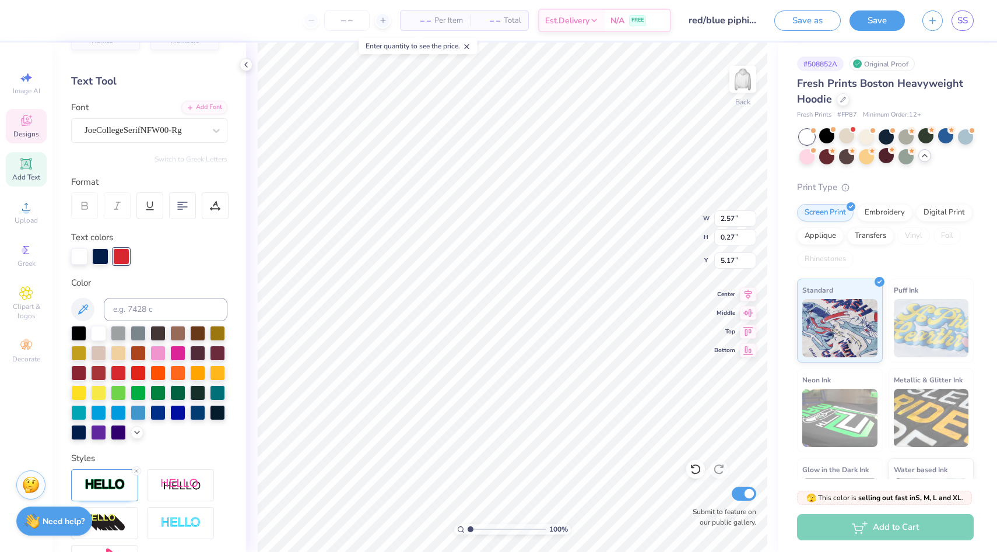
scroll to position [0, 0]
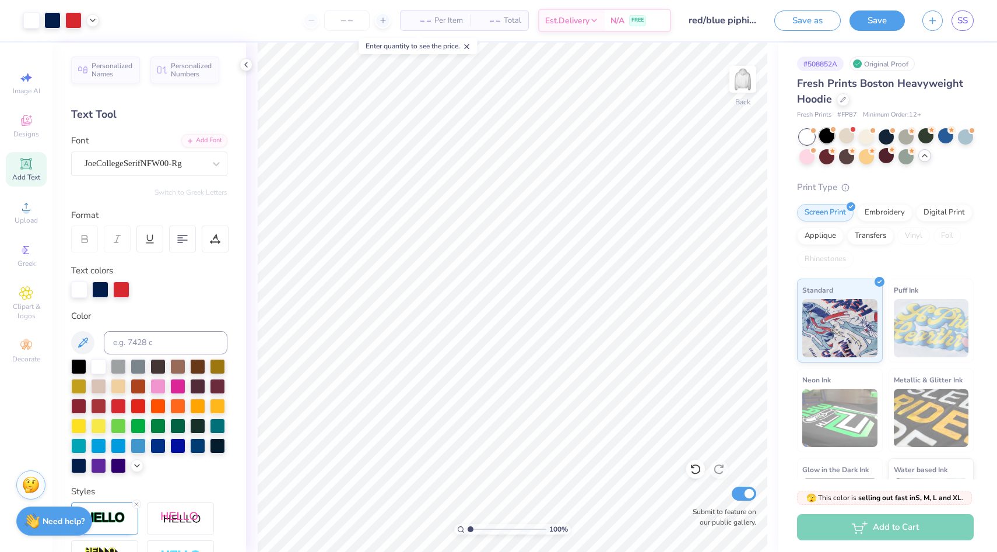
click at [833, 135] on div at bounding box center [826, 135] width 15 height 15
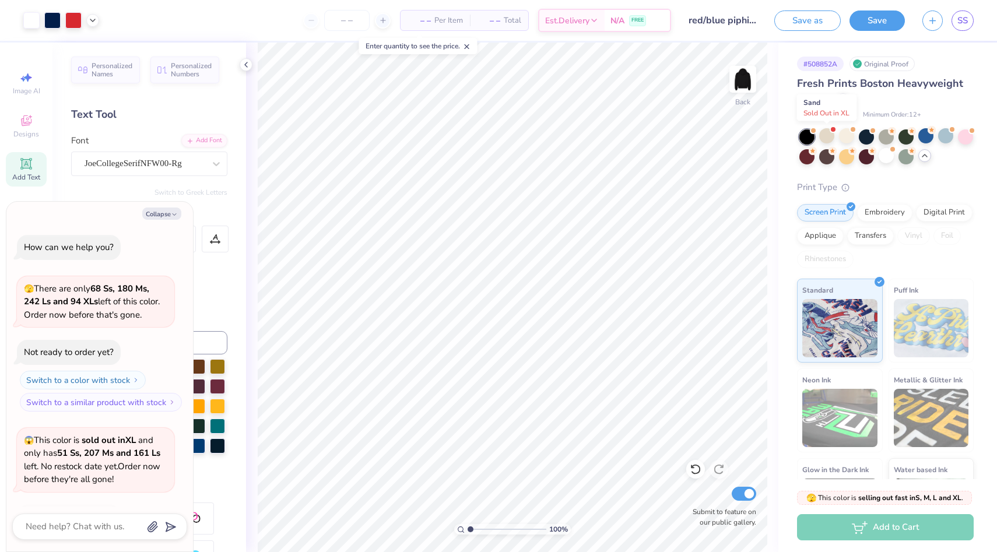
scroll to position [902, 0]
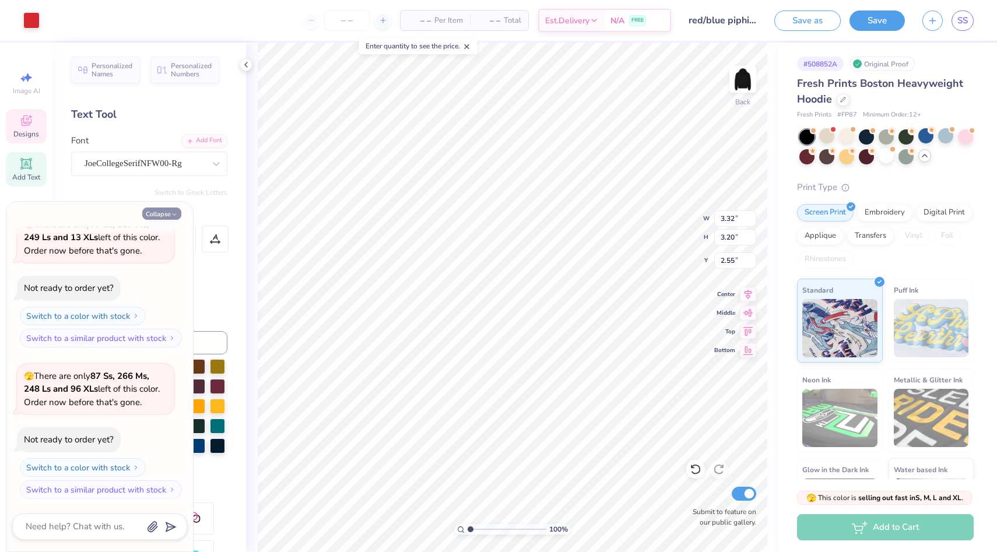
click at [172, 210] on button "Collapse" at bounding box center [161, 214] width 39 height 12
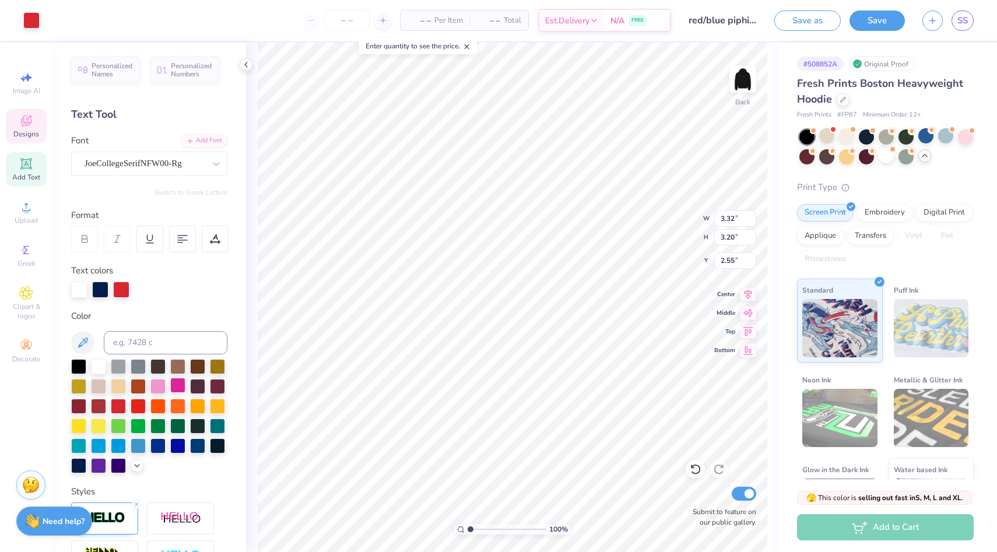
click at [178, 389] on div at bounding box center [177, 385] width 15 height 15
click at [159, 386] on div at bounding box center [157, 385] width 15 height 15
click at [140, 462] on icon at bounding box center [136, 464] width 9 height 9
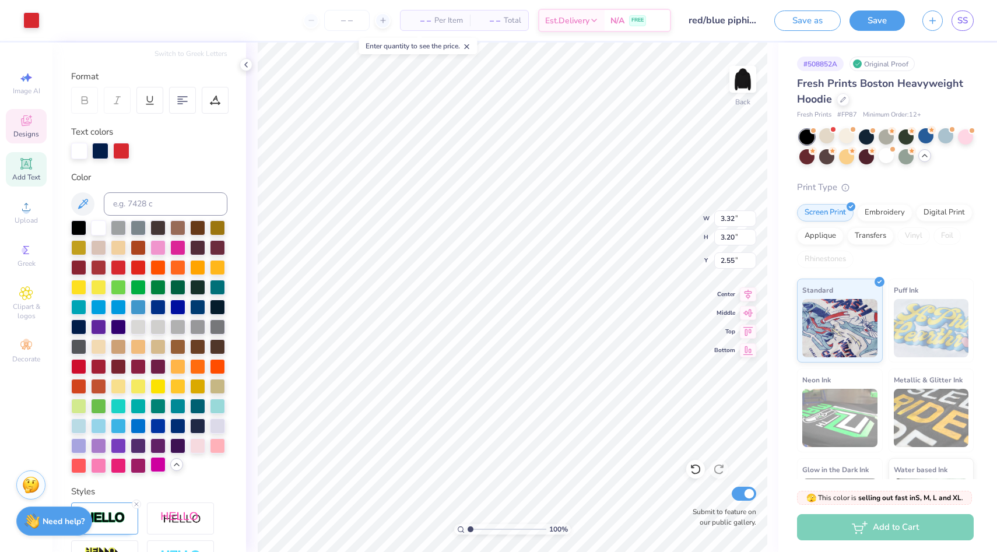
scroll to position [142, 0]
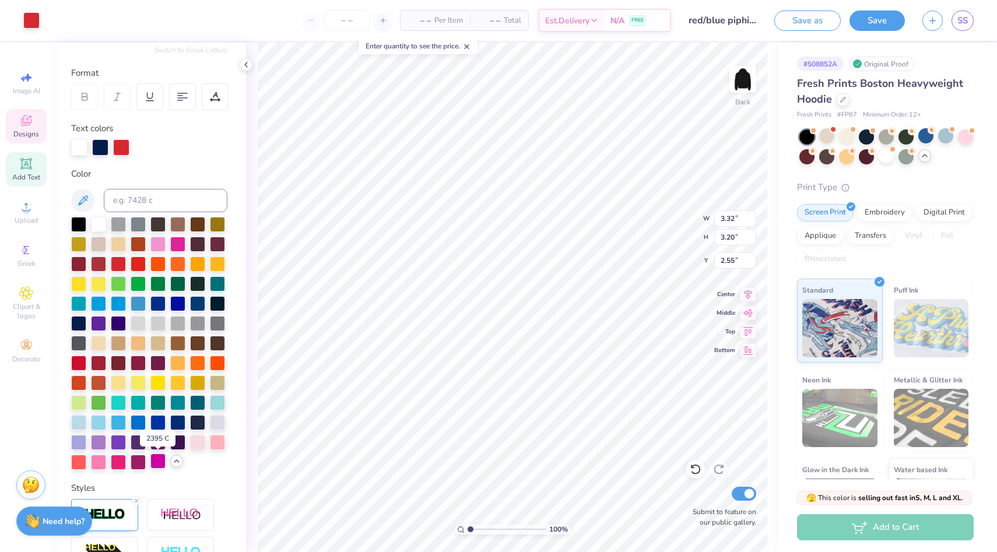
click at [159, 466] on div at bounding box center [157, 461] width 15 height 15
click at [93, 461] on div at bounding box center [98, 461] width 15 height 15
click at [118, 466] on div at bounding box center [118, 461] width 15 height 15
click at [98, 443] on div at bounding box center [98, 441] width 15 height 15
click at [122, 405] on div at bounding box center [118, 401] width 15 height 15
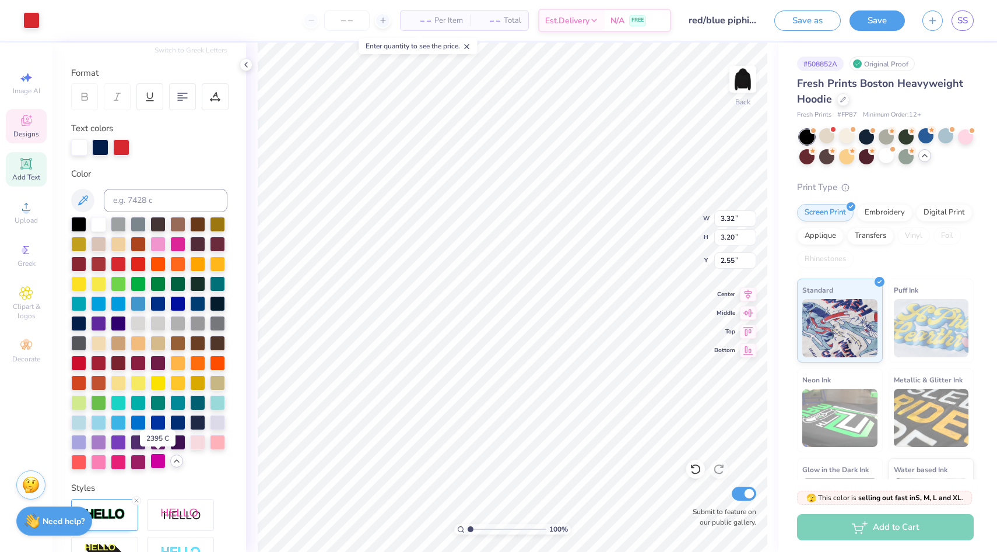
click at [155, 465] on div at bounding box center [157, 461] width 15 height 15
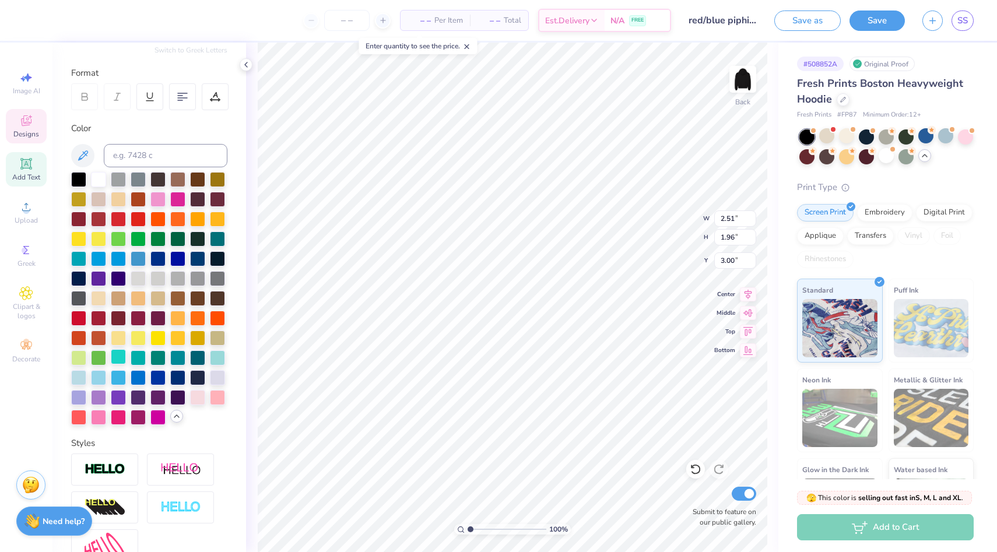
click at [114, 359] on div at bounding box center [118, 356] width 15 height 15
click at [120, 360] on div at bounding box center [118, 356] width 15 height 15
click at [120, 419] on div at bounding box center [118, 416] width 15 height 15
click at [114, 357] on div at bounding box center [118, 356] width 15 height 15
click at [158, 420] on div at bounding box center [157, 416] width 15 height 15
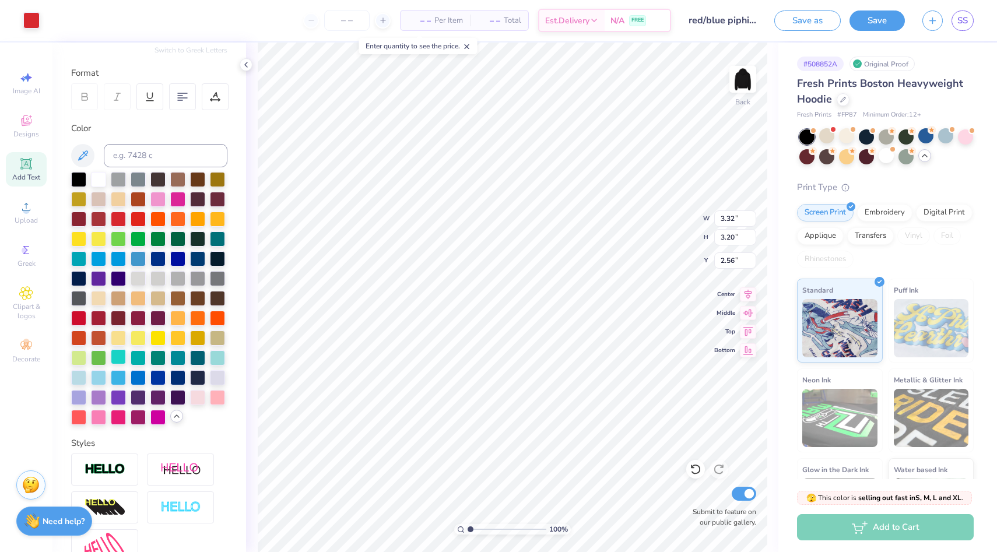
click at [120, 355] on div at bounding box center [118, 356] width 15 height 15
click at [36, 19] on div at bounding box center [31, 19] width 16 height 16
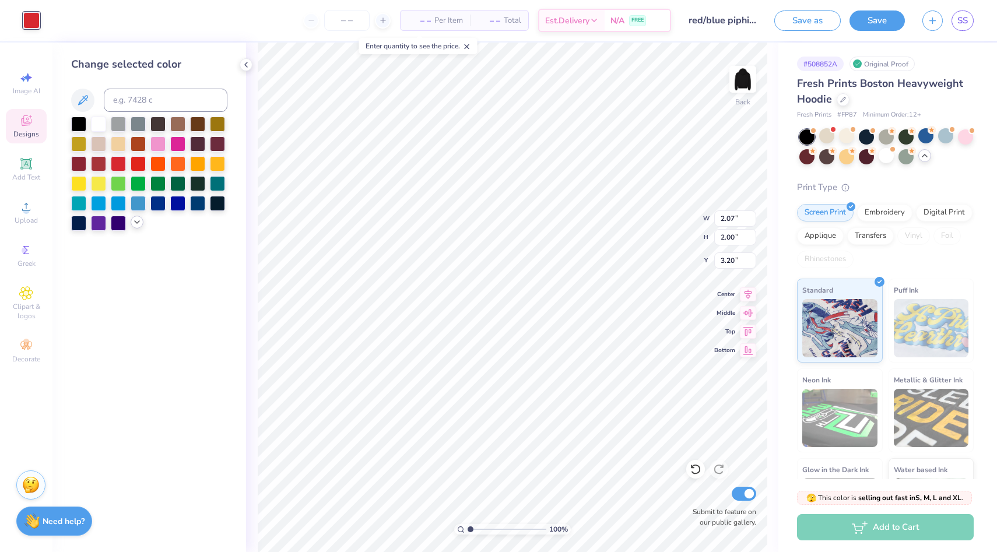
click at [131, 224] on div at bounding box center [137, 222] width 13 height 13
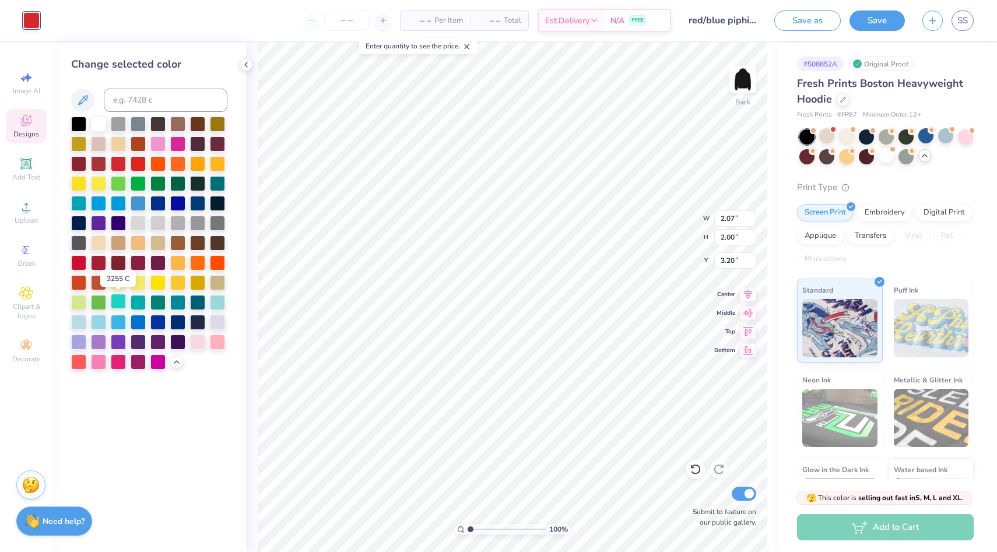
click at [117, 303] on div at bounding box center [118, 301] width 15 height 15
click at [162, 363] on div at bounding box center [157, 360] width 15 height 15
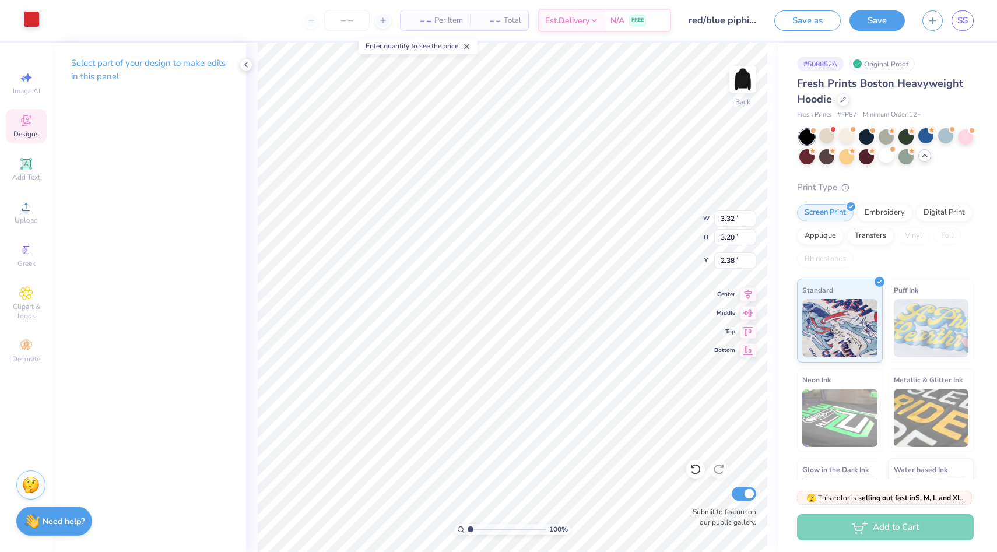
click at [36, 15] on div at bounding box center [31, 19] width 16 height 16
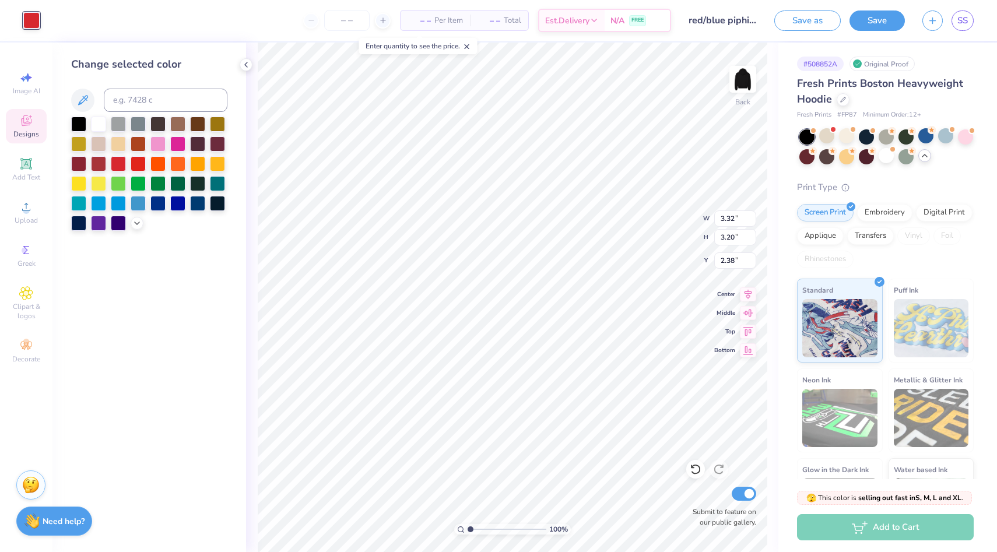
click at [128, 237] on div "Change selected color" at bounding box center [149, 298] width 194 height 510
click at [131, 230] on div at bounding box center [149, 174] width 156 height 114
click at [135, 224] on icon at bounding box center [136, 221] width 9 height 9
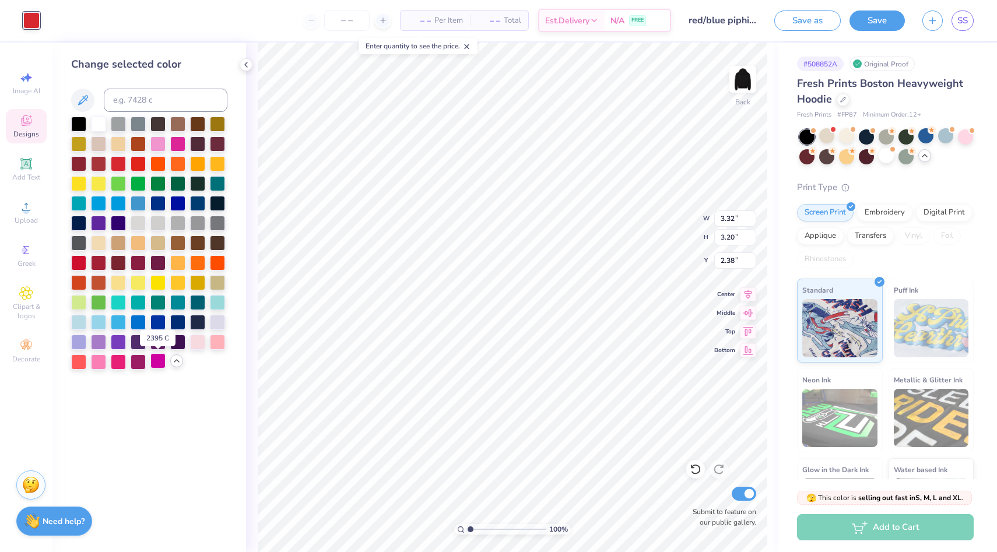
click at [155, 364] on div at bounding box center [157, 360] width 15 height 15
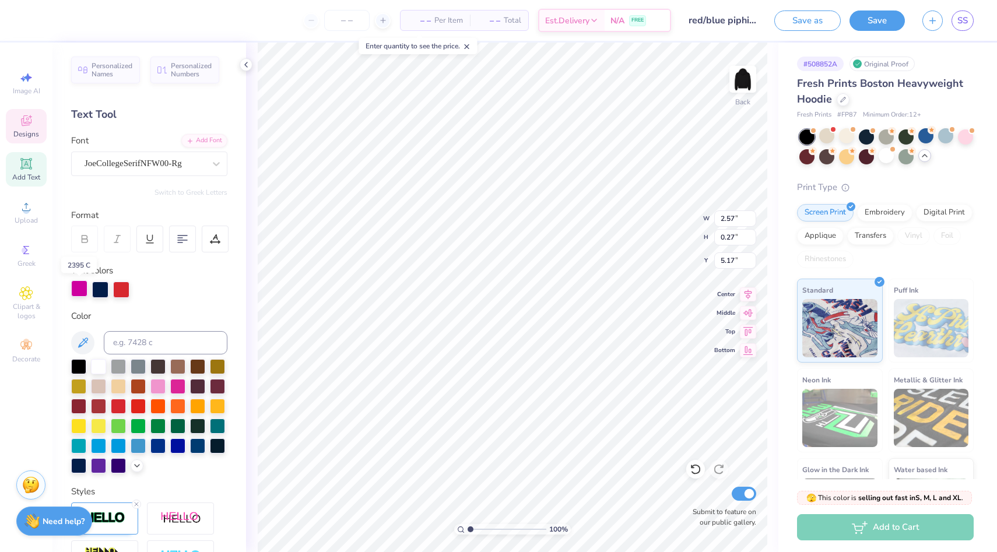
click at [75, 285] on div at bounding box center [79, 288] width 16 height 16
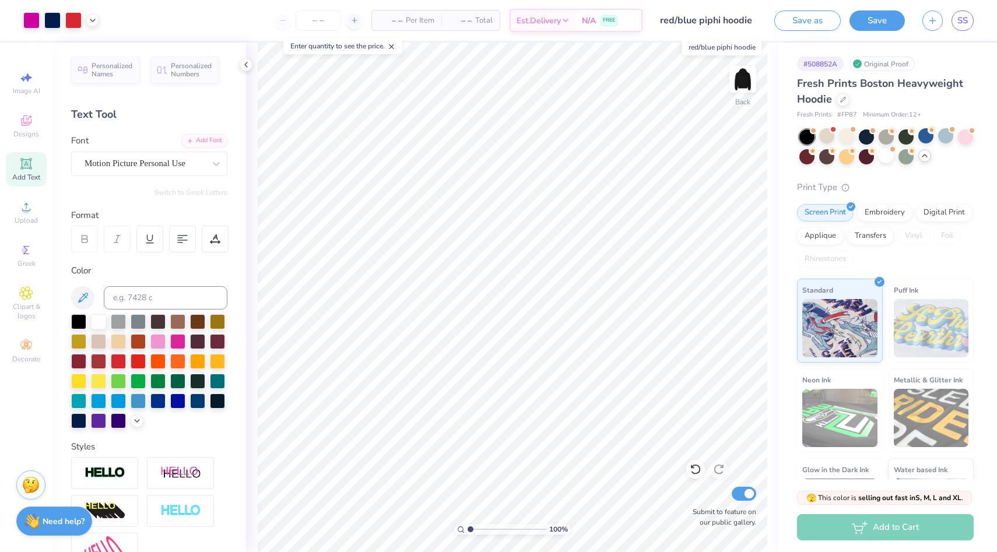
click at [733, 22] on input "red/blue piphi hoodie" at bounding box center [708, 20] width 114 height 23
click at [700, 22] on input "red/blue piphi hoodie" at bounding box center [708, 20] width 114 height 23
drag, startPoint x: 697, startPoint y: 22, endPoint x: 646, endPoint y: 22, distance: 50.7
click at [646, 22] on div "Art colors – – Per Item – – Total Est. Delivery N/A FREE Design Title red/blue …" at bounding box center [498, 20] width 997 height 41
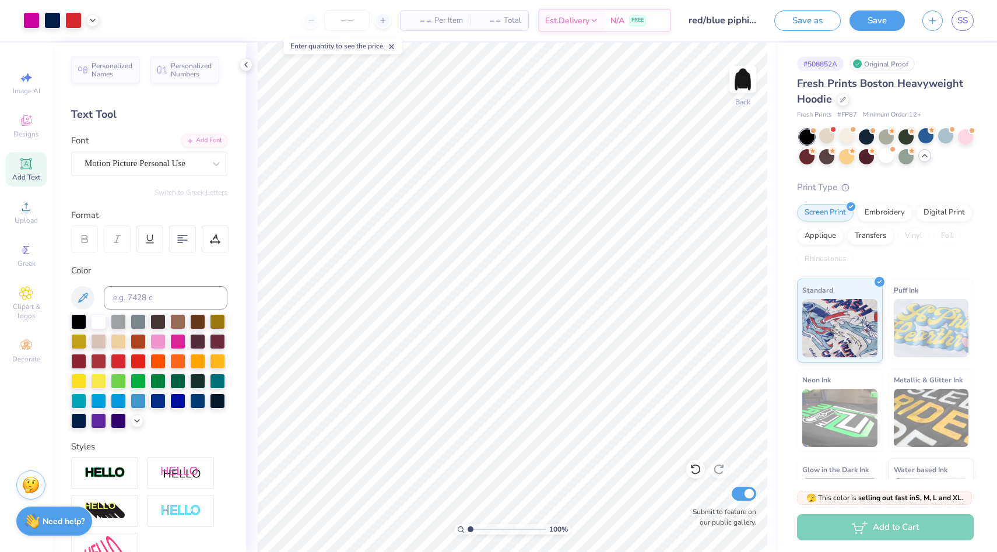
click at [680, 37] on div "Design Title red/blue piphi hoodie" at bounding box center [723, 20] width 86 height 41
click at [701, 25] on input "red/blue piphi hoodie" at bounding box center [708, 20] width 114 height 23
click at [707, 23] on input "red/blue piphi hoodie" at bounding box center [708, 20] width 114 height 23
click at [697, 20] on input "red/blue piphi hoodie" at bounding box center [708, 20] width 114 height 23
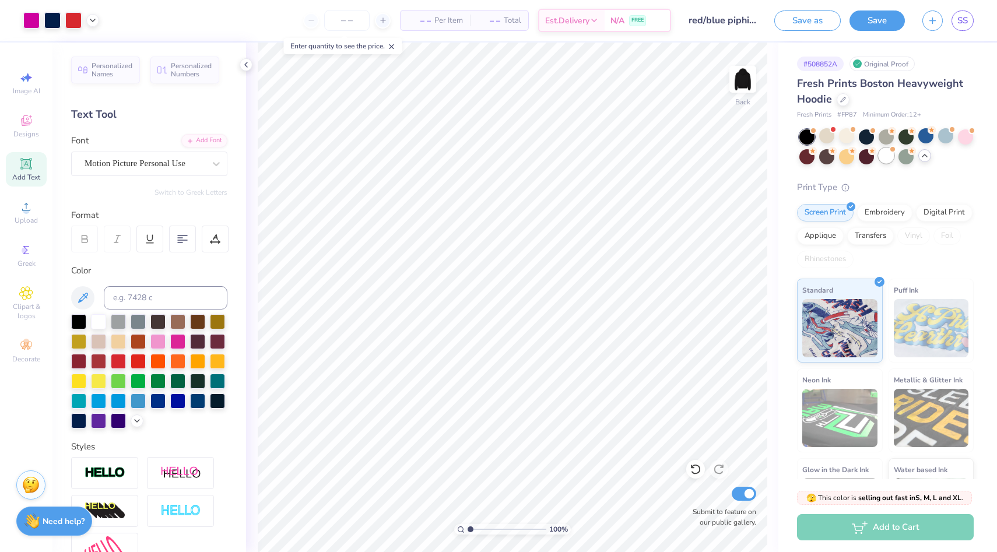
click at [893, 157] on div at bounding box center [886, 155] width 15 height 15
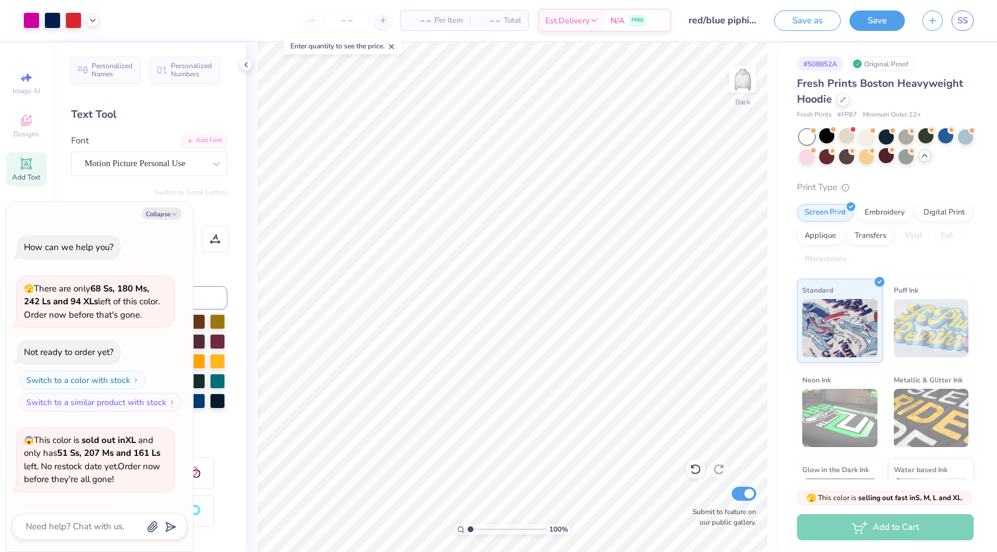
scroll to position [1054, 0]
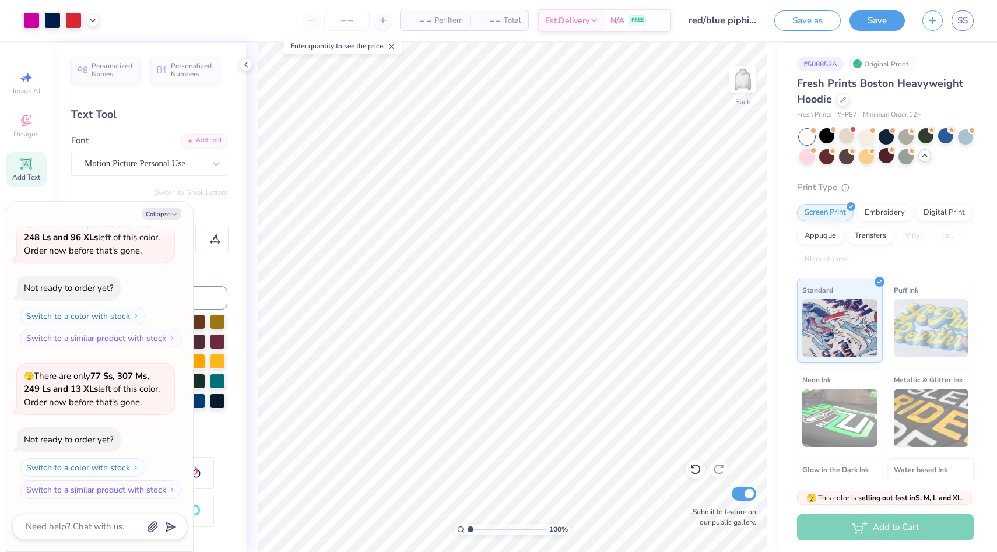
click at [928, 155] on icon at bounding box center [924, 155] width 9 height 9
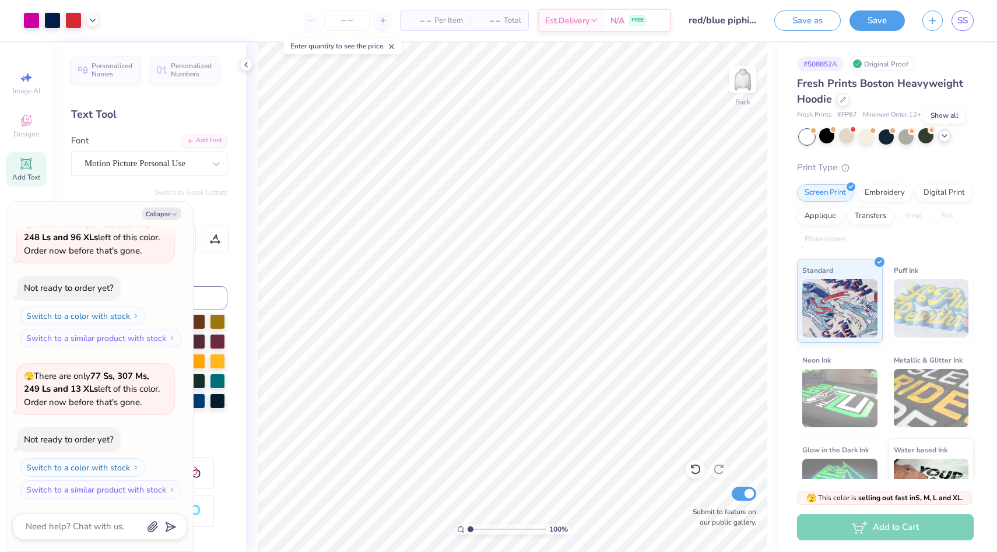
click at [951, 140] on div at bounding box center [886, 136] width 174 height 15
click at [942, 140] on div at bounding box center [944, 135] width 13 height 13
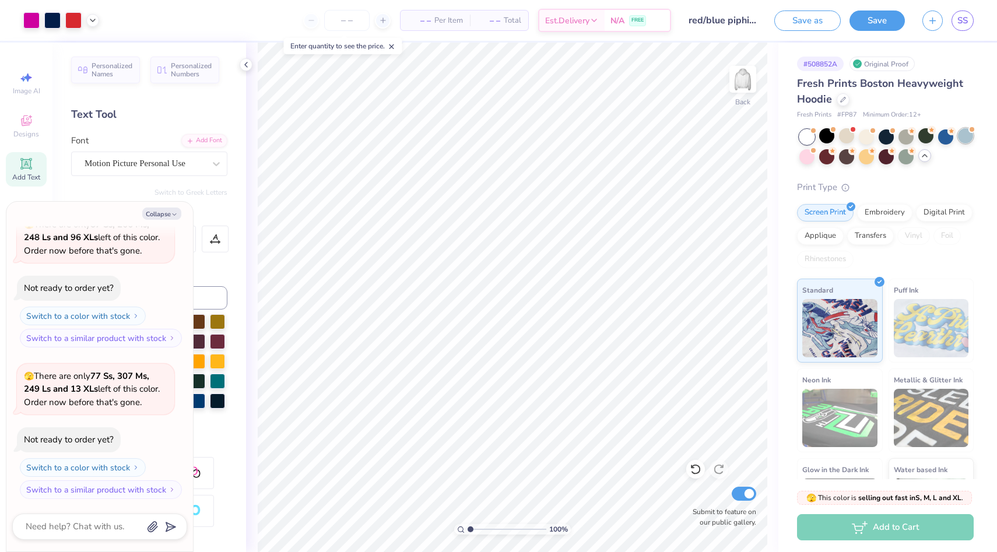
click at [962, 138] on div at bounding box center [965, 135] width 15 height 15
click at [830, 131] on div at bounding box center [826, 135] width 15 height 15
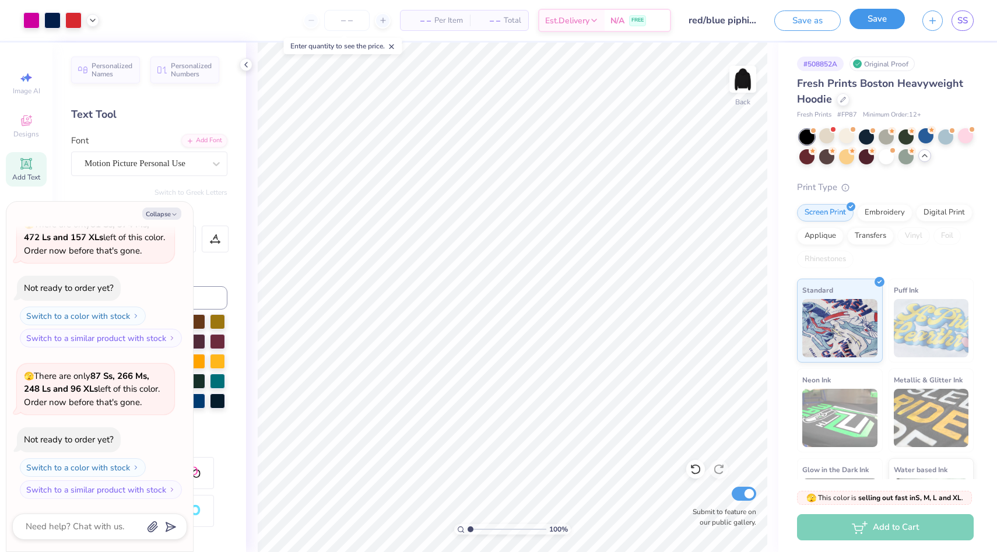
click at [878, 17] on button "Save" at bounding box center [876, 19] width 55 height 20
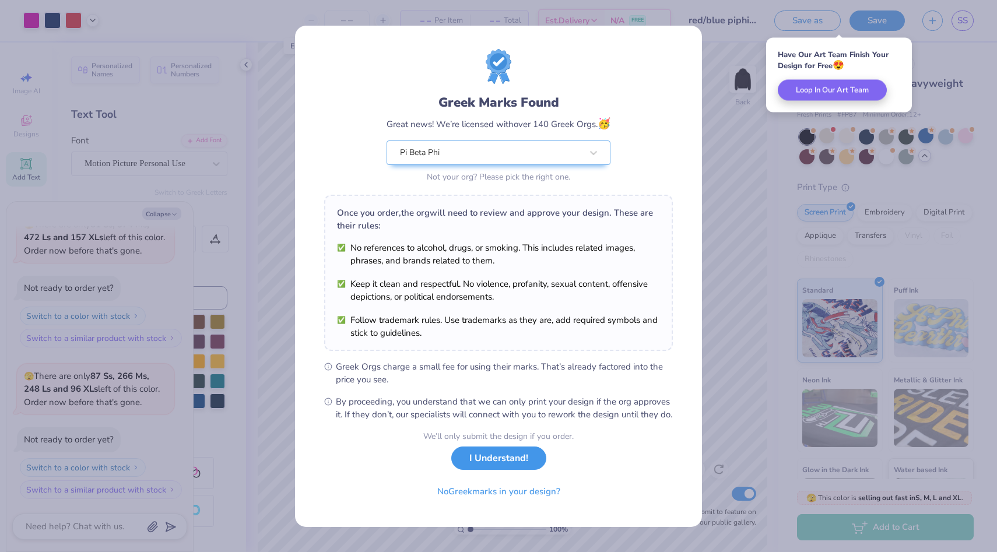
click at [493, 471] on button "I Understand!" at bounding box center [498, 459] width 95 height 24
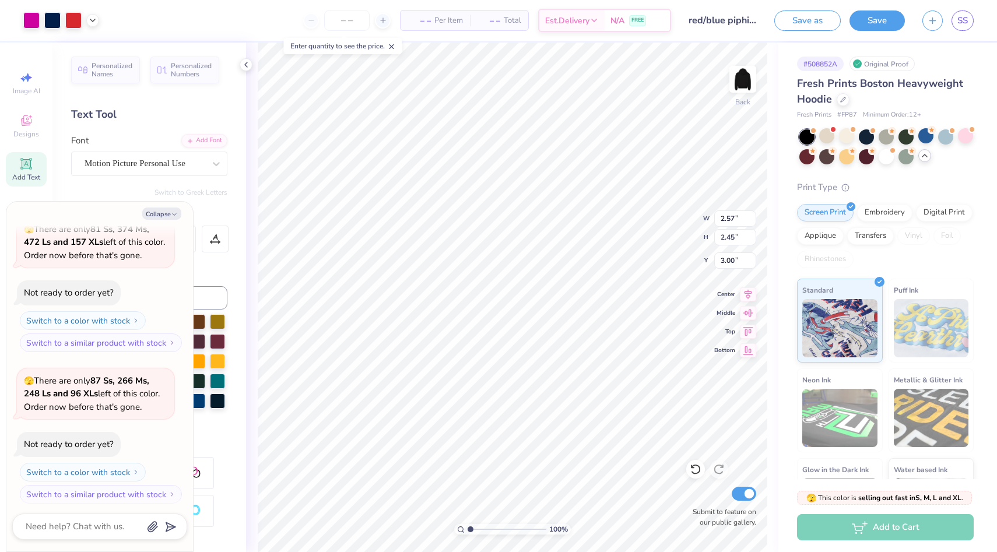
scroll to position [1069, 0]
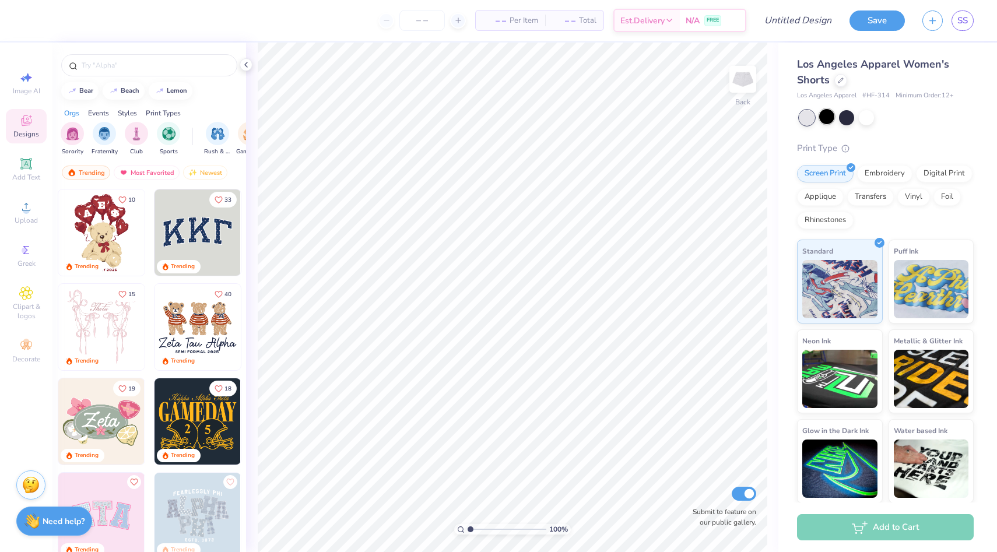
click at [830, 118] on div at bounding box center [826, 116] width 15 height 15
click at [248, 65] on icon at bounding box center [245, 64] width 9 height 9
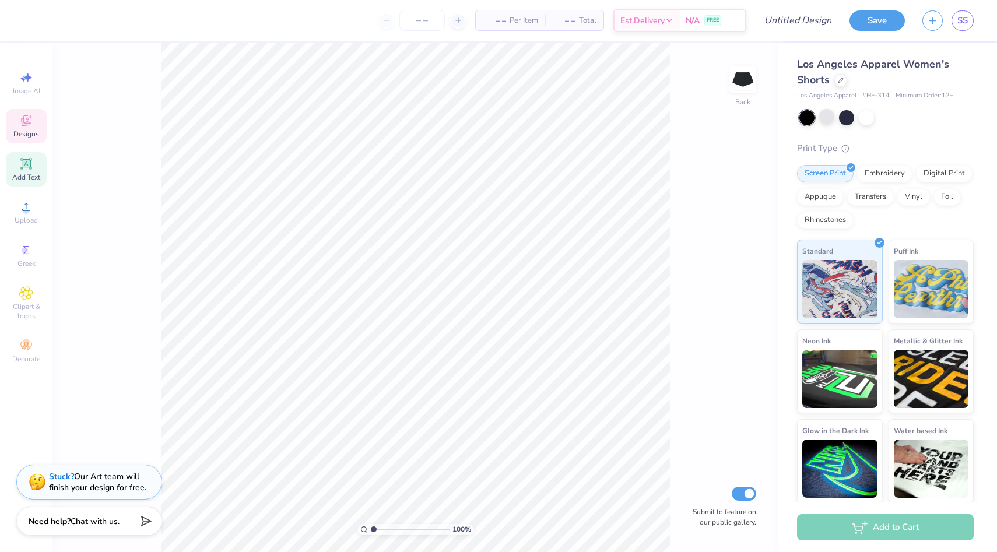
click at [38, 175] on span "Add Text" at bounding box center [26, 177] width 28 height 9
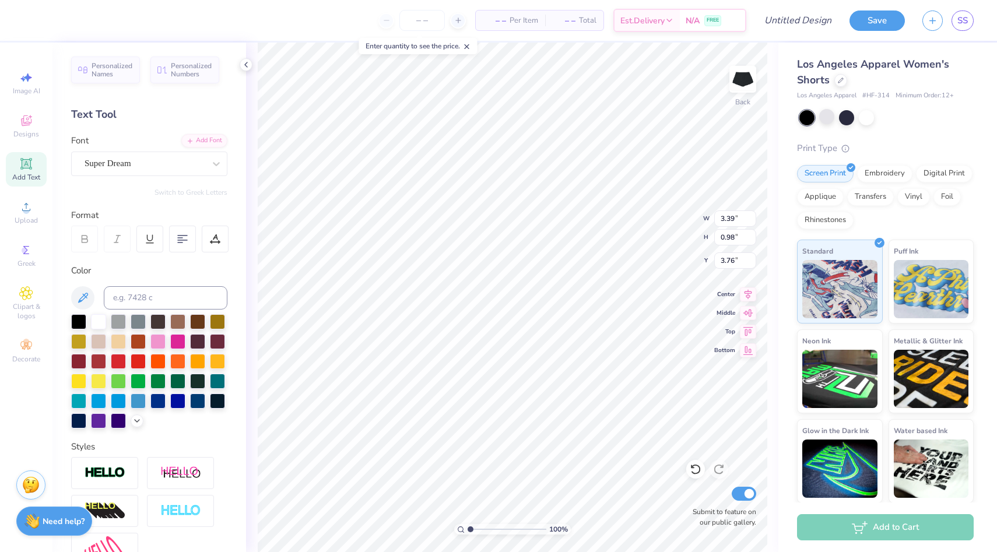
scroll to position [0, 1]
type textarea "EXTRA20"
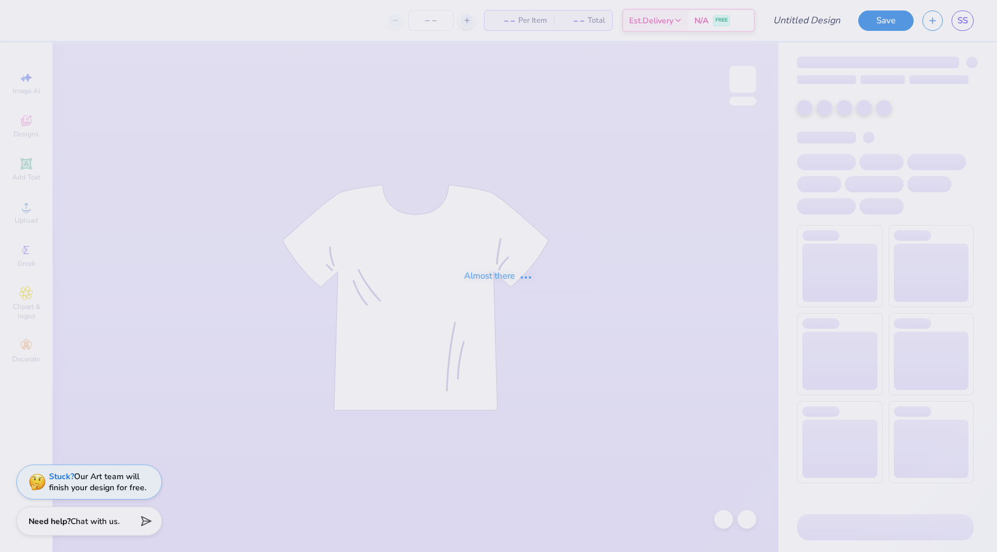
type input "red/blue piphi hoodie"
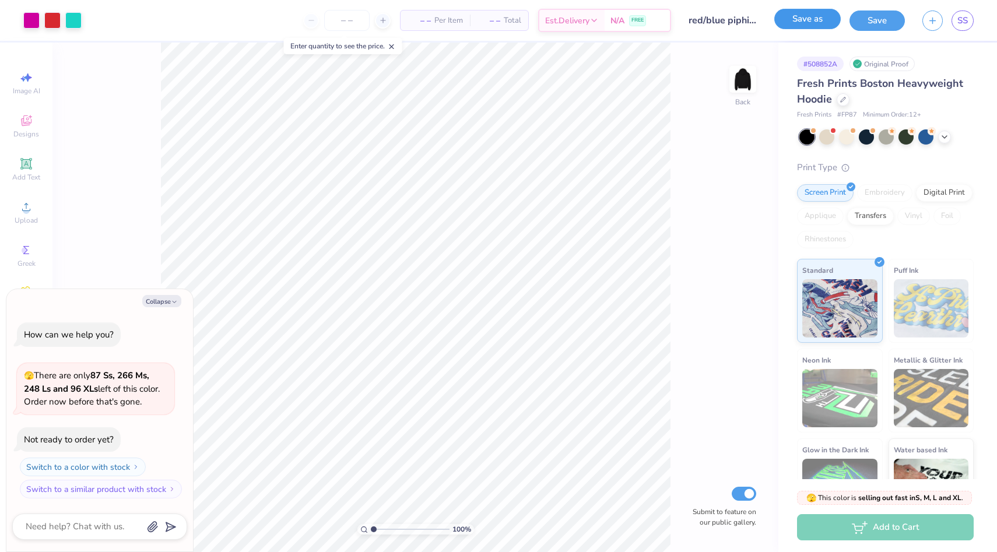
click at [826, 26] on button "Save as" at bounding box center [807, 19] width 66 height 20
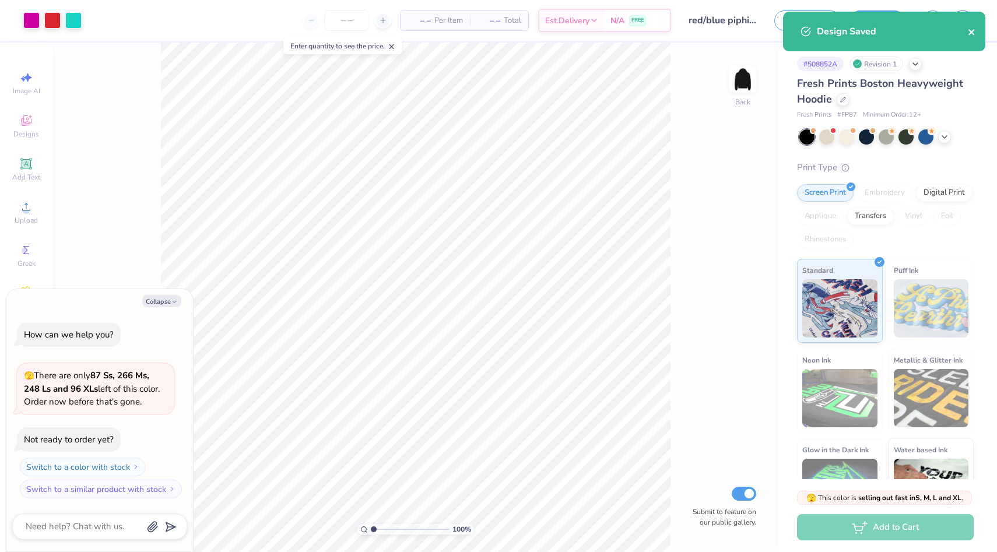
click at [969, 34] on icon "close" at bounding box center [971, 32] width 6 height 6
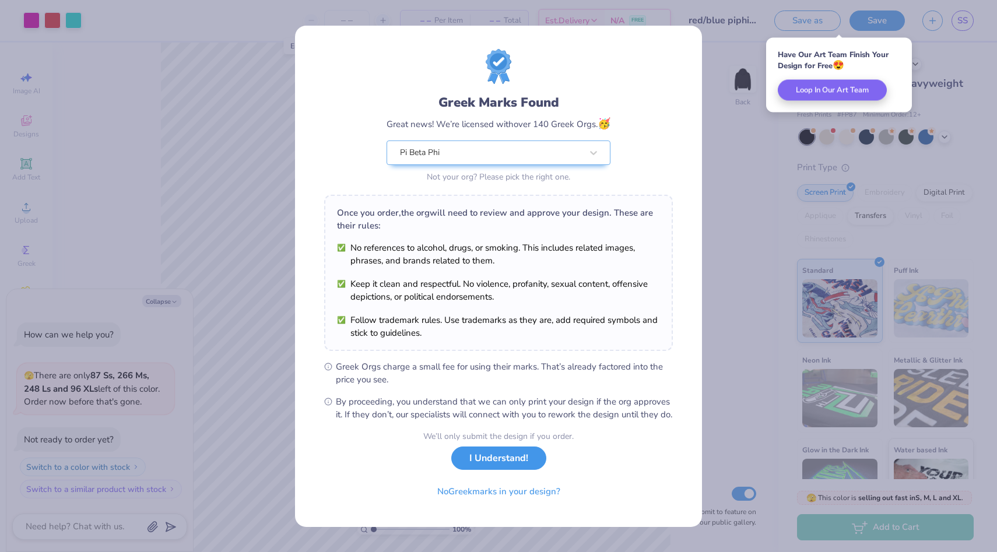
click at [512, 471] on button "I Understand!" at bounding box center [498, 459] width 95 height 24
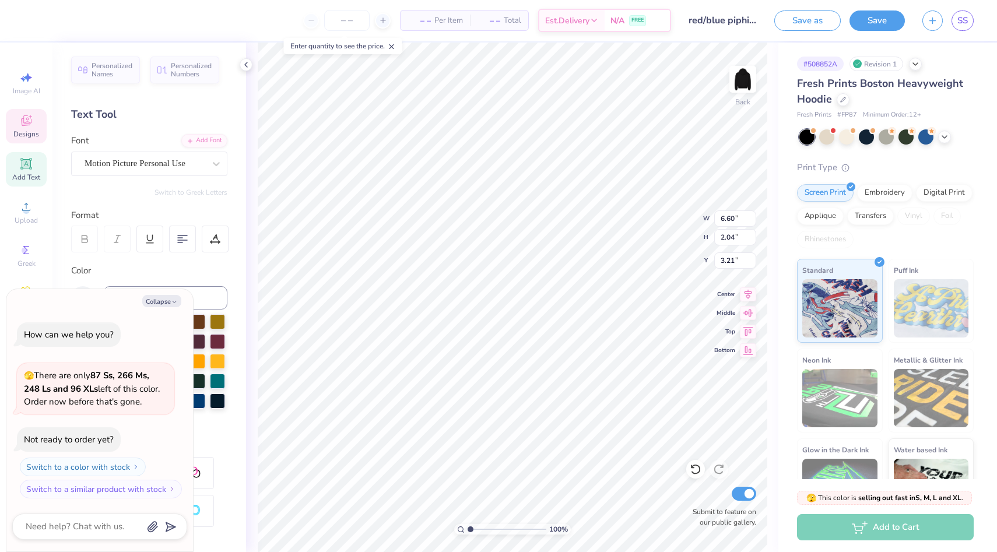
click at [246, 38] on div "– – Per Item – – Total Est. Delivery N/A FREE" at bounding box center [351, 20] width 639 height 41
click at [247, 68] on icon at bounding box center [245, 64] width 9 height 9
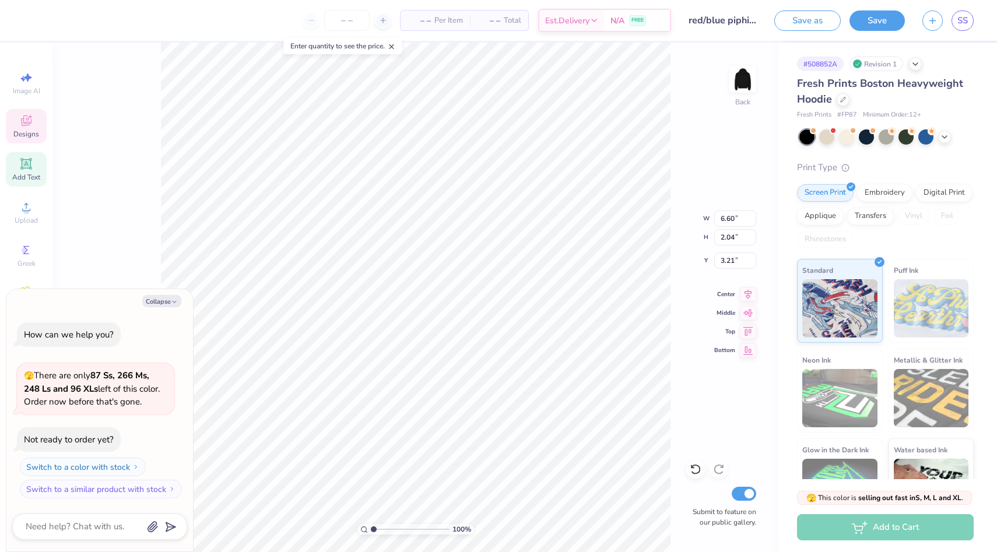
click at [109, 70] on div "100 % Back W 6.60 6.60 " H 2.04 2.04 " Y 3.21 3.21 " Center Middle Top Bottom S…" at bounding box center [415, 298] width 726 height 510
click at [136, 97] on div "100 % Back Submit to feature on our public gallery." at bounding box center [415, 298] width 726 height 510
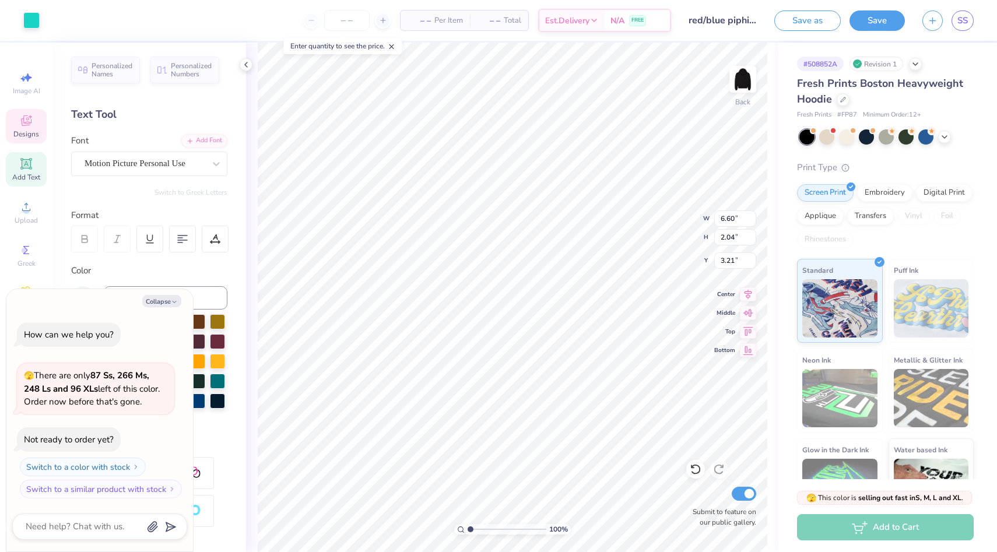
type textarea "x"
type input "3.00"
click at [173, 300] on icon "button" at bounding box center [174, 302] width 7 height 7
type textarea "x"
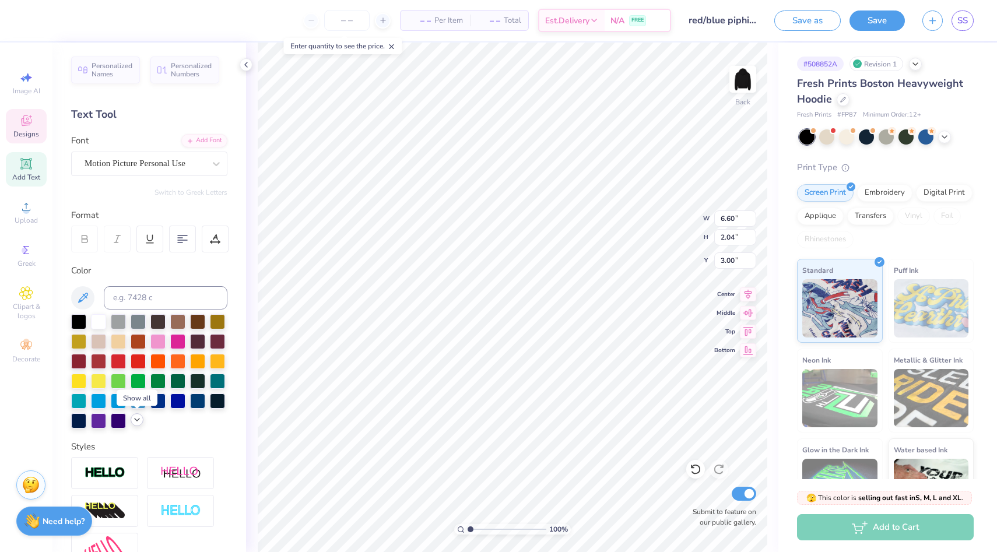
click at [136, 422] on icon at bounding box center [136, 419] width 9 height 9
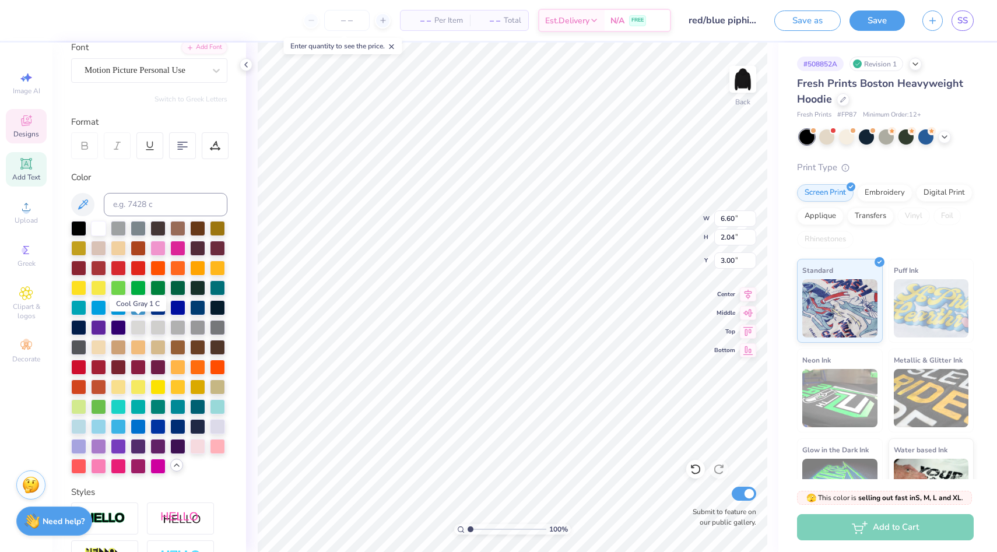
scroll to position [115, 0]
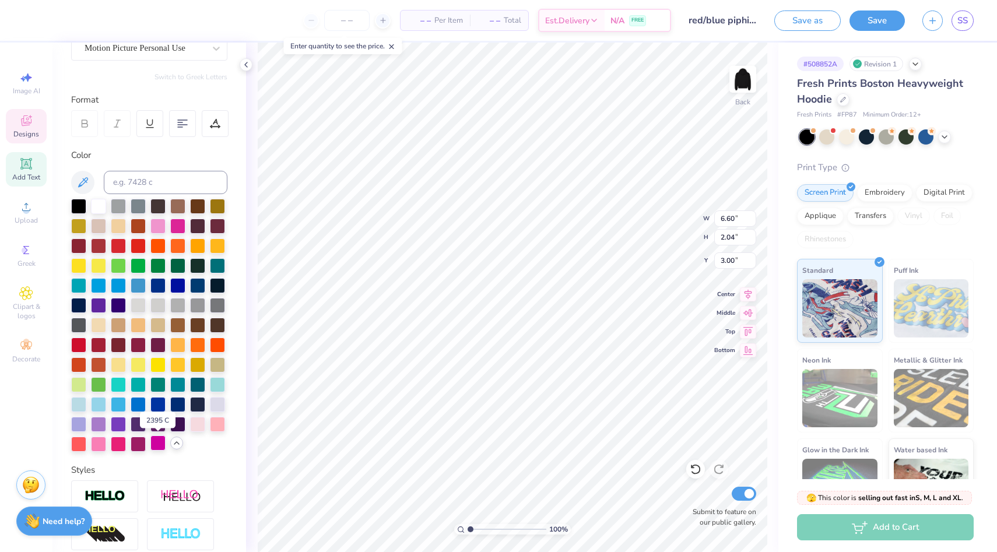
click at [160, 443] on div at bounding box center [157, 443] width 15 height 15
type input "3.32"
type input "3.20"
type input "2.38"
click at [34, 27] on div at bounding box center [31, 19] width 16 height 16
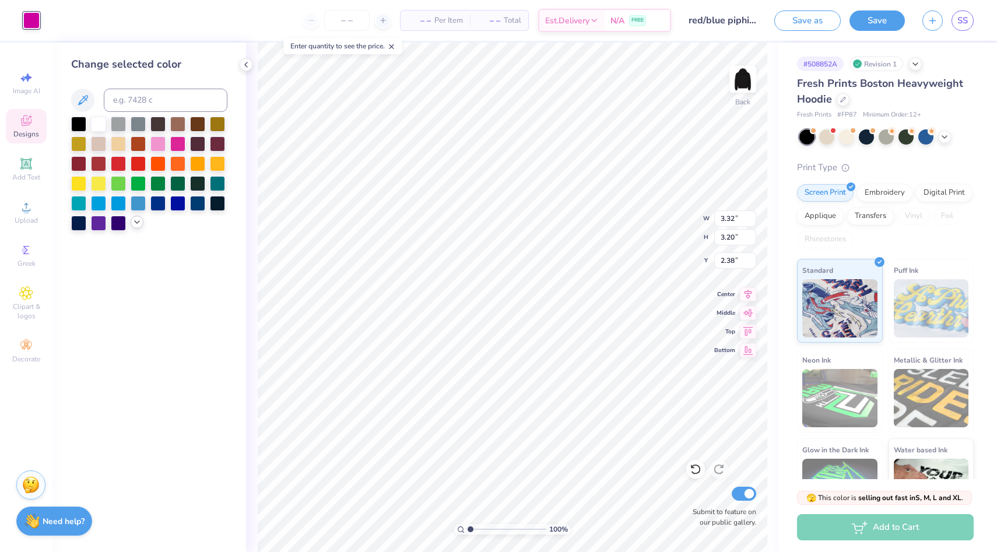
click at [131, 220] on div at bounding box center [137, 222] width 13 height 13
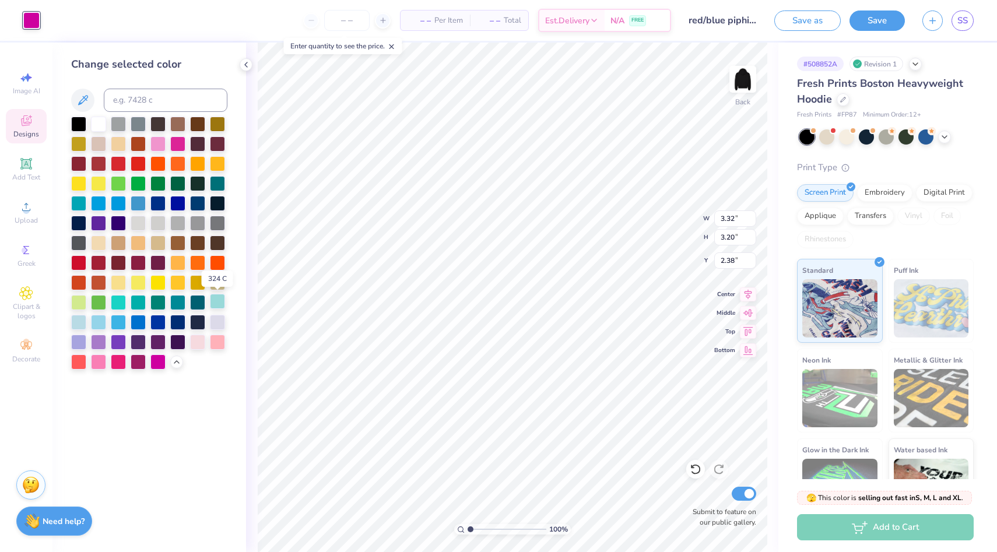
click at [223, 304] on div at bounding box center [217, 301] width 15 height 15
click at [115, 304] on div at bounding box center [118, 301] width 15 height 15
click at [217, 301] on div at bounding box center [217, 301] width 15 height 15
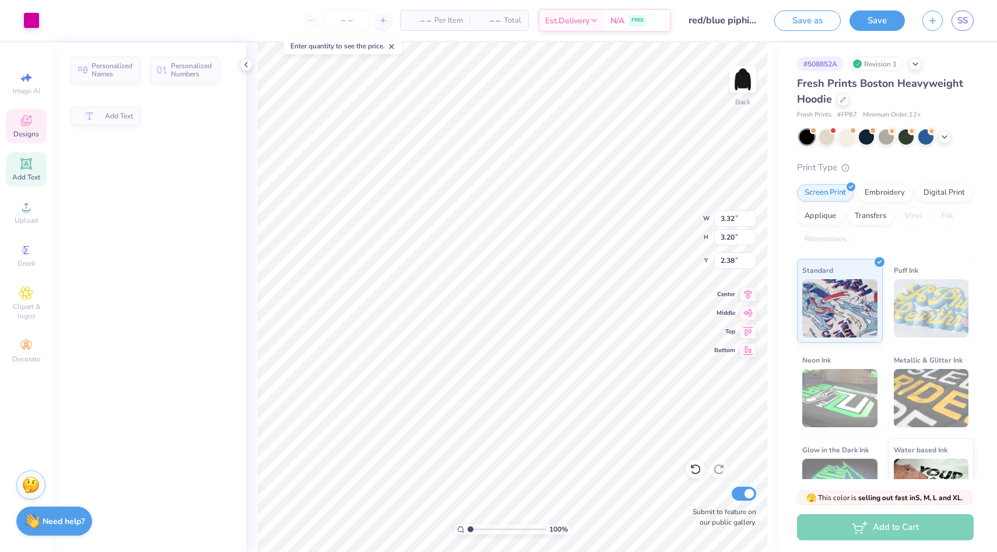
type input "6.60"
type input "2.04"
type input "3.00"
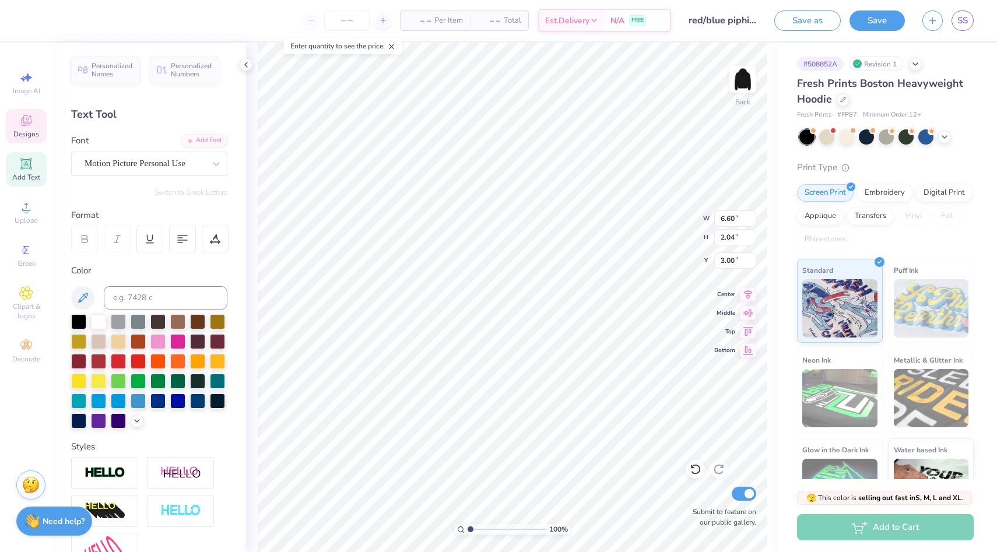
type input "3.32"
type input "3.20"
type input "2.38"
type input "2.07"
type input "2.00"
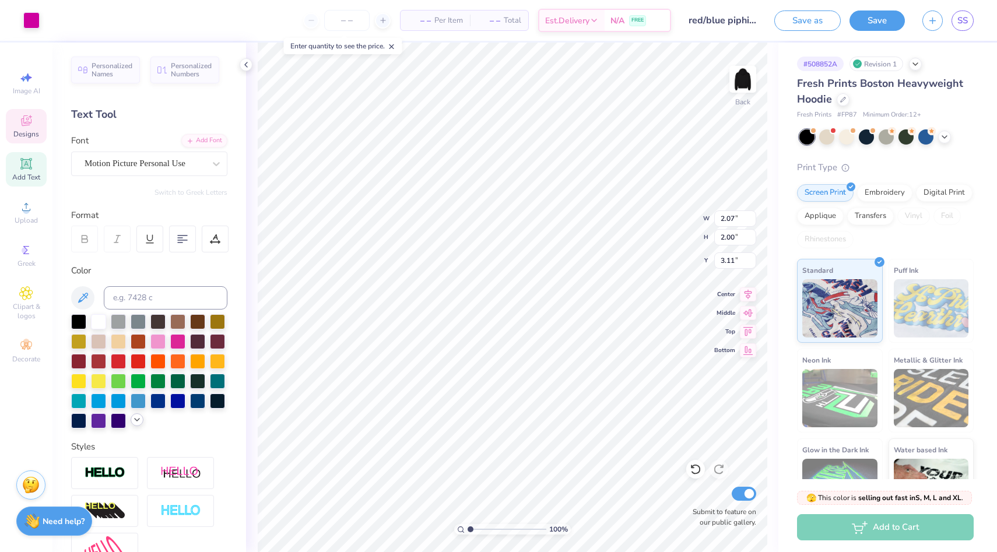
click at [136, 420] on polyline at bounding box center [137, 420] width 5 height 2
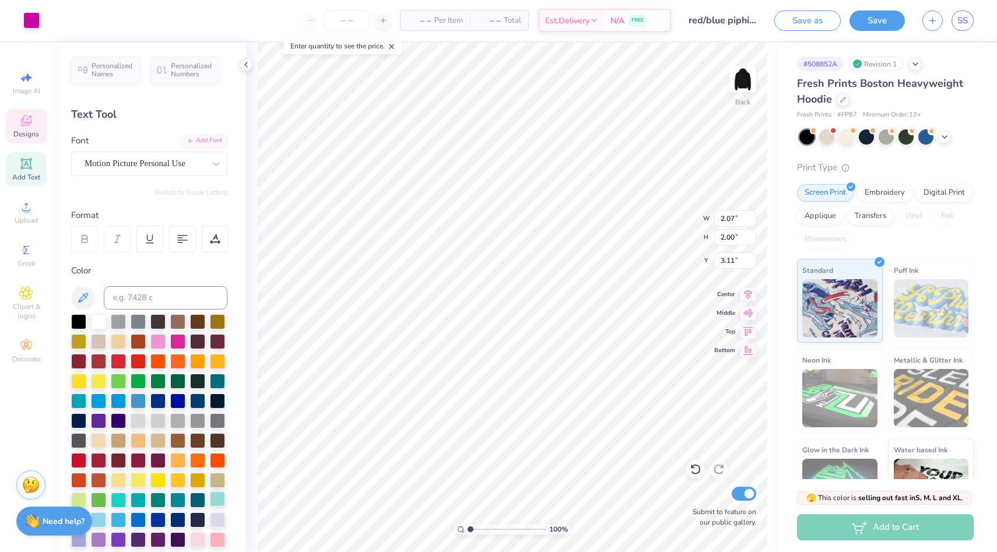
click at [219, 492] on div at bounding box center [217, 499] width 15 height 15
type input "3.00"
click at [34, 21] on div at bounding box center [31, 19] width 16 height 16
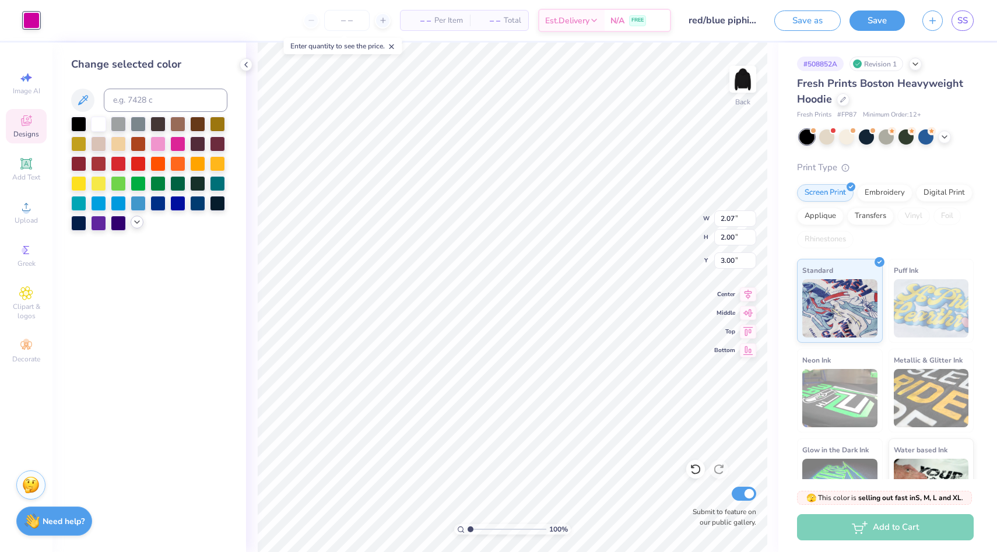
click at [141, 220] on icon at bounding box center [136, 221] width 9 height 9
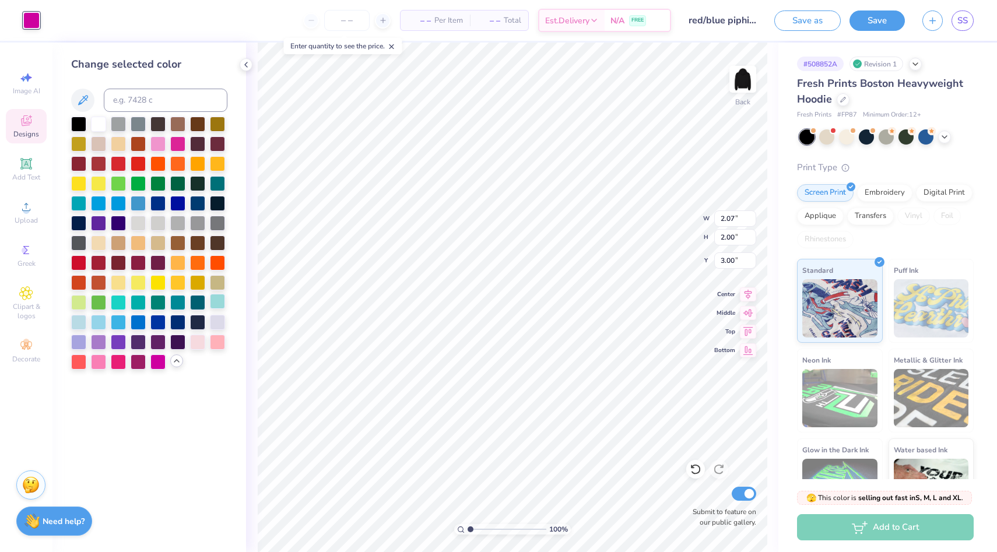
click at [219, 304] on div at bounding box center [217, 301] width 15 height 15
type input "6.60"
type input "2.04"
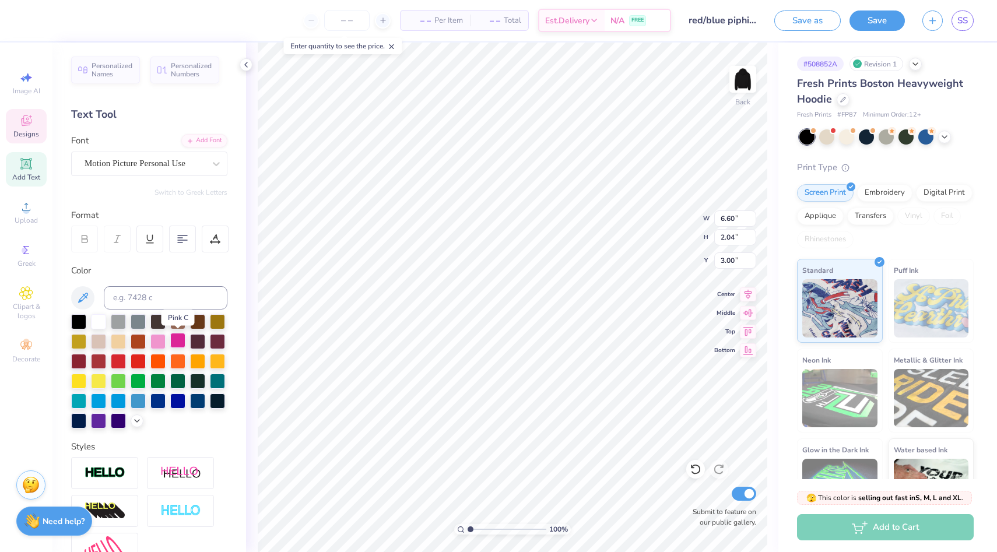
click at [173, 342] on div at bounding box center [177, 340] width 15 height 15
click at [161, 345] on div at bounding box center [157, 340] width 15 height 15
click at [139, 415] on icon at bounding box center [136, 419] width 9 height 9
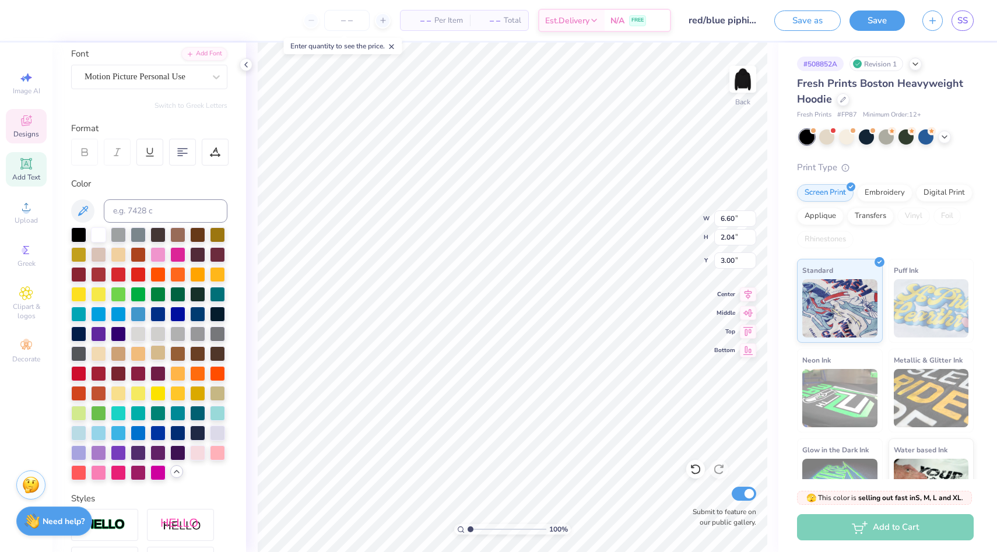
scroll to position [88, 0]
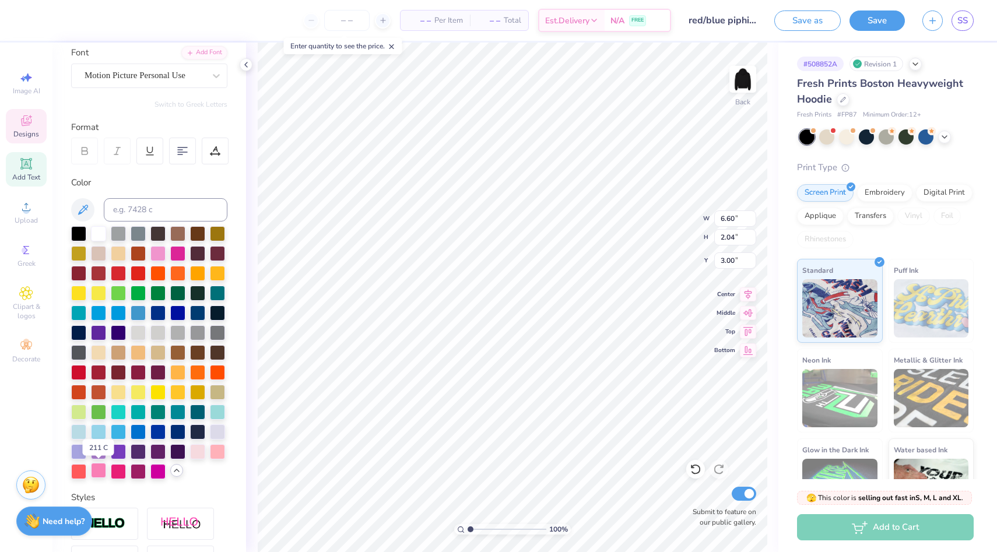
click at [102, 469] on div at bounding box center [98, 470] width 15 height 15
click at [161, 473] on div at bounding box center [157, 470] width 15 height 15
click at [219, 412] on div at bounding box center [217, 410] width 15 height 15
click at [120, 409] on div at bounding box center [118, 410] width 15 height 15
click at [33, 22] on div at bounding box center [31, 19] width 16 height 16
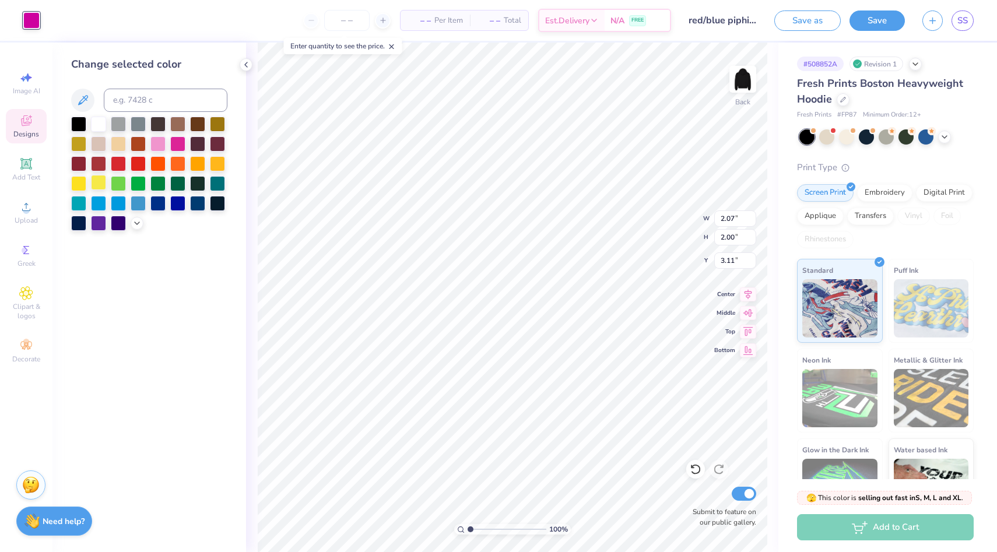
click at [96, 187] on div at bounding box center [98, 182] width 15 height 15
click at [83, 187] on div at bounding box center [78, 182] width 15 height 15
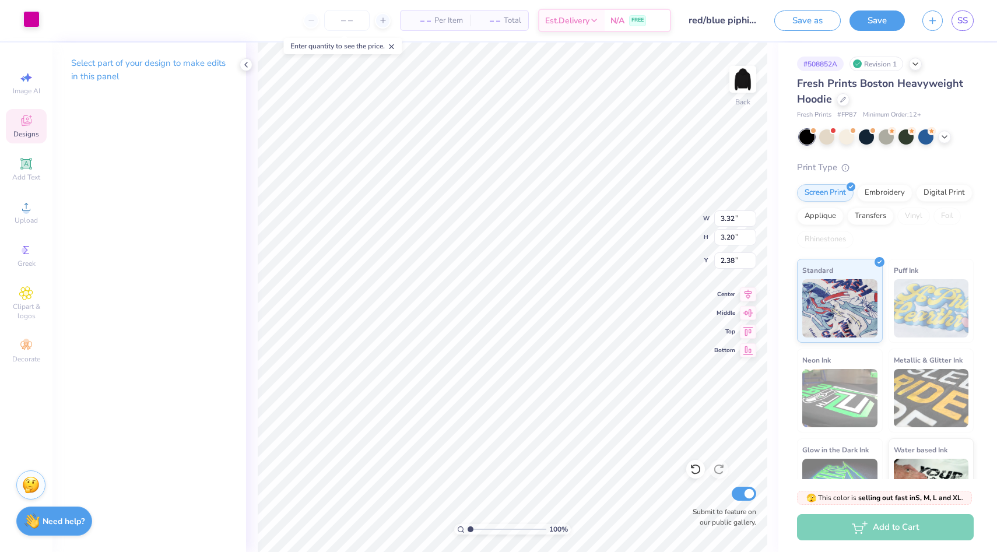
click at [24, 17] on div at bounding box center [31, 19] width 16 height 16
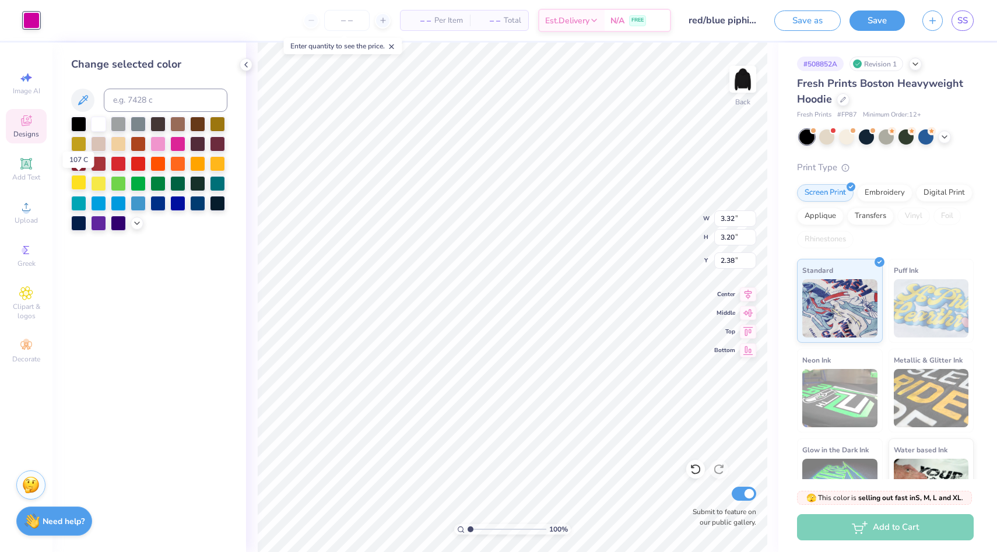
click at [77, 185] on div at bounding box center [78, 182] width 15 height 15
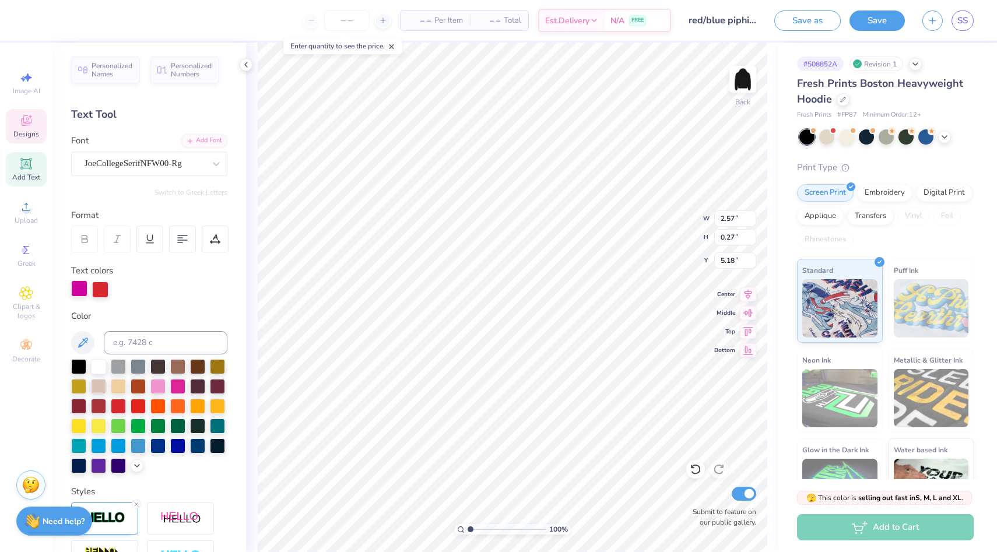
click at [79, 286] on div at bounding box center [79, 288] width 16 height 16
click at [98, 428] on div at bounding box center [98, 424] width 15 height 15
click at [97, 290] on div at bounding box center [100, 288] width 16 height 16
click at [100, 427] on div at bounding box center [98, 424] width 15 height 15
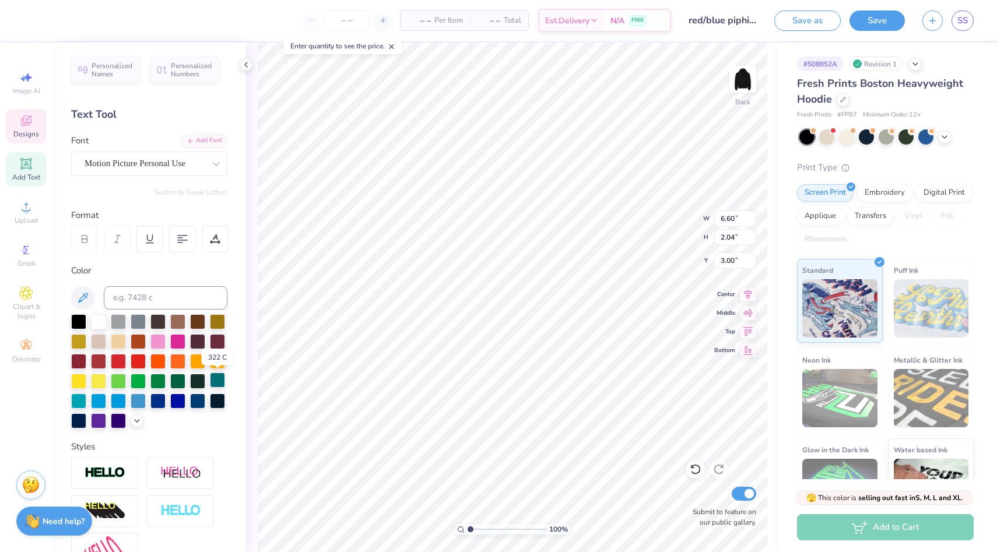
click at [217, 382] on div at bounding box center [217, 380] width 15 height 15
click at [80, 402] on div at bounding box center [78, 399] width 15 height 15
click at [141, 405] on div at bounding box center [138, 399] width 15 height 15
click at [137, 423] on icon at bounding box center [136, 419] width 9 height 9
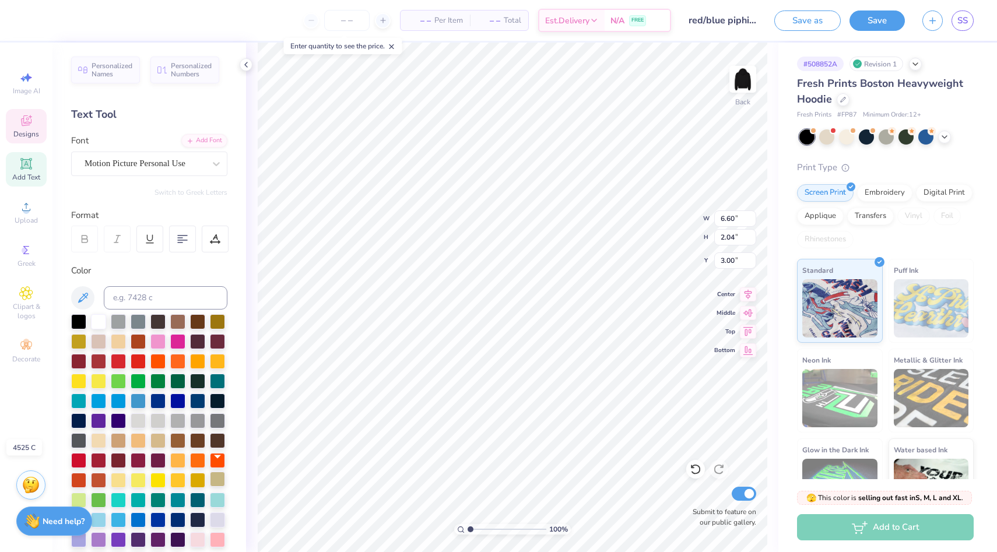
scroll to position [25, 0]
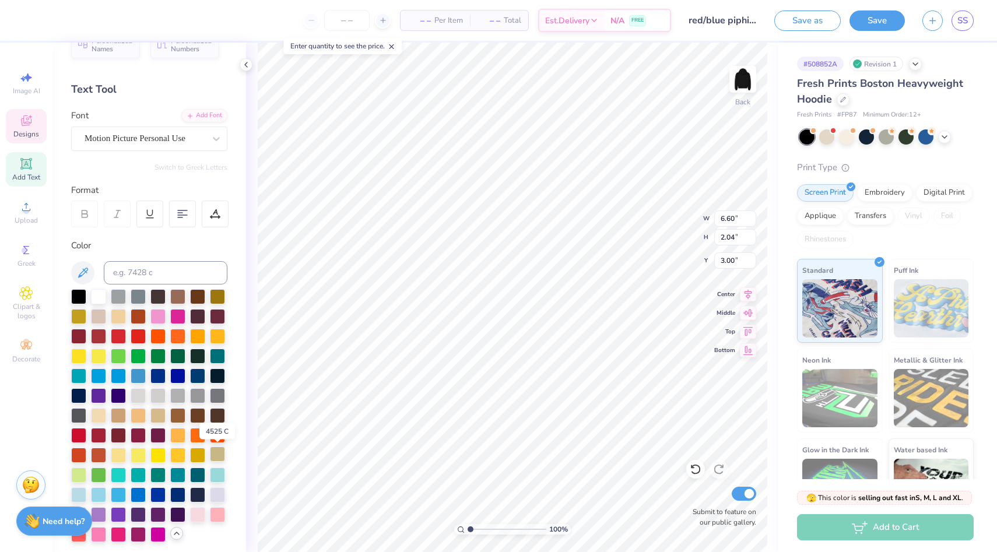
click at [216, 471] on div at bounding box center [217, 475] width 15 height 15
click at [136, 374] on div at bounding box center [138, 374] width 15 height 15
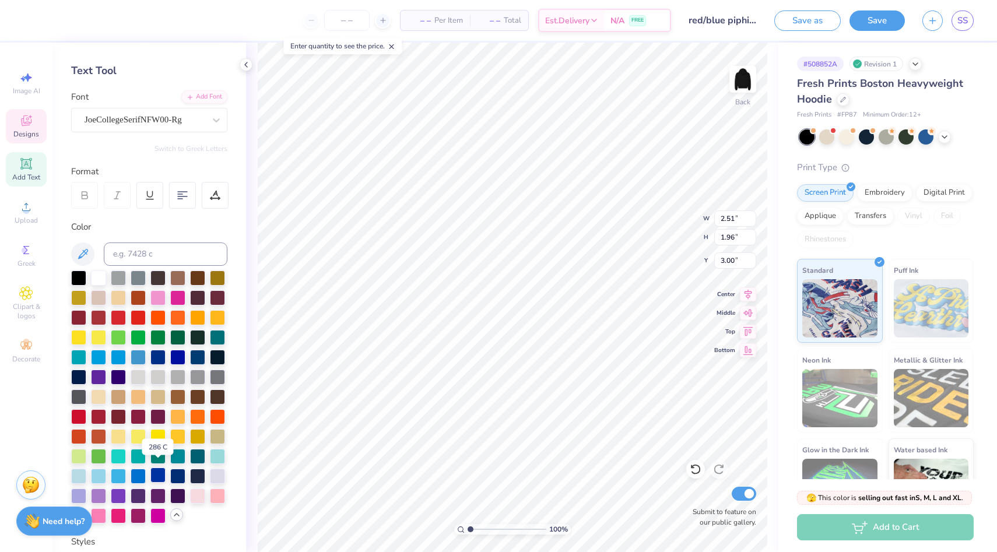
scroll to position [49, 0]
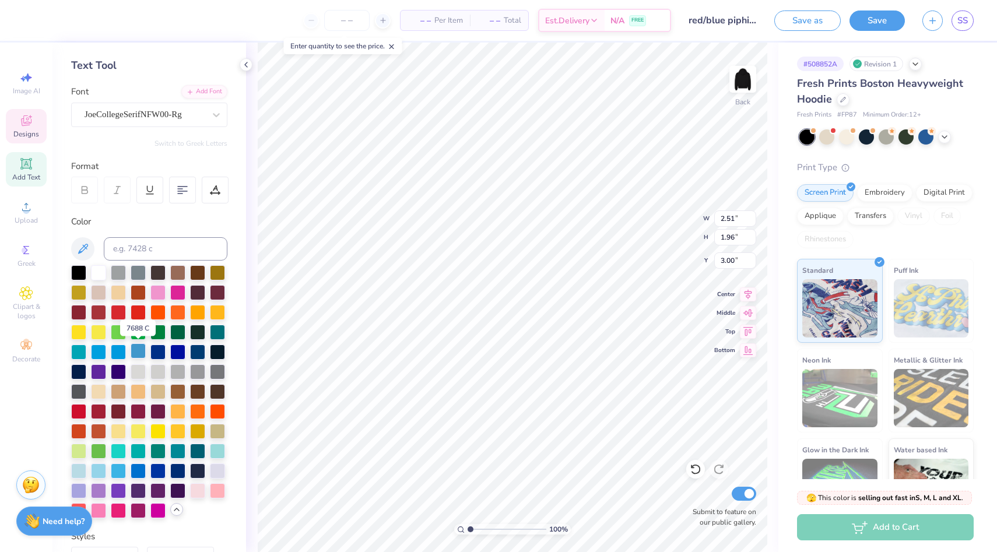
click at [141, 349] on div at bounding box center [138, 350] width 15 height 15
click at [159, 433] on div at bounding box center [157, 430] width 15 height 15
type input "3.00"
click at [32, 26] on div at bounding box center [31, 19] width 16 height 16
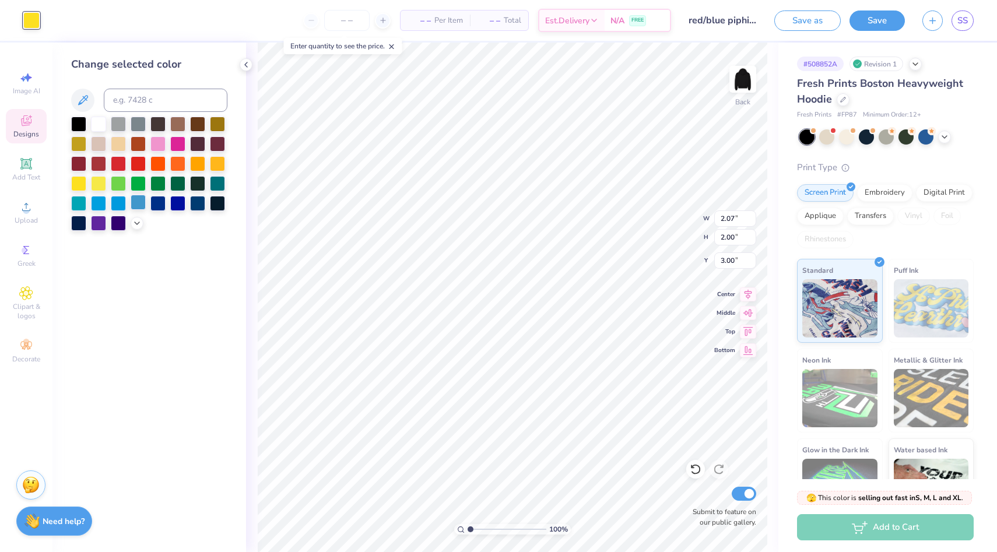
click at [138, 206] on div at bounding box center [138, 202] width 15 height 15
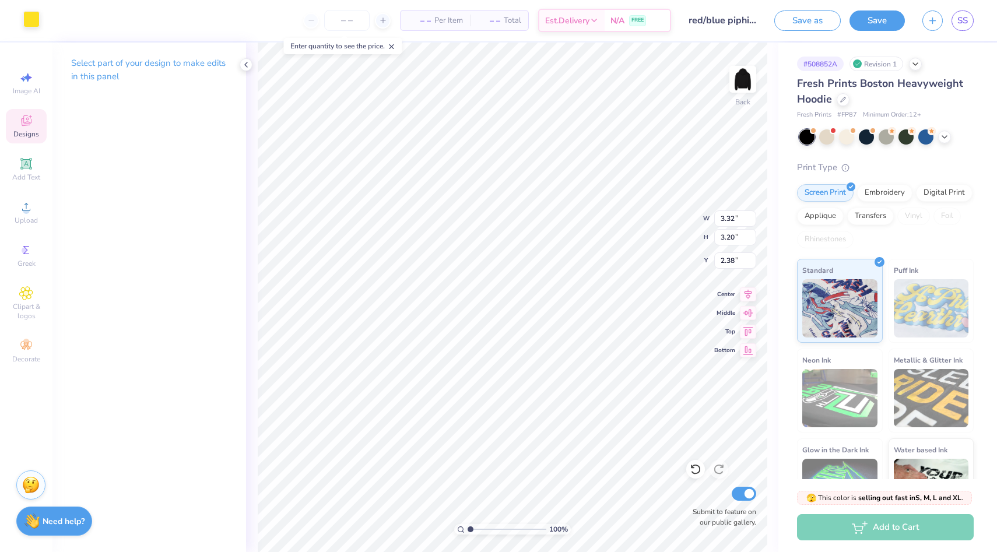
click at [31, 19] on div at bounding box center [31, 19] width 16 height 16
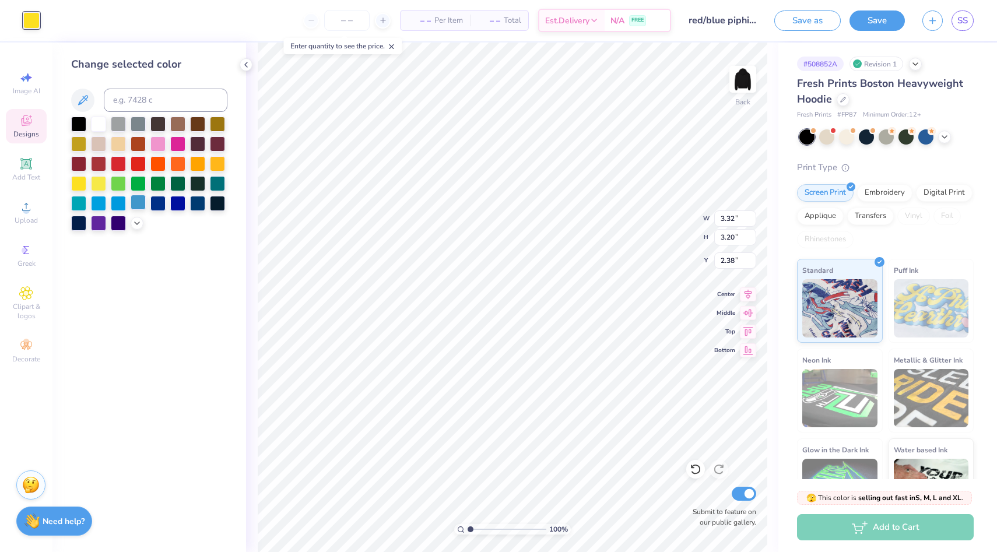
click at [137, 201] on div at bounding box center [138, 202] width 15 height 15
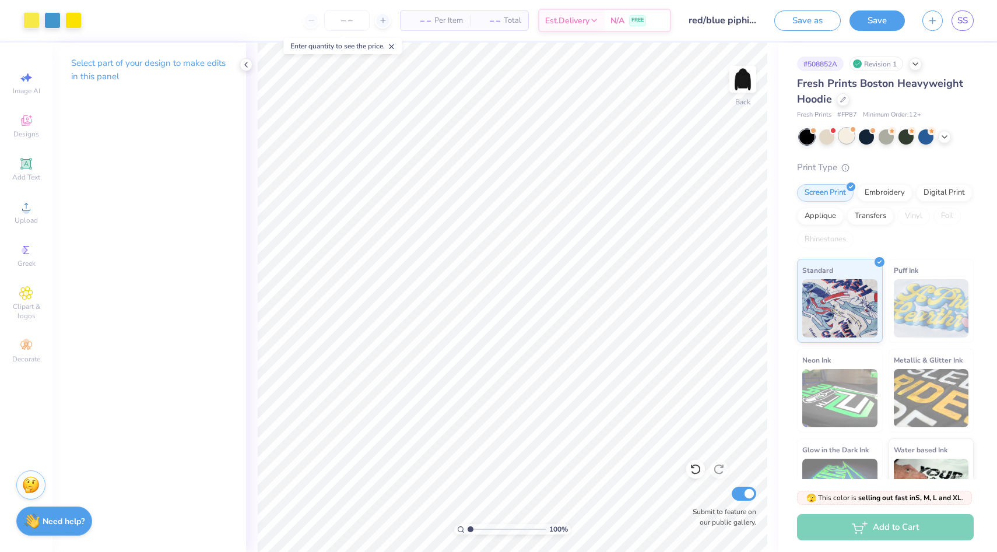
click at [844, 141] on div at bounding box center [846, 135] width 15 height 15
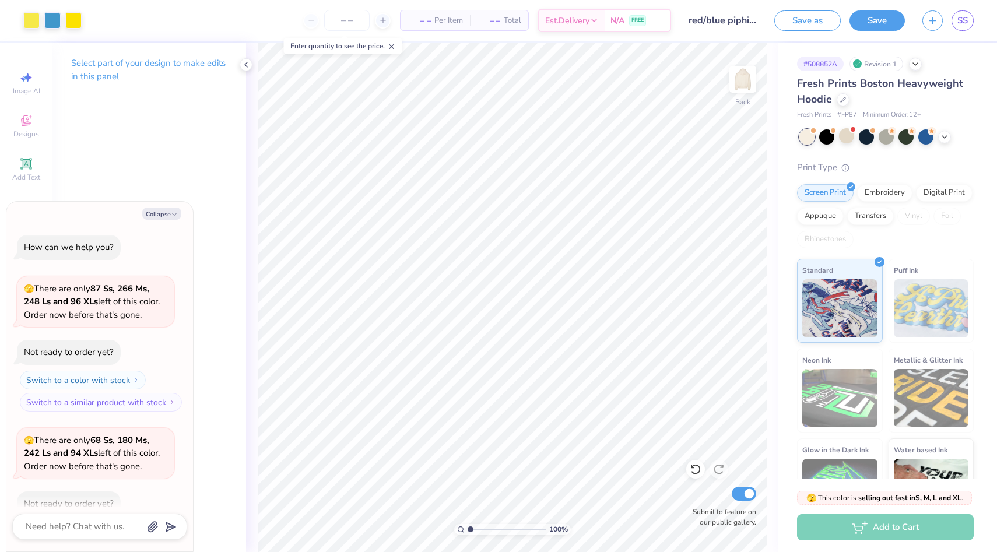
scroll to position [64, 0]
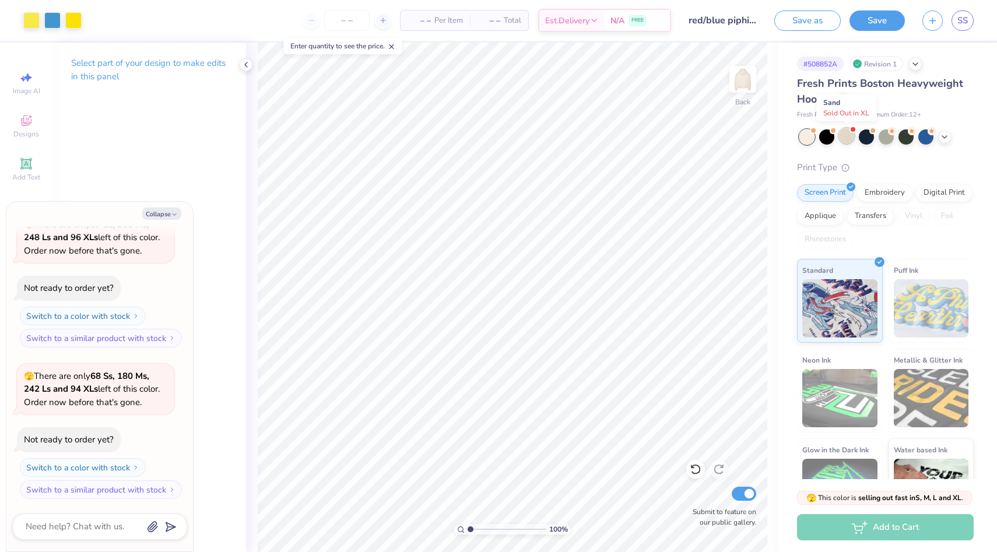
click at [851, 142] on div at bounding box center [846, 135] width 15 height 15
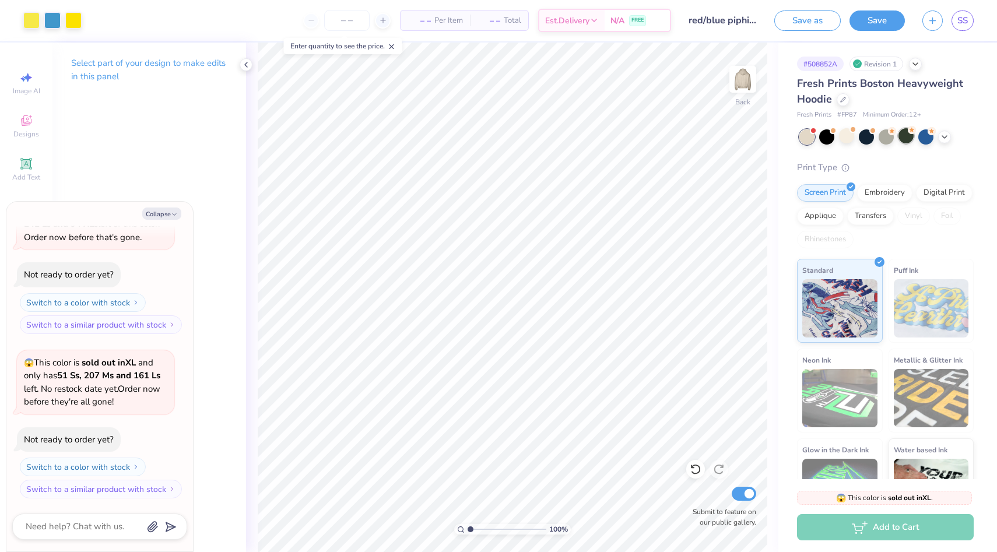
click at [903, 138] on div at bounding box center [905, 135] width 15 height 15
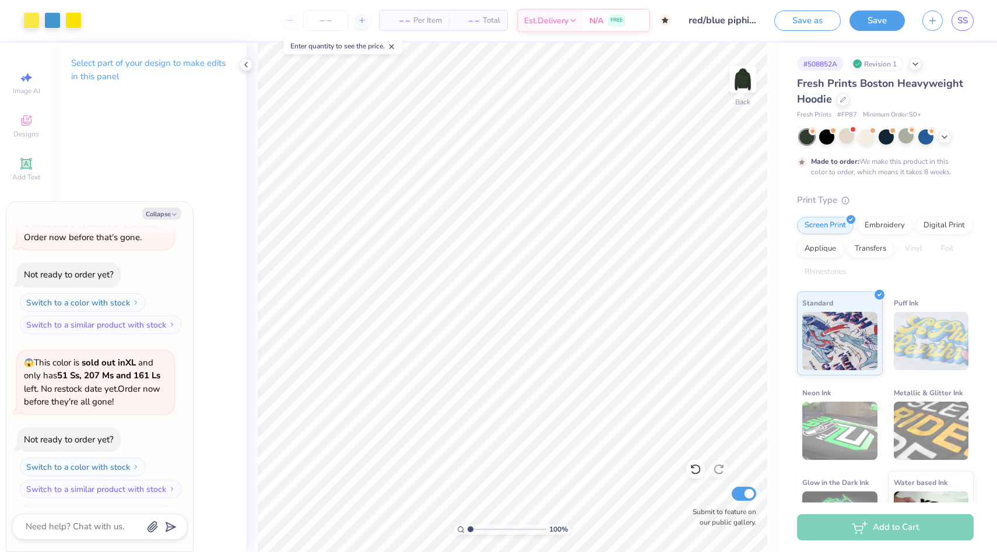
scroll to position [326, 0]
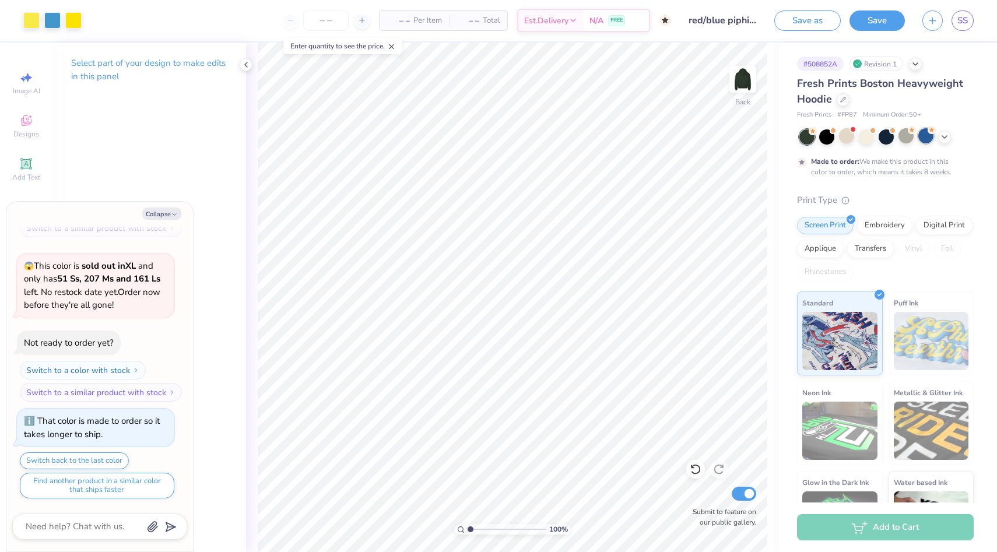
click at [922, 140] on div at bounding box center [925, 135] width 15 height 15
click at [866, 141] on div at bounding box center [866, 135] width 15 height 15
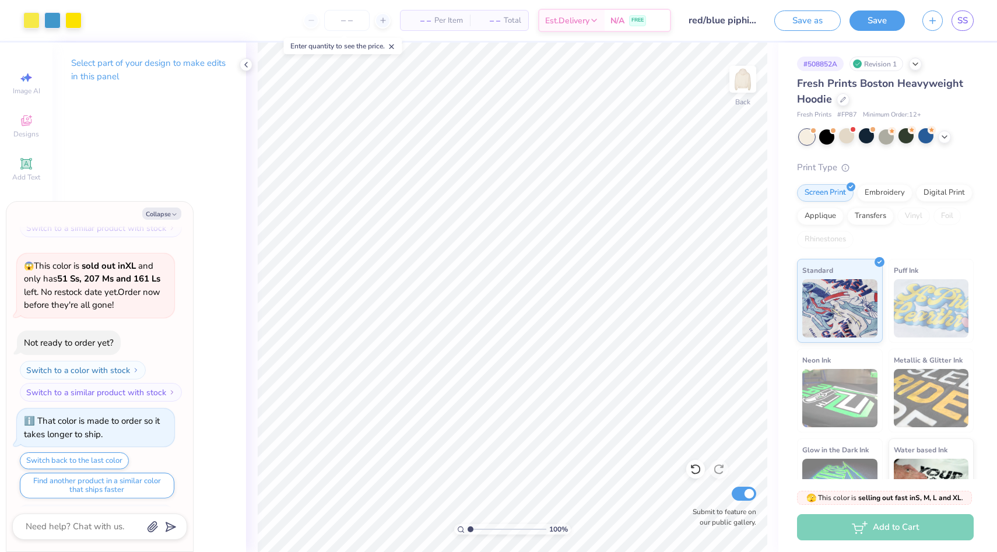
scroll to position [535, 0]
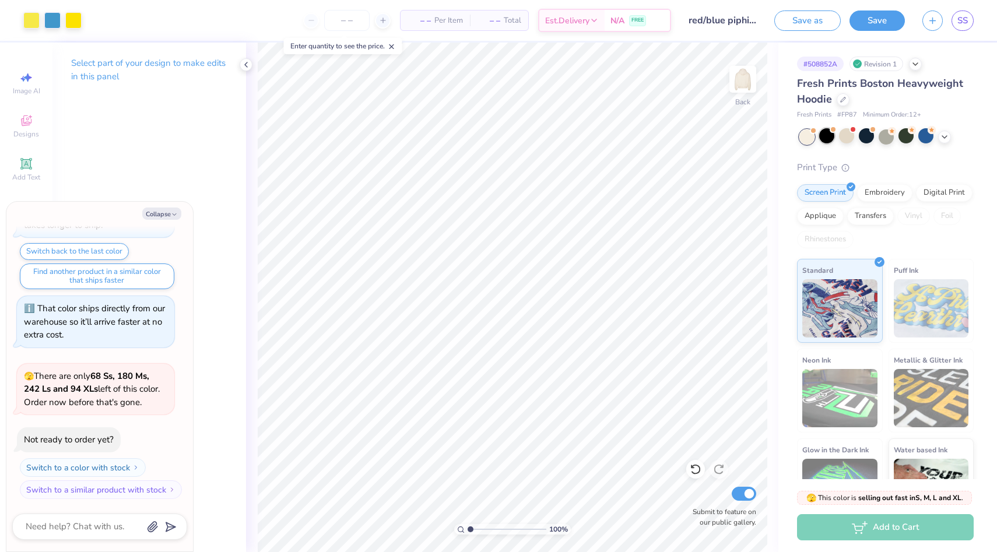
click at [829, 139] on div at bounding box center [826, 135] width 15 height 15
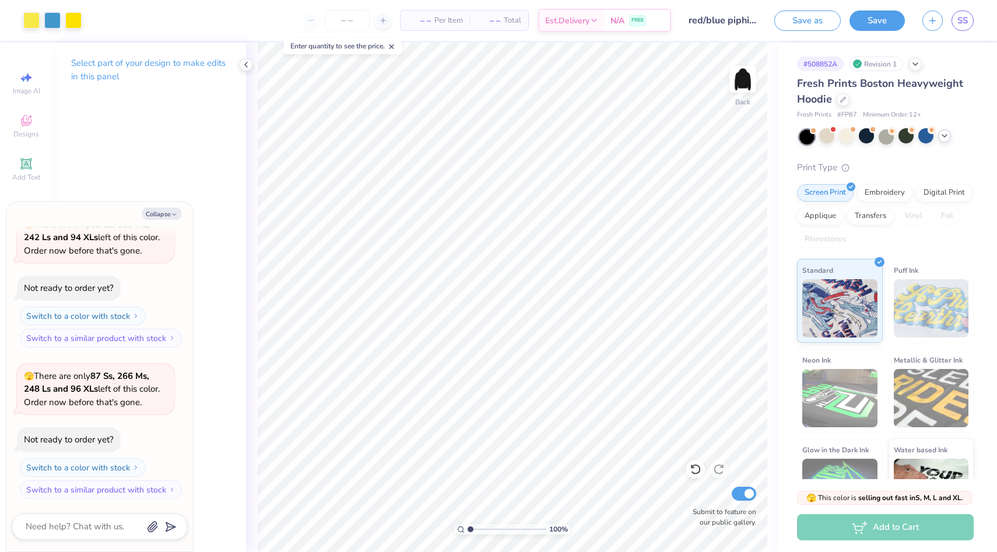
click at [945, 142] on div at bounding box center [944, 135] width 13 height 13
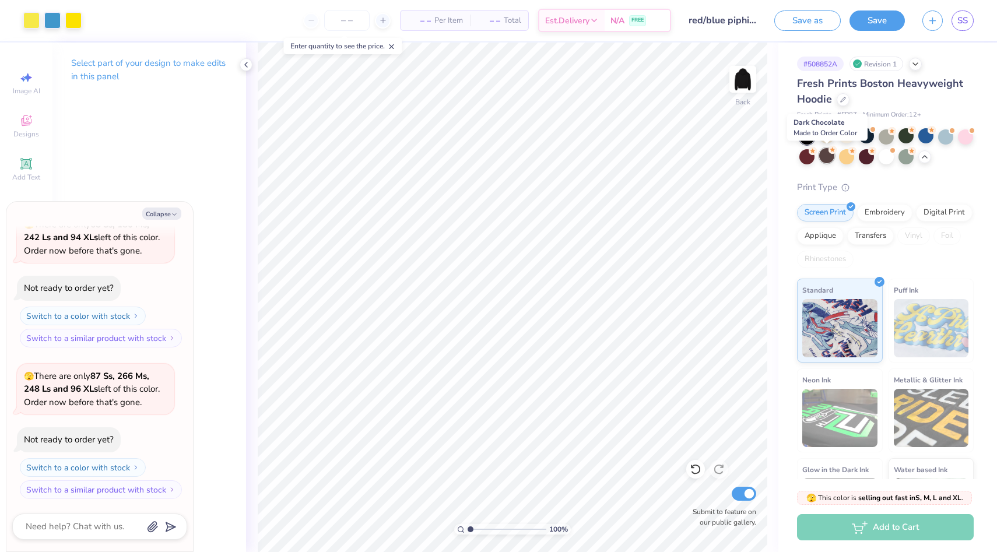
click at [834, 159] on div at bounding box center [826, 155] width 15 height 15
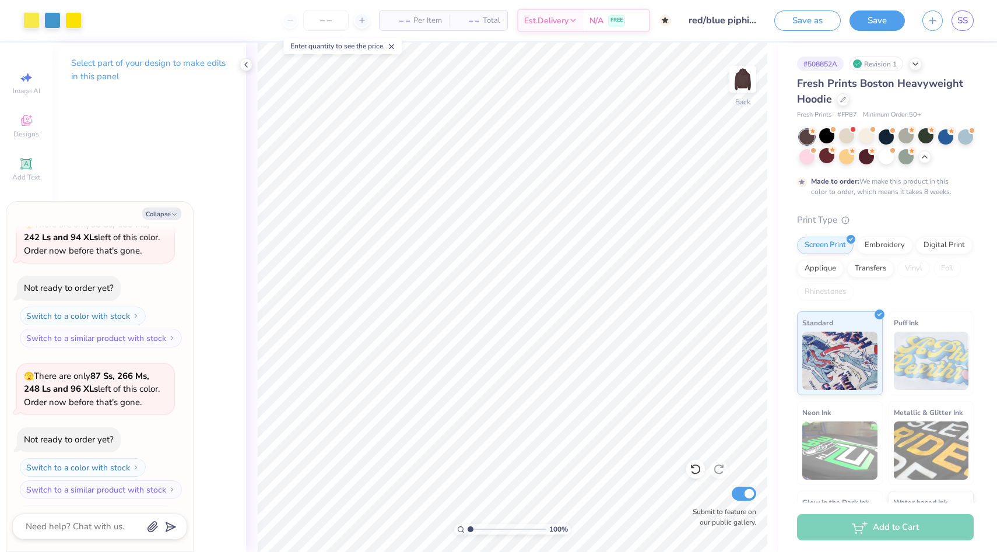
scroll to position [784, 0]
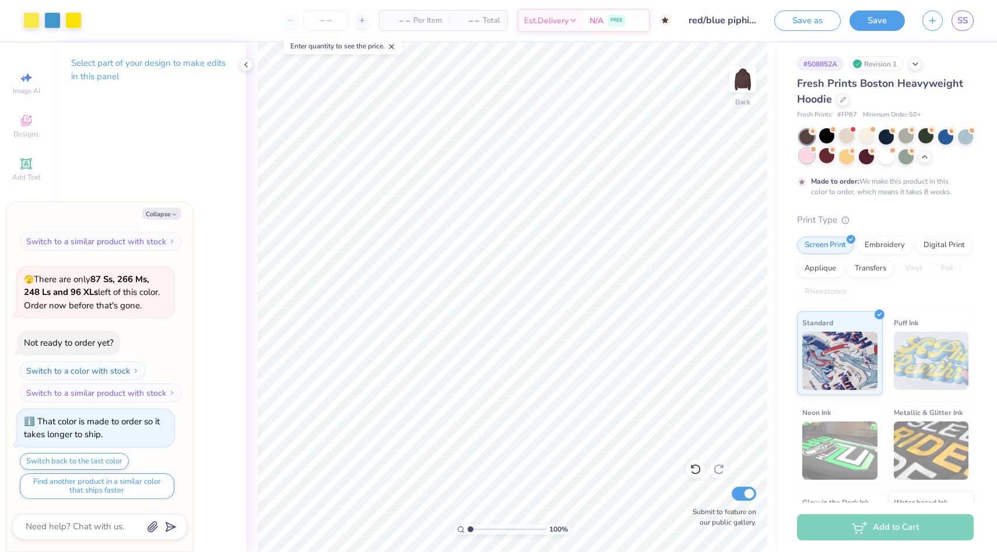
click at [812, 159] on div at bounding box center [806, 155] width 15 height 15
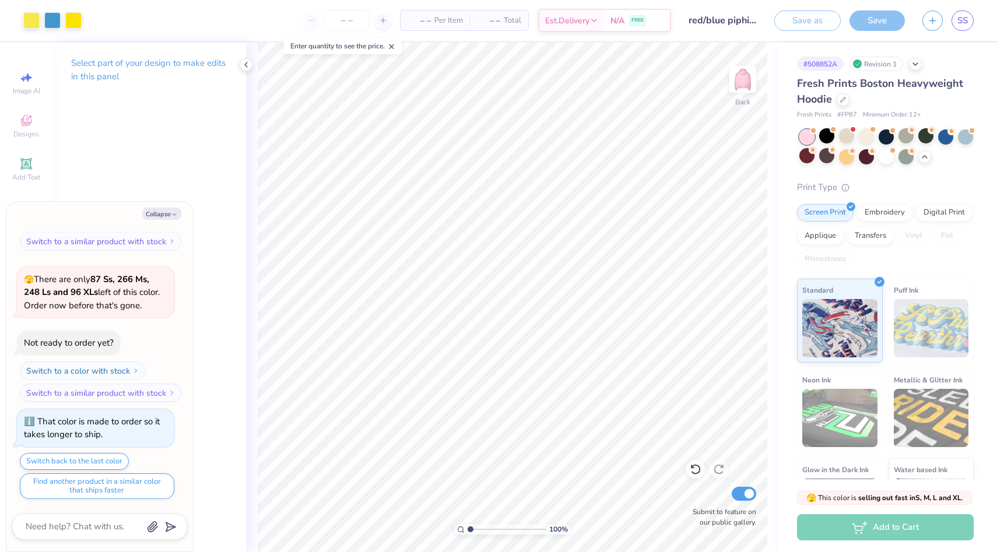
scroll to position [994, 0]
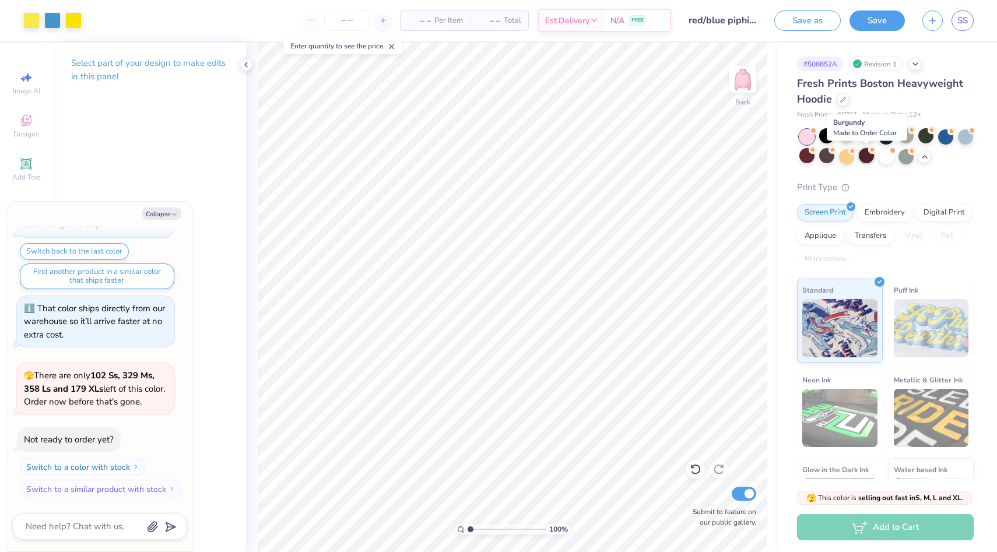
click at [866, 163] on div at bounding box center [866, 155] width 15 height 15
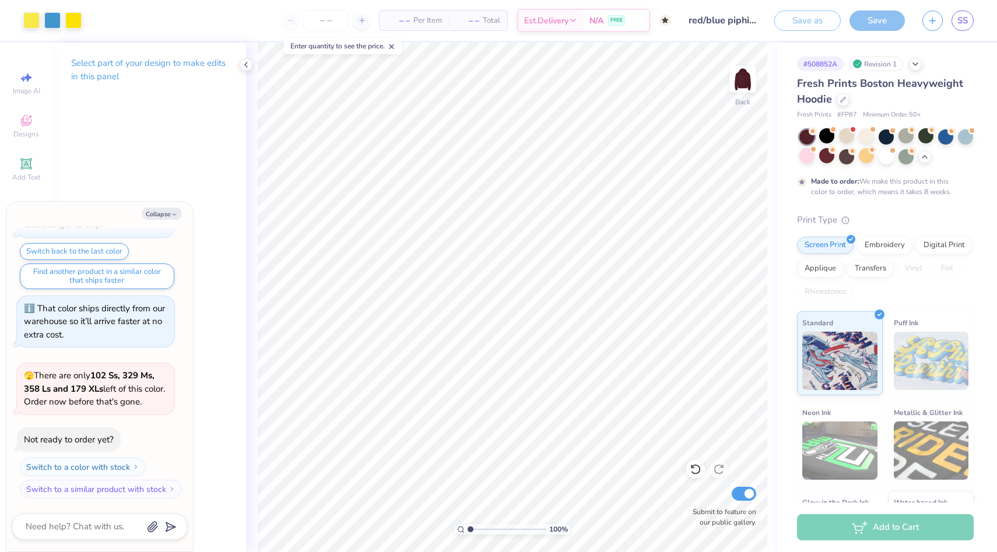
scroll to position [1090, 0]
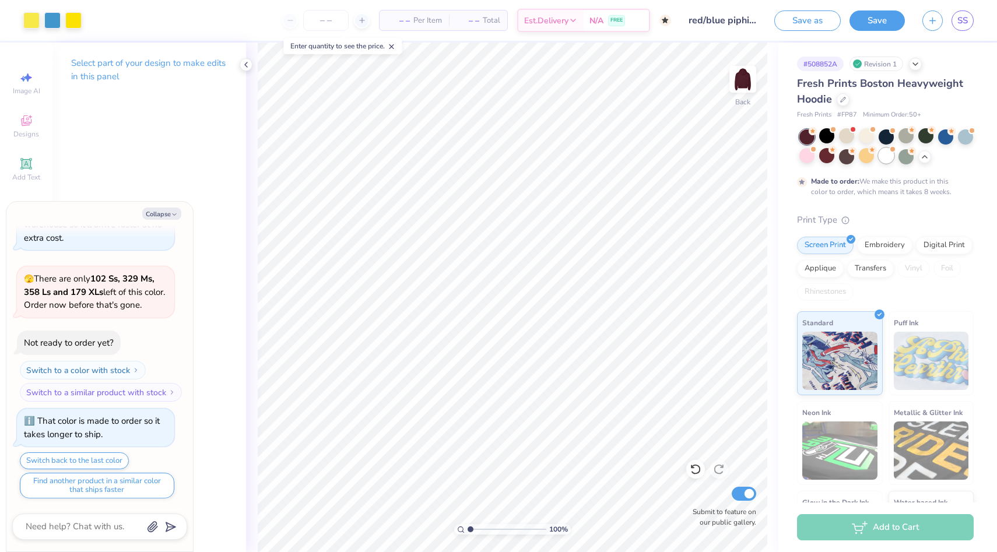
click at [887, 164] on div "Made to order: We make this product in this color to order, which means it take…" at bounding box center [885, 163] width 177 height 68
click at [886, 160] on div at bounding box center [886, 155] width 15 height 15
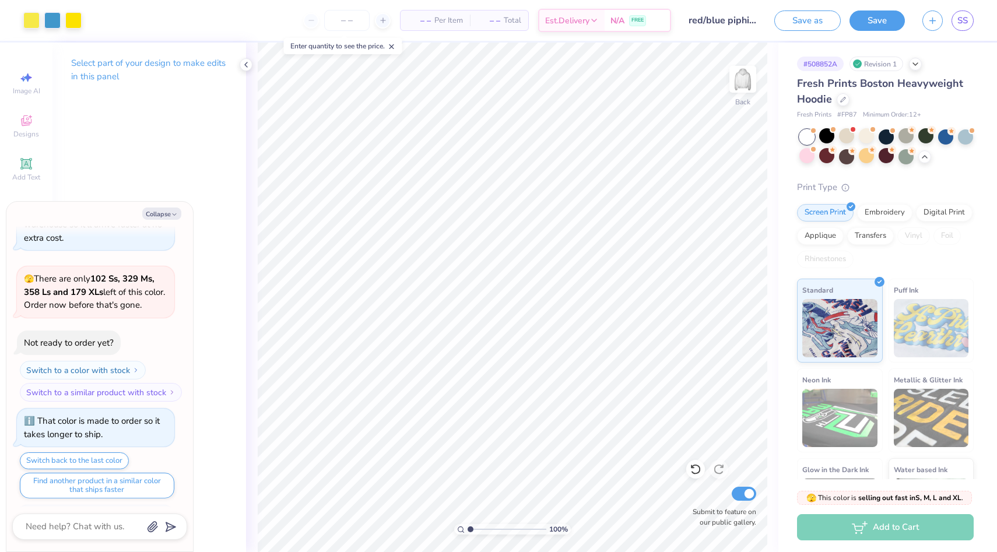
scroll to position [1300, 0]
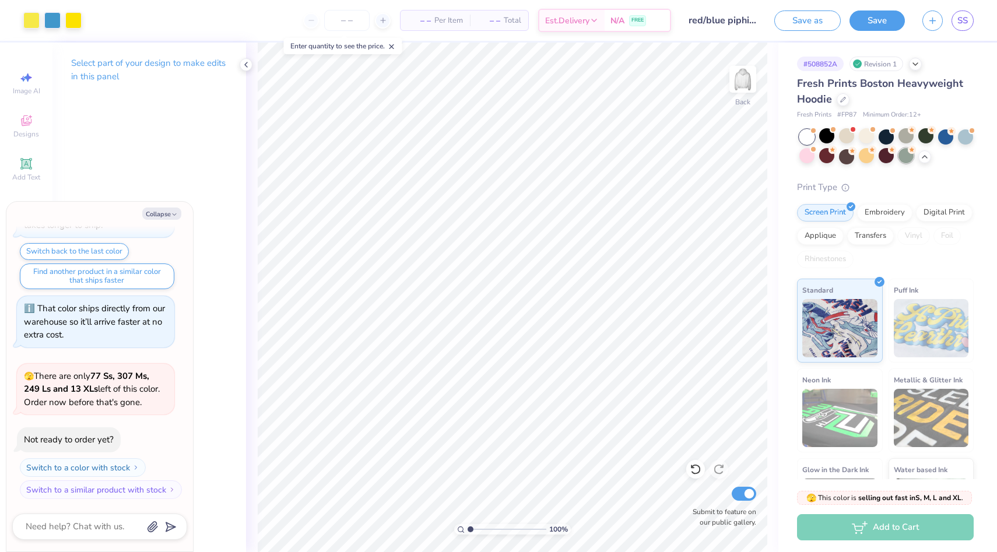
click at [908, 159] on div at bounding box center [905, 155] width 15 height 15
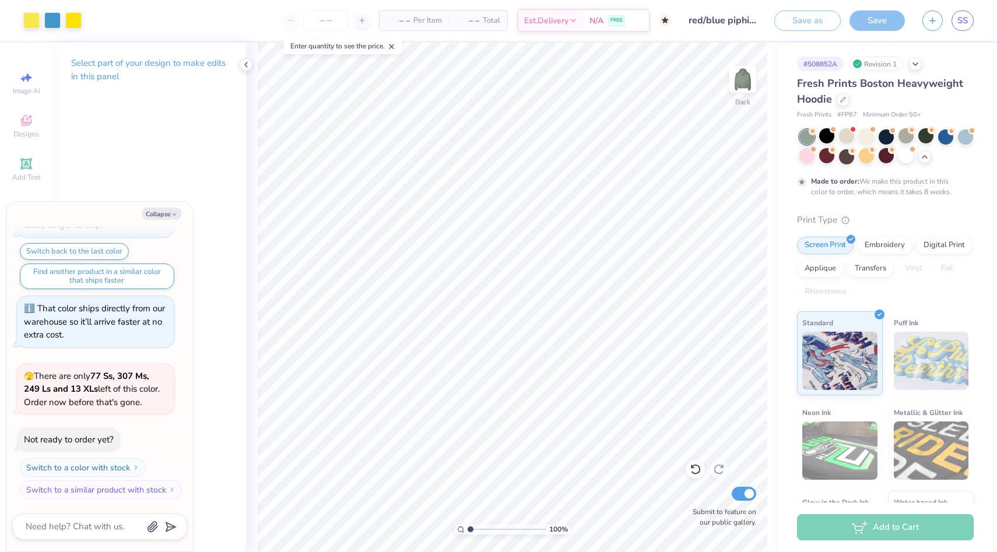
scroll to position [1396, 0]
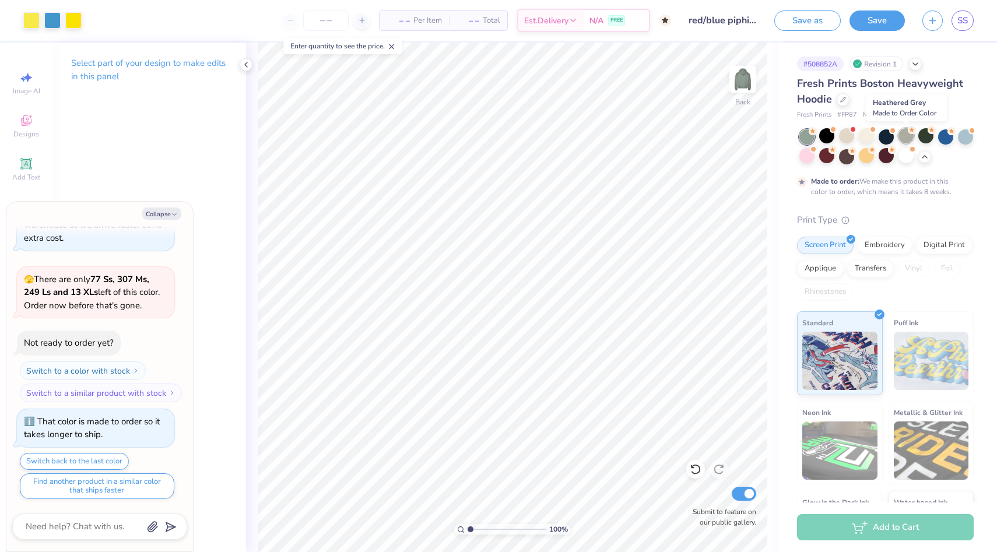
click at [907, 136] on div at bounding box center [905, 135] width 15 height 15
click at [809, 142] on div at bounding box center [806, 136] width 15 height 15
click at [830, 139] on div at bounding box center [826, 135] width 15 height 15
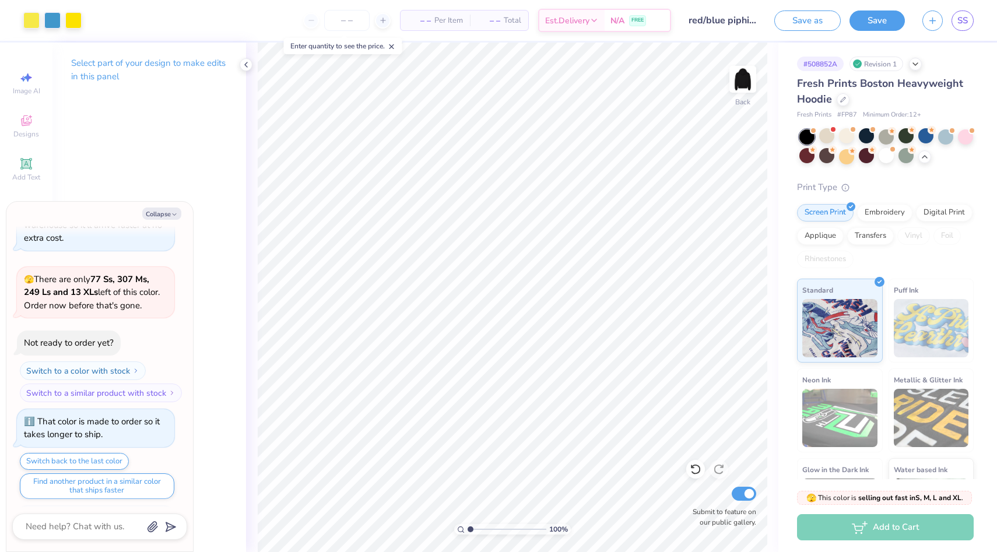
scroll to position [1606, 0]
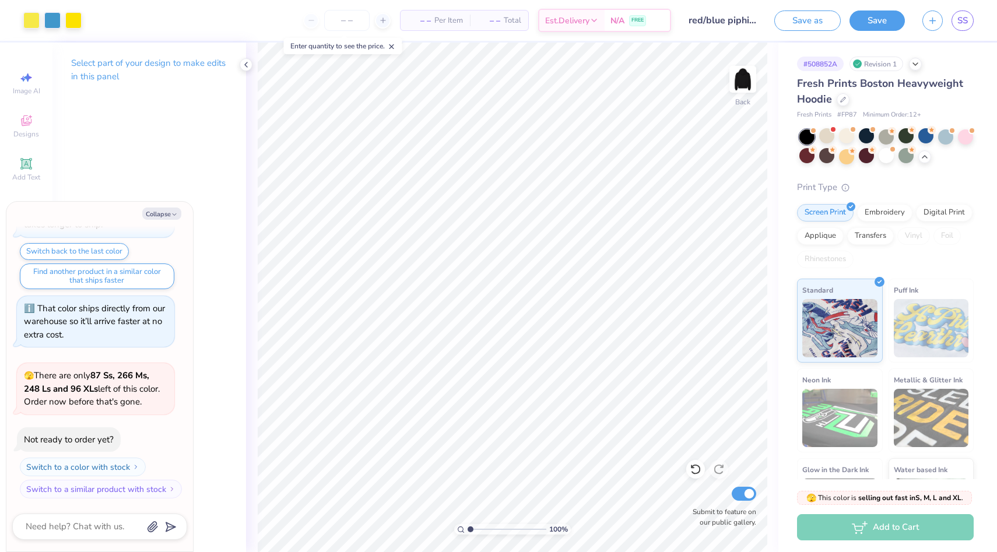
click at [778, 182] on div "# 508852A Revision 1 Fresh Prints Boston Heavyweight Hoodie Fresh Prints # FP87…" at bounding box center [887, 293] width 219 height 500
click at [884, 24] on button "Save" at bounding box center [876, 19] width 55 height 20
type textarea "x"
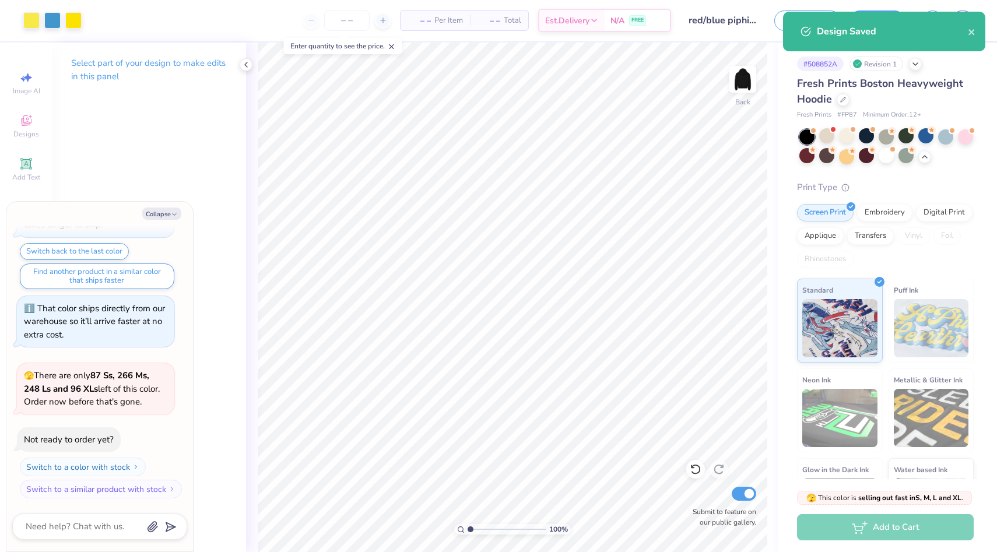
click at [783, 127] on div "# 508852A Revision 1 Fresh Prints Boston Heavyweight Hoodie Fresh Prints # FP87…" at bounding box center [887, 293] width 219 height 500
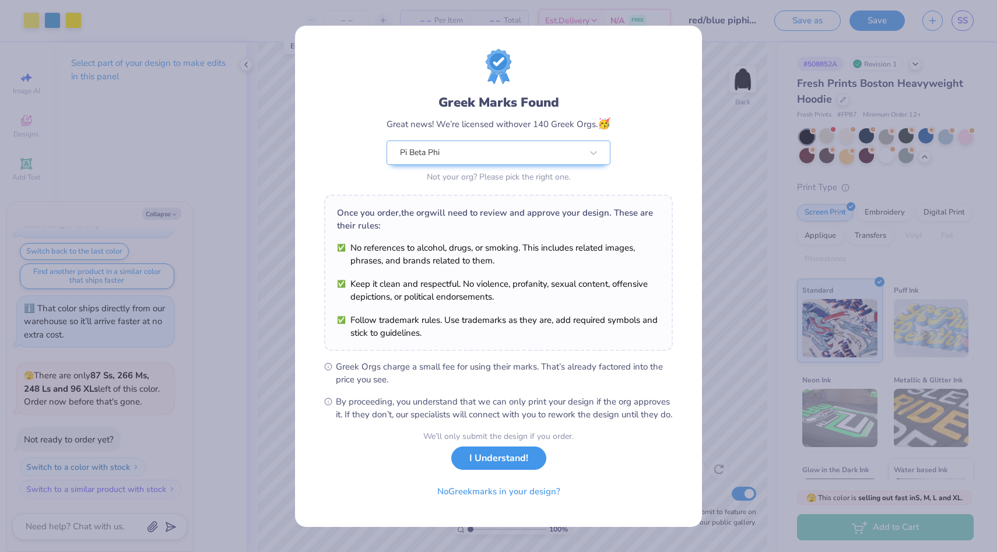
click at [489, 471] on button "I Understand!" at bounding box center [498, 459] width 95 height 24
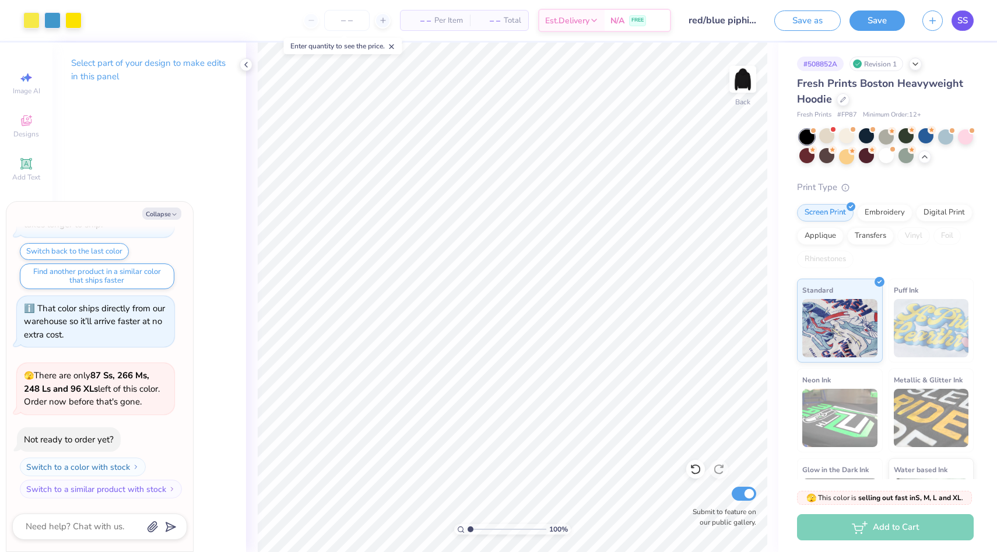
click at [965, 10] on link "SS" at bounding box center [963, 20] width 22 height 20
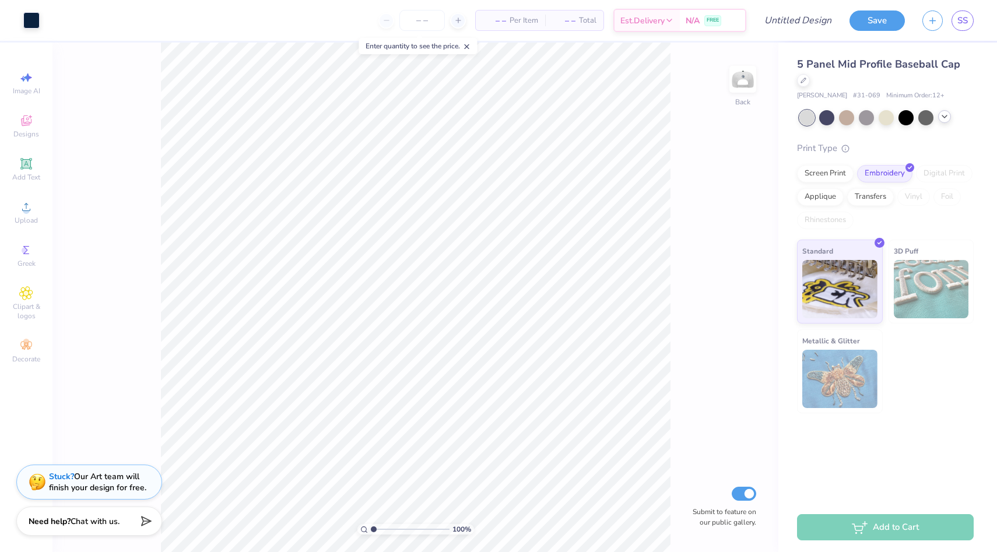
click at [945, 121] on div at bounding box center [944, 116] width 13 height 13
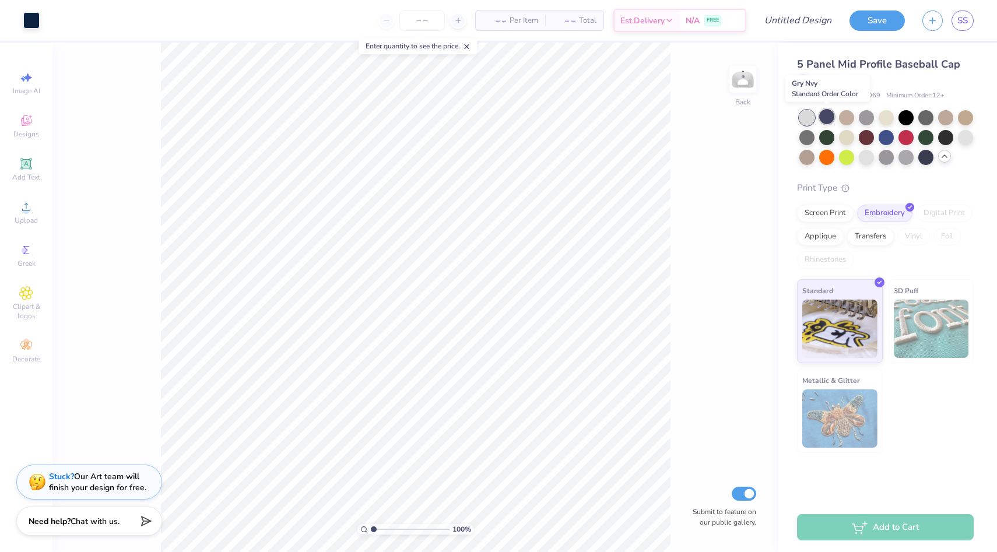
click at [823, 117] on div at bounding box center [826, 116] width 15 height 15
click at [831, 120] on div at bounding box center [826, 116] width 15 height 15
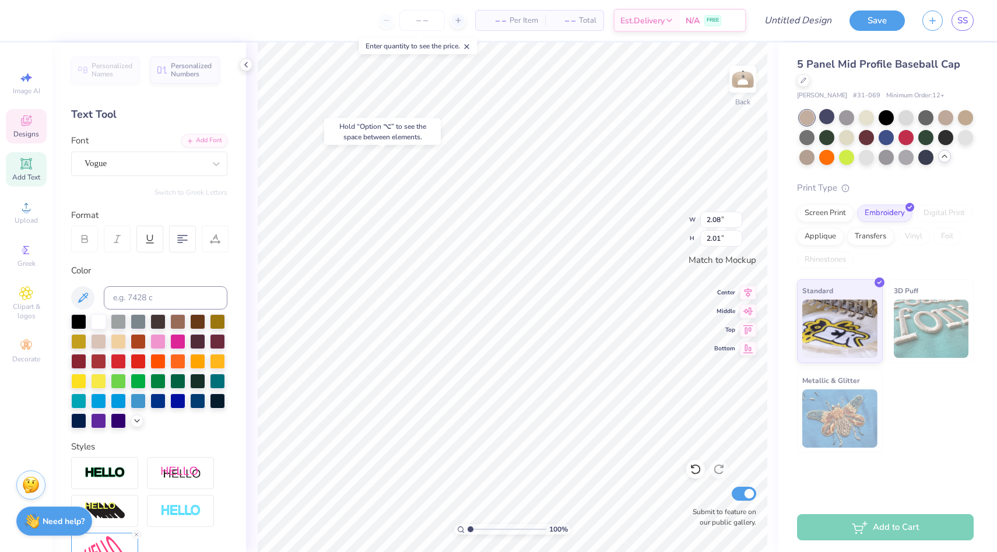
type input "2.38"
type input "1.82"
type textarea "PIP"
type input "1.93"
type input "1.86"
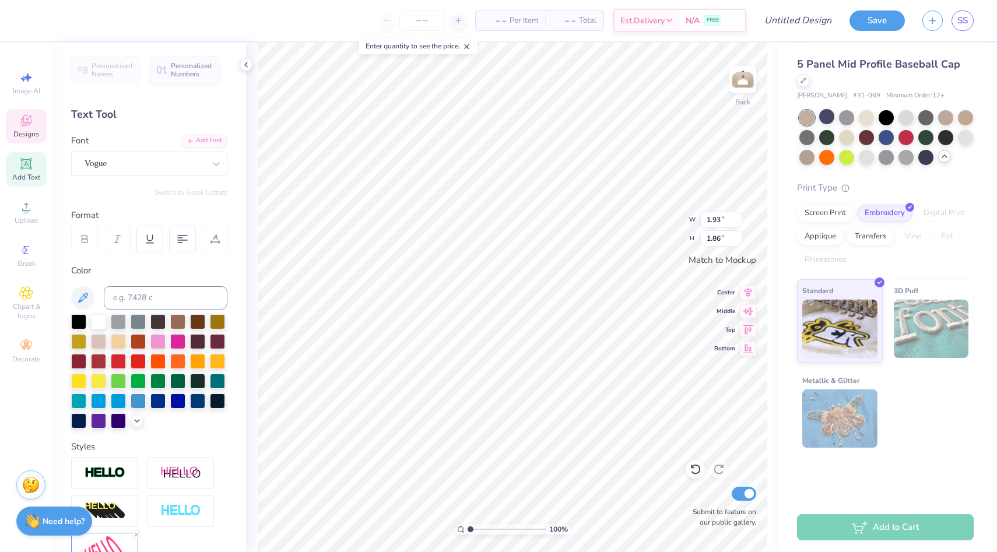
type input "2.05"
type input "1.98"
